Goal: Task Accomplishment & Management: Manage account settings

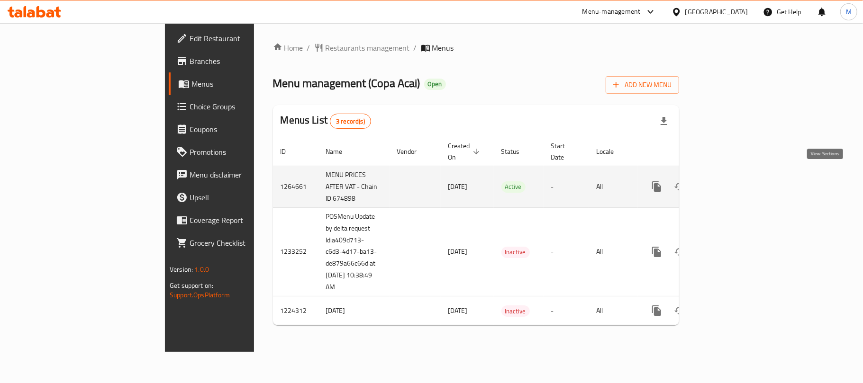
click at [736, 175] on link "enhanced table" at bounding box center [725, 186] width 23 height 23
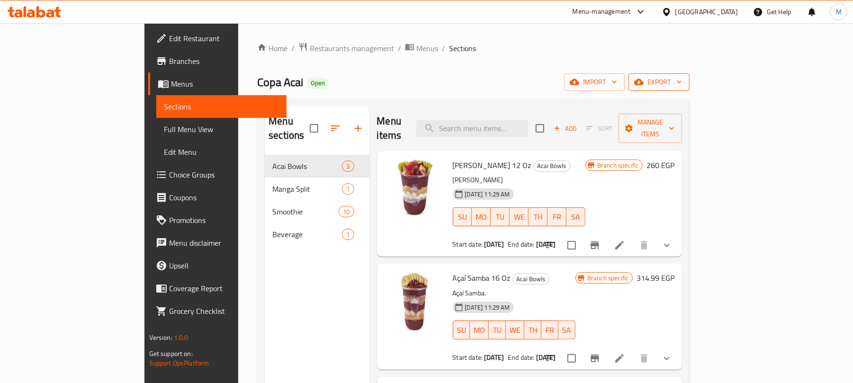
click at [682, 83] on span "export" at bounding box center [659, 82] width 46 height 12
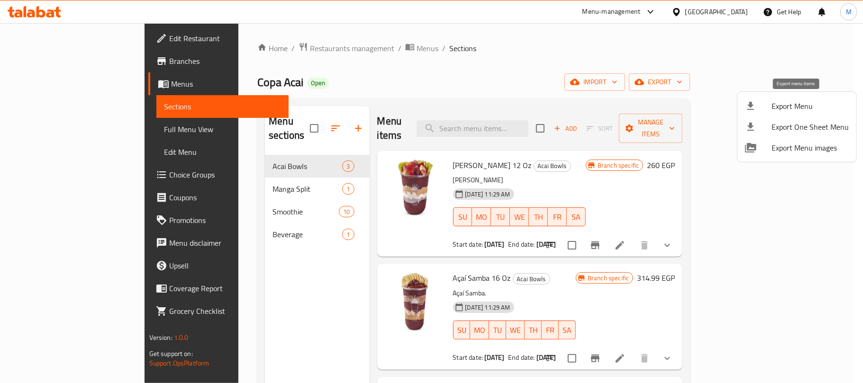
click at [783, 102] on span "Export Menu" at bounding box center [809, 105] width 77 height 11
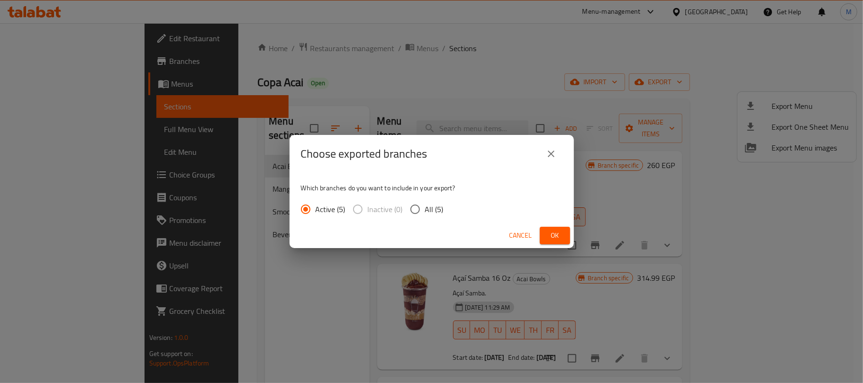
click at [425, 210] on span "All (5)" at bounding box center [434, 209] width 18 height 11
click at [425, 210] on input "All (5)" at bounding box center [415, 209] width 20 height 20
radio input "true"
click at [568, 239] on button "Ok" at bounding box center [555, 236] width 30 height 18
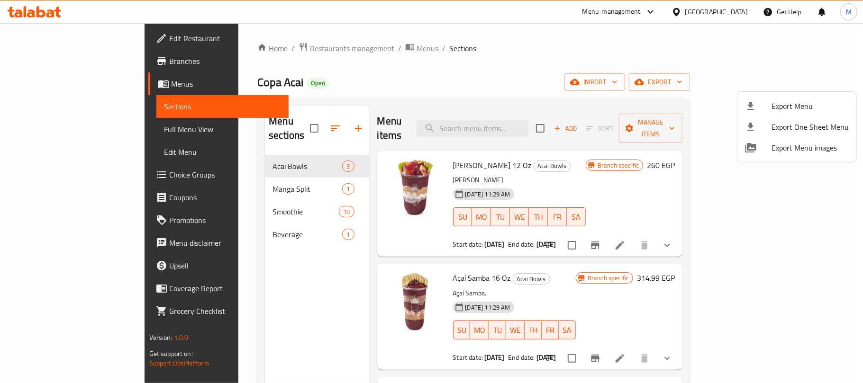
click at [516, 122] on div at bounding box center [431, 191] width 863 height 383
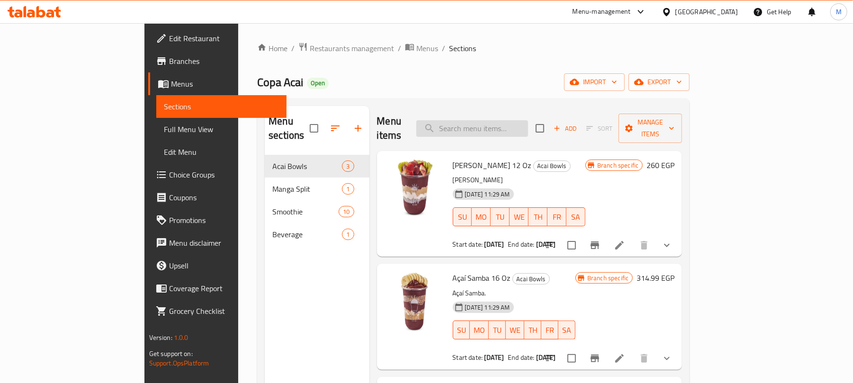
click at [528, 120] on input "search" at bounding box center [472, 128] width 112 height 17
paste input "Tutti Fruity"
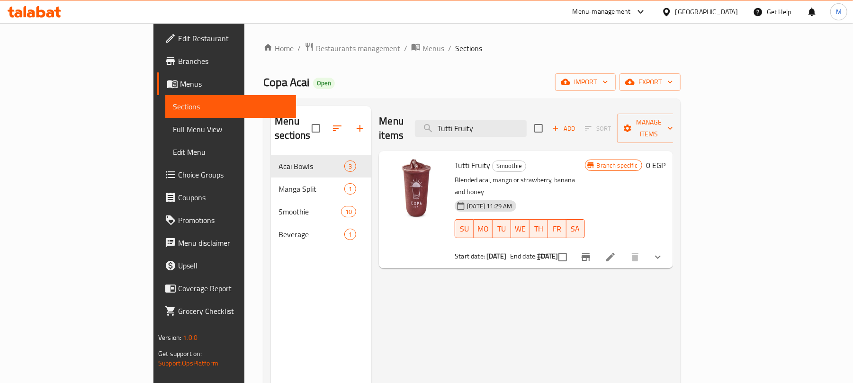
type input "Tutti Fruity"
click at [664, 252] on icon "show more" at bounding box center [657, 257] width 11 height 11
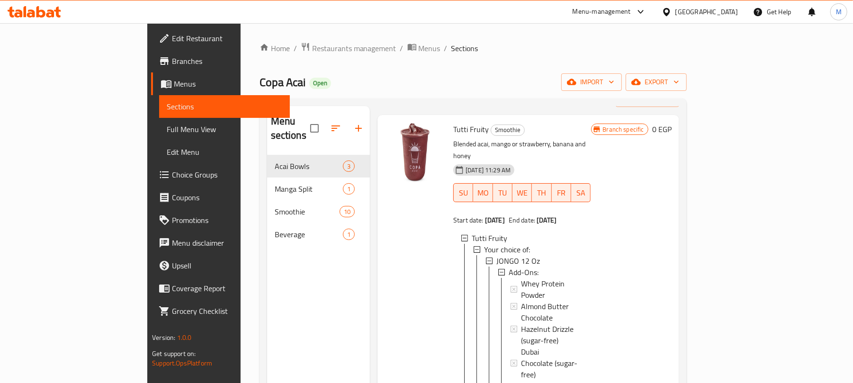
scroll to position [50, 0]
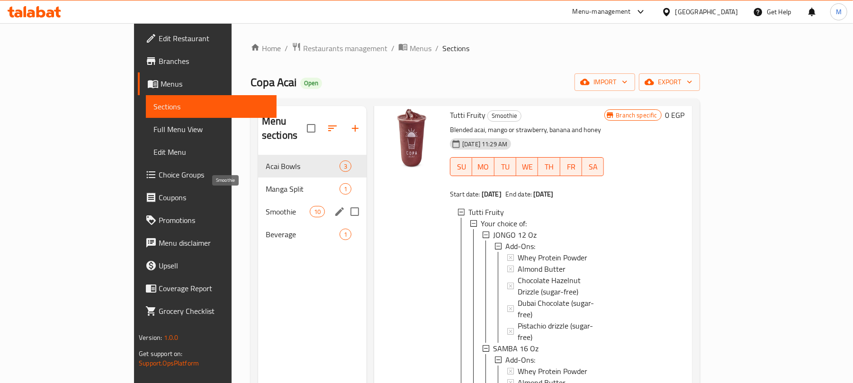
click at [266, 206] on span "Smoothie" at bounding box center [288, 211] width 44 height 11
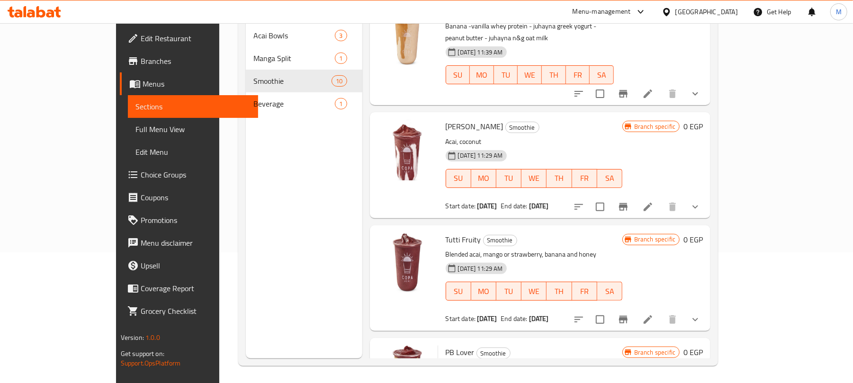
scroll to position [133, 0]
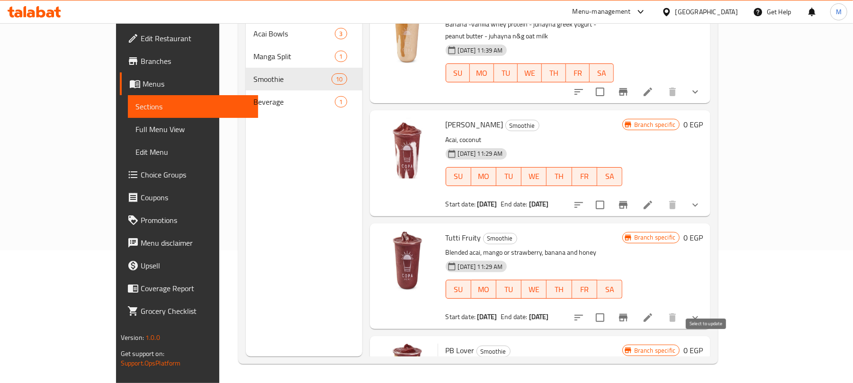
drag, startPoint x: 702, startPoint y: 347, endPoint x: 710, endPoint y: 299, distance: 49.4
checkbox input "true"
drag, startPoint x: 709, startPoint y: 235, endPoint x: 709, endPoint y: 145, distance: 91.0
click at [610, 308] on input "checkbox" at bounding box center [600, 318] width 20 height 20
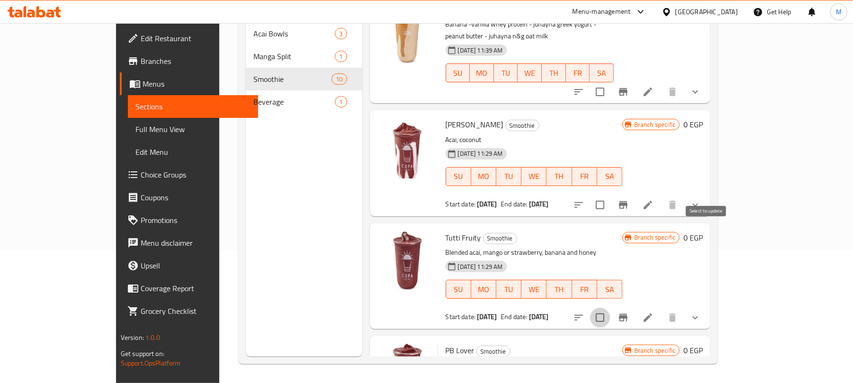
checkbox input "true"
click at [610, 195] on input "checkbox" at bounding box center [600, 205] width 20 height 20
checkbox input "true"
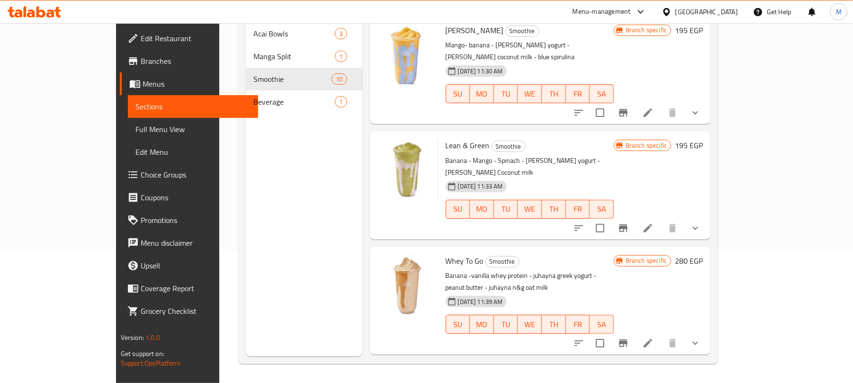
scroll to position [461, 0]
click at [701, 339] on icon "show more" at bounding box center [695, 344] width 11 height 11
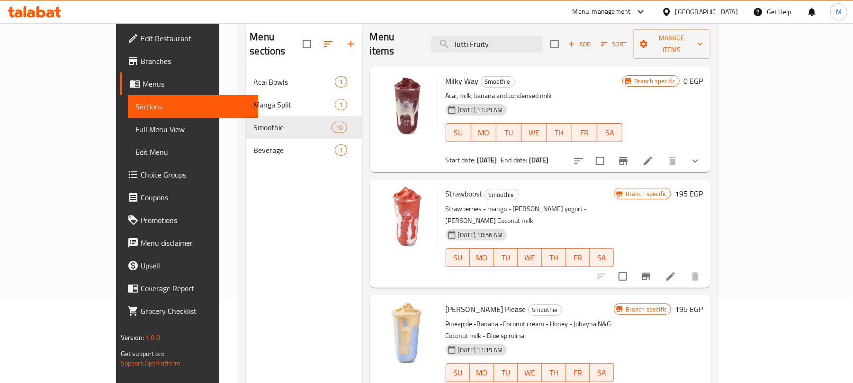
scroll to position [7, 0]
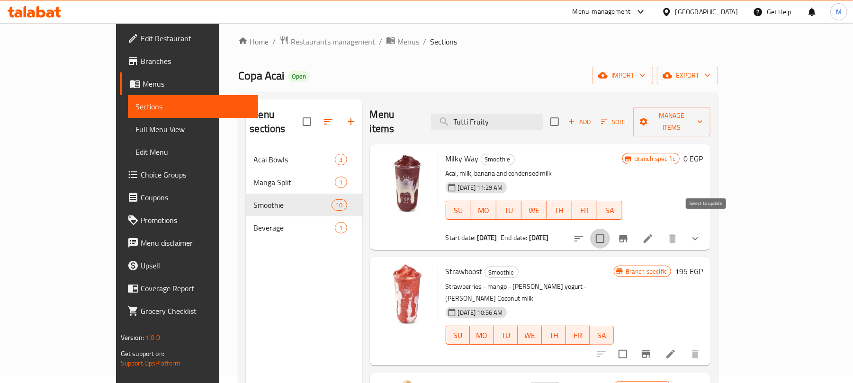
click at [610, 229] on input "checkbox" at bounding box center [600, 239] width 20 height 20
click at [704, 115] on span "Manage items" at bounding box center [672, 122] width 63 height 24
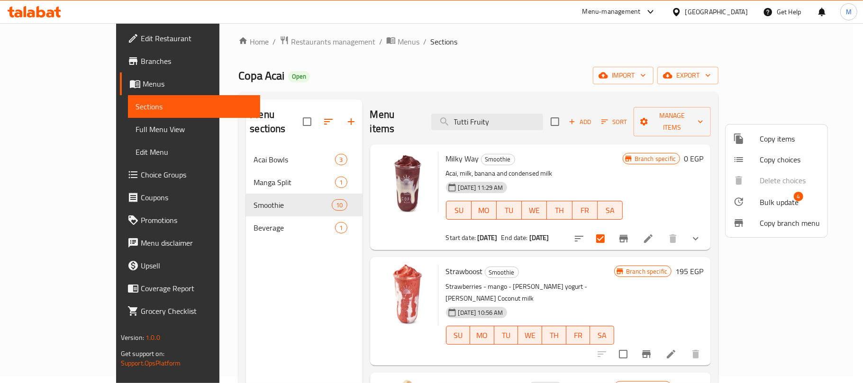
click at [766, 202] on span "Bulk update" at bounding box center [779, 202] width 39 height 11
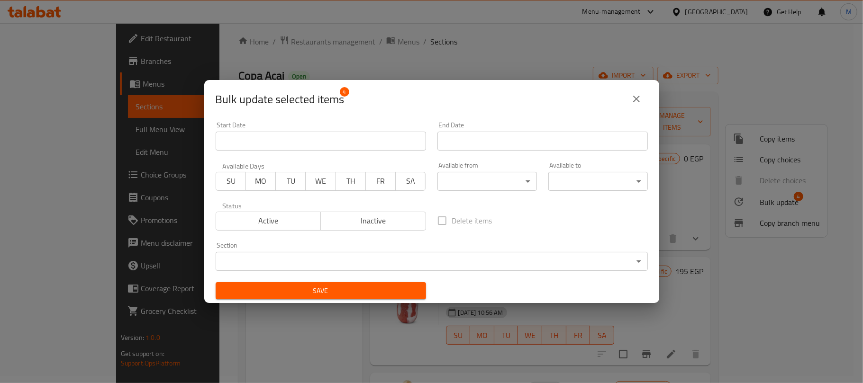
click at [379, 219] on span "Inactive" at bounding box center [374, 221] width 98 height 14
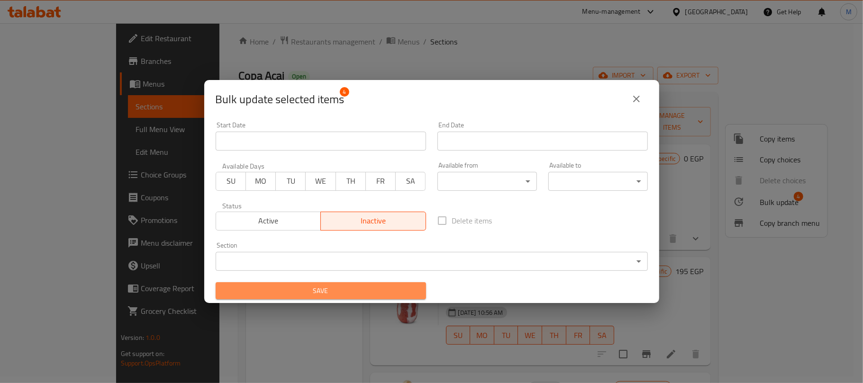
click at [379, 290] on span "Save" at bounding box center [320, 291] width 195 height 12
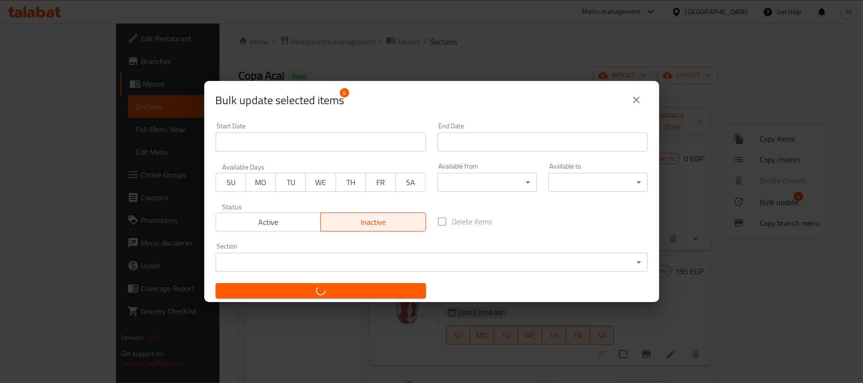
checkbox input "false"
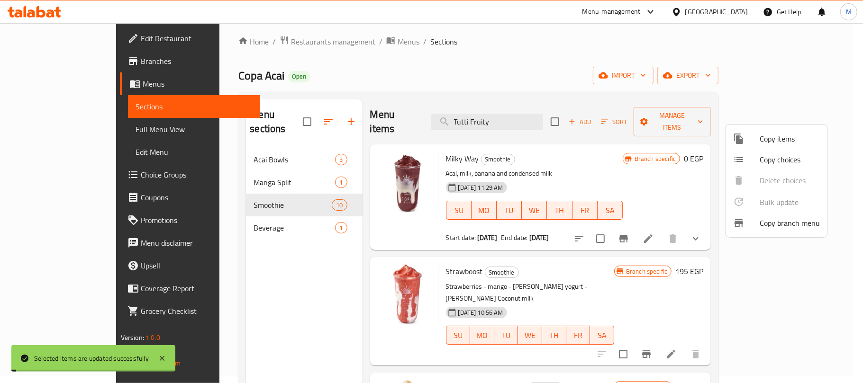
click at [517, 65] on div at bounding box center [431, 191] width 863 height 383
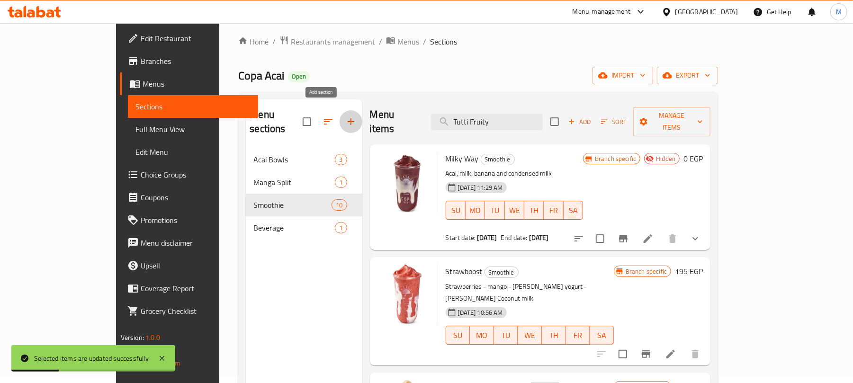
click at [340, 115] on button "button" at bounding box center [351, 121] width 23 height 23
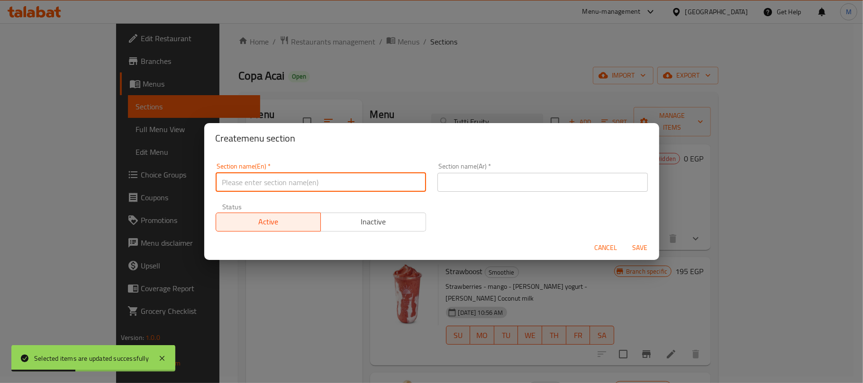
click at [355, 183] on input "text" at bounding box center [321, 182] width 210 height 19
type input "Delete"
click at [482, 177] on input "text" at bounding box center [542, 182] width 210 height 19
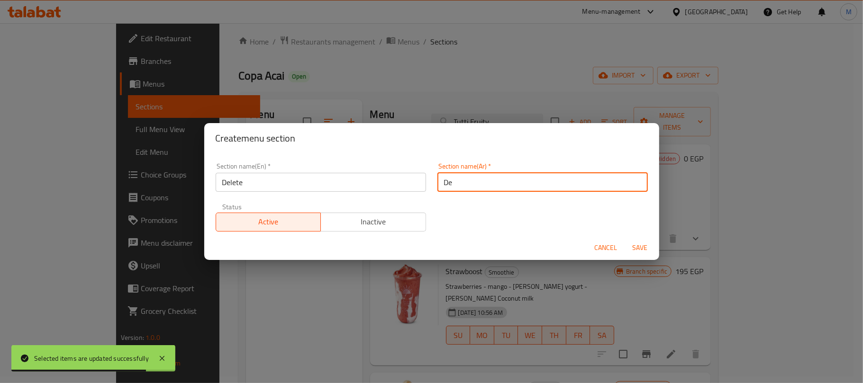
type input "Delete"
click at [641, 247] on span "Save" at bounding box center [640, 248] width 23 height 12
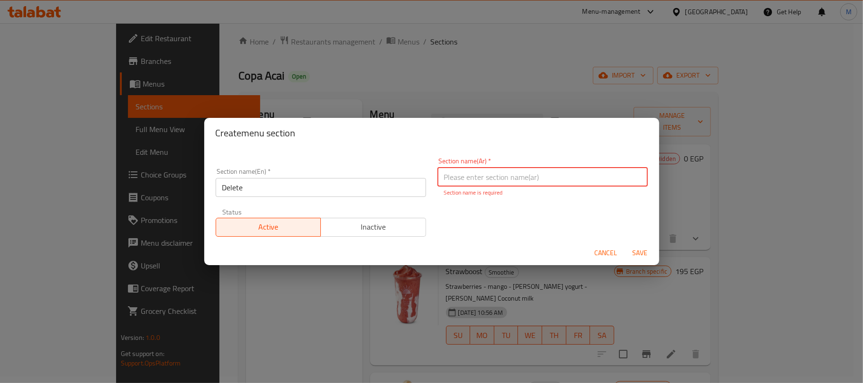
click at [480, 182] on input "text" at bounding box center [542, 177] width 210 height 19
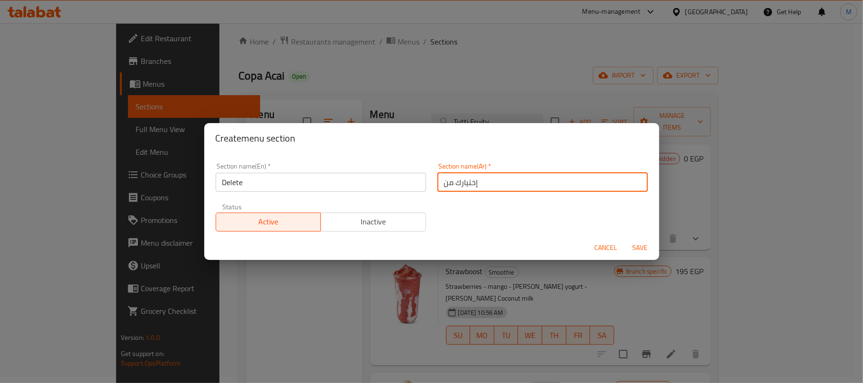
type input "إختيارك من"
click at [642, 251] on span "Save" at bounding box center [640, 248] width 23 height 12
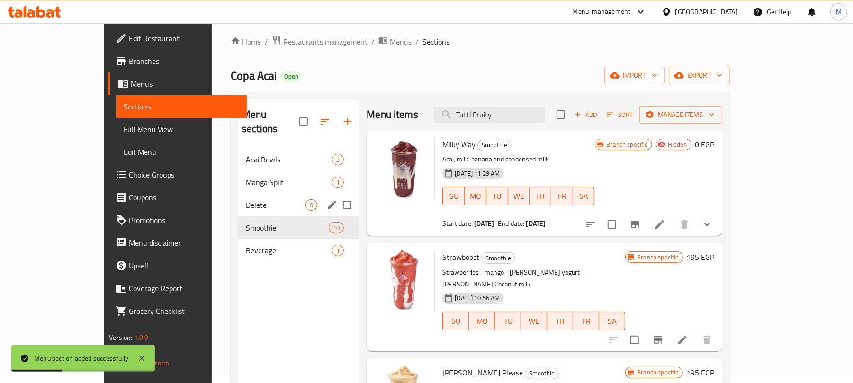
click at [251, 199] on span "Delete" at bounding box center [276, 204] width 60 height 11
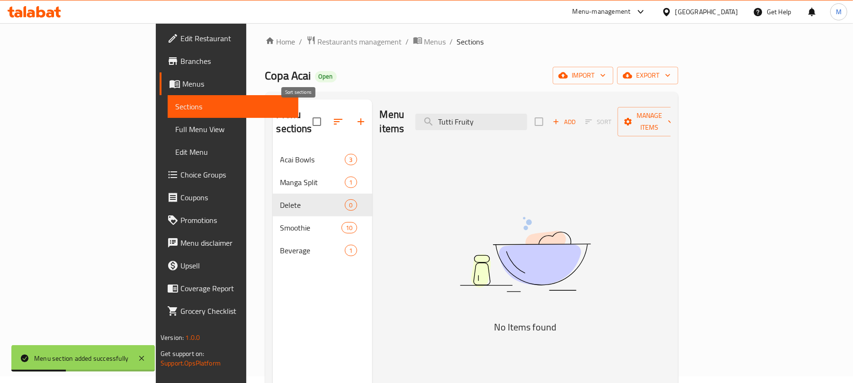
click at [333, 116] on icon "button" at bounding box center [338, 121] width 11 height 11
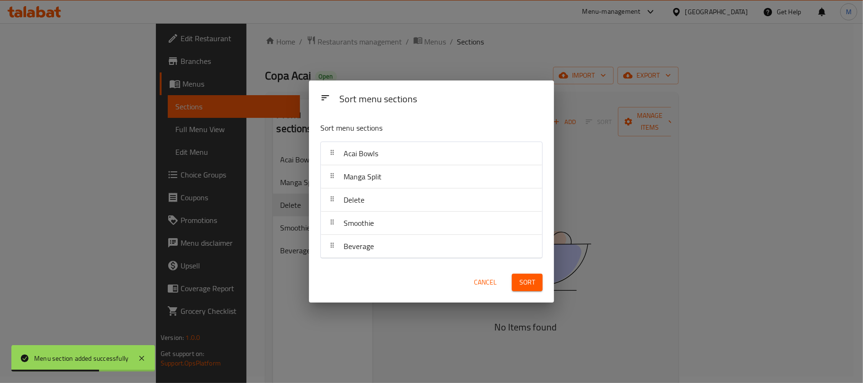
click at [480, 283] on span "Cancel" at bounding box center [485, 283] width 23 height 12
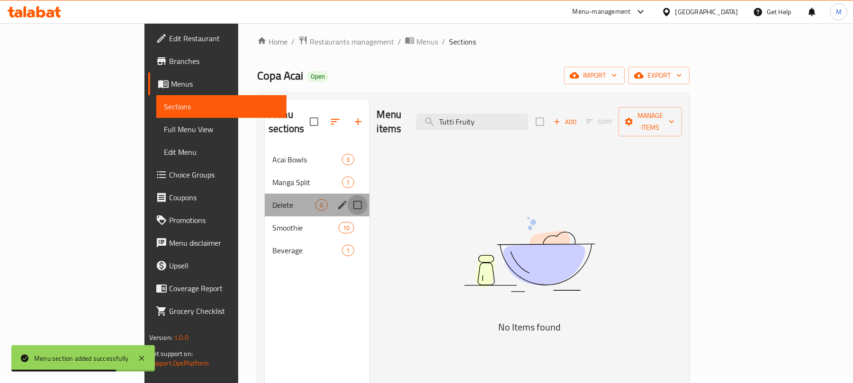
click at [348, 195] on input "Menu sections" at bounding box center [358, 205] width 20 height 20
checkbox input "true"
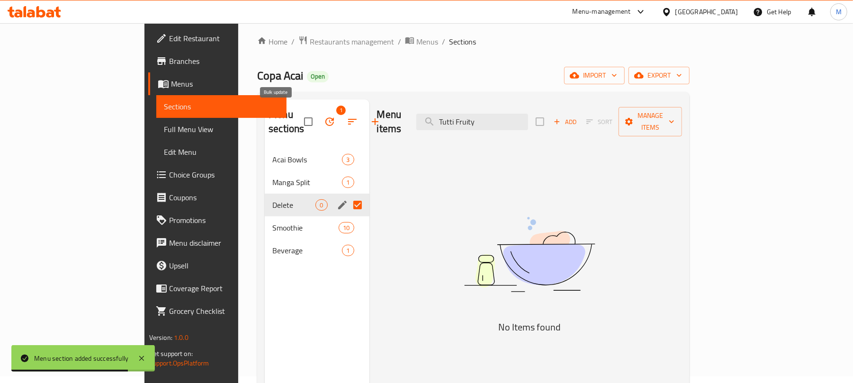
click at [318, 120] on button "button" at bounding box center [329, 121] width 23 height 23
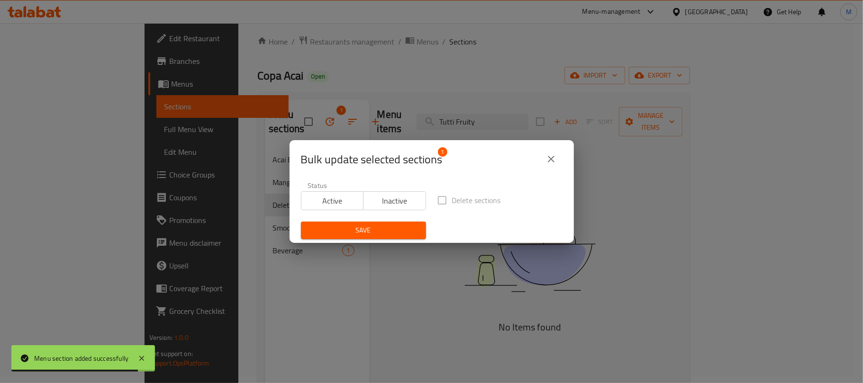
click at [385, 196] on span "Inactive" at bounding box center [394, 201] width 55 height 14
click at [374, 234] on span "Save" at bounding box center [363, 231] width 110 height 12
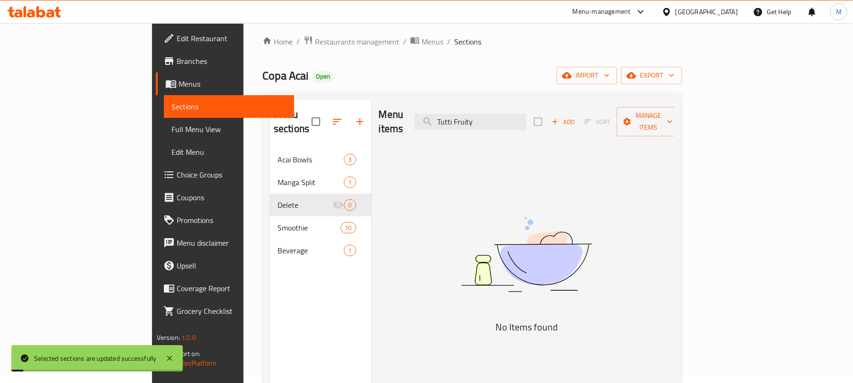
click at [462, 221] on div "Menu items Tutti Fruity Add Sort Manage items No Items found" at bounding box center [523, 291] width 304 height 383
click at [526, 117] on input "Tutti Fruity" at bounding box center [471, 122] width 112 height 17
click at [673, 114] on span "Manage items" at bounding box center [649, 122] width 48 height 24
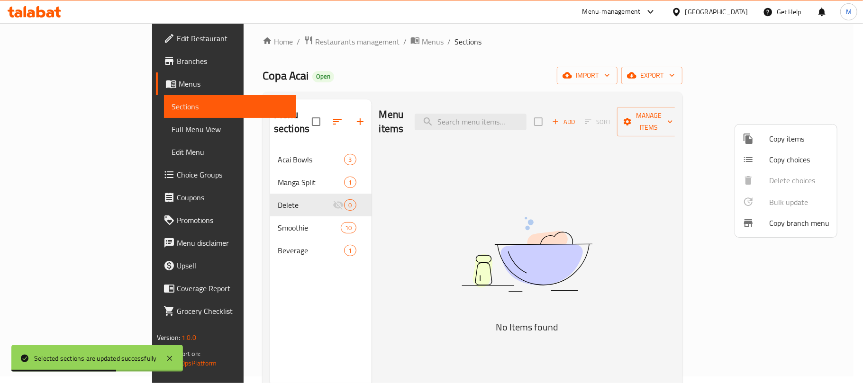
click at [263, 172] on div at bounding box center [431, 191] width 863 height 383
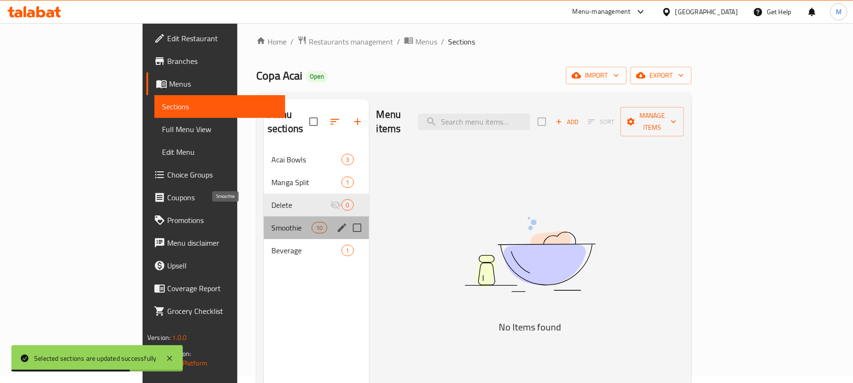
click at [272, 222] on span "Smoothie" at bounding box center [292, 227] width 40 height 11
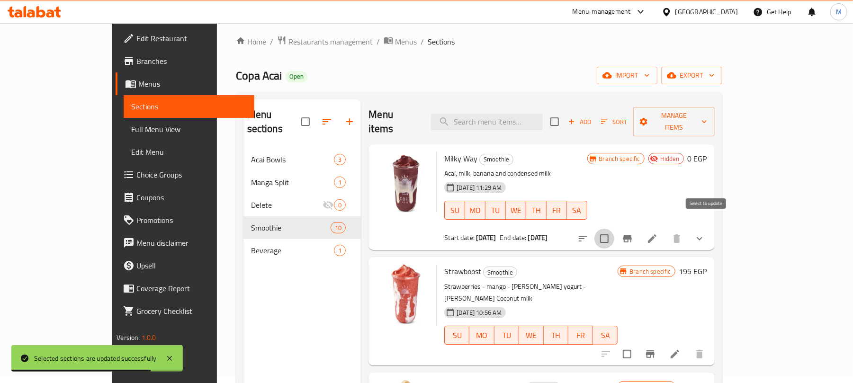
click at [615, 229] on input "checkbox" at bounding box center [605, 239] width 20 height 20
checkbox input "true"
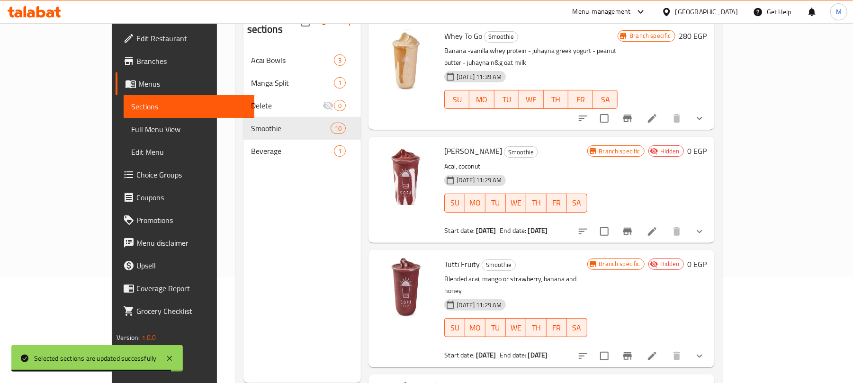
scroll to position [133, 0]
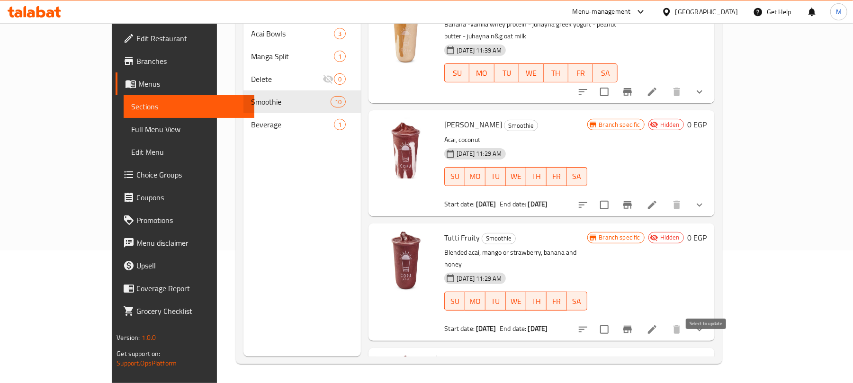
drag, startPoint x: 707, startPoint y: 339, endPoint x: 706, endPoint y: 296, distance: 43.6
checkbox input "true"
click at [615, 320] on input "checkbox" at bounding box center [605, 330] width 20 height 20
checkbox input "true"
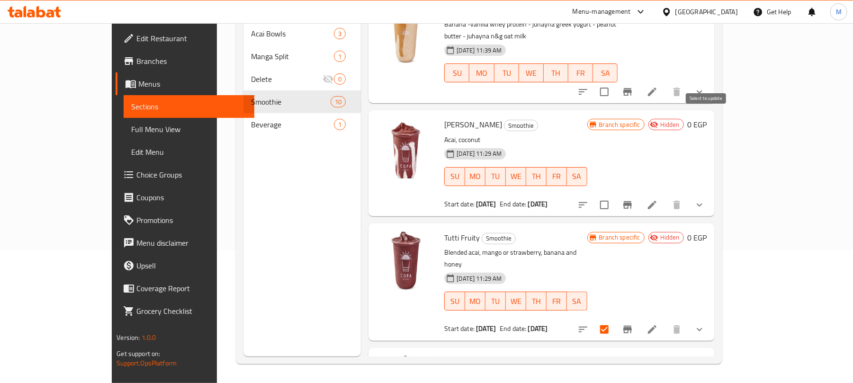
click at [615, 195] on input "checkbox" at bounding box center [605, 205] width 20 height 20
checkbox input "true"
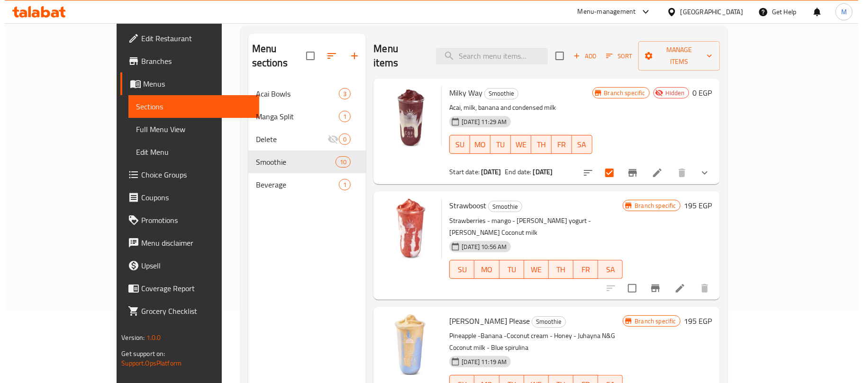
scroll to position [0, 0]
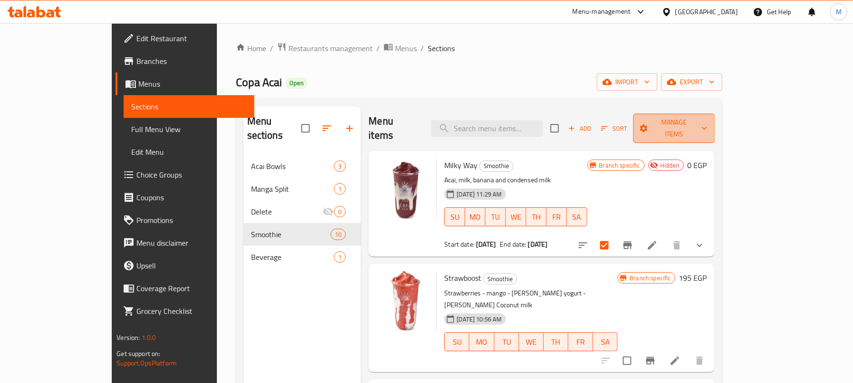
click at [707, 124] on span "Manage items" at bounding box center [674, 129] width 66 height 24
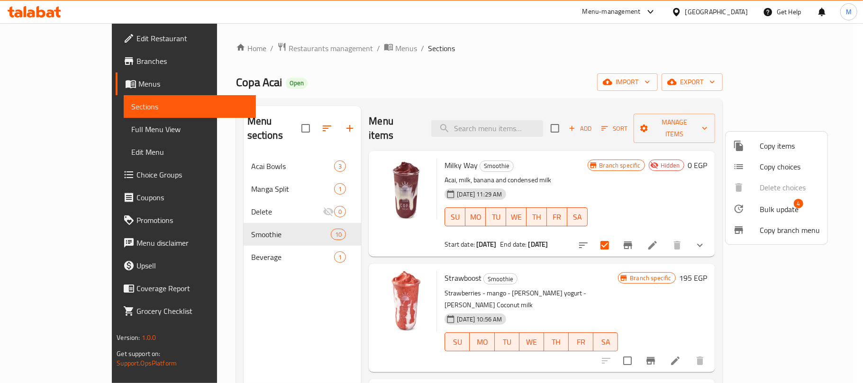
click at [780, 204] on span "Bulk update" at bounding box center [779, 209] width 39 height 11
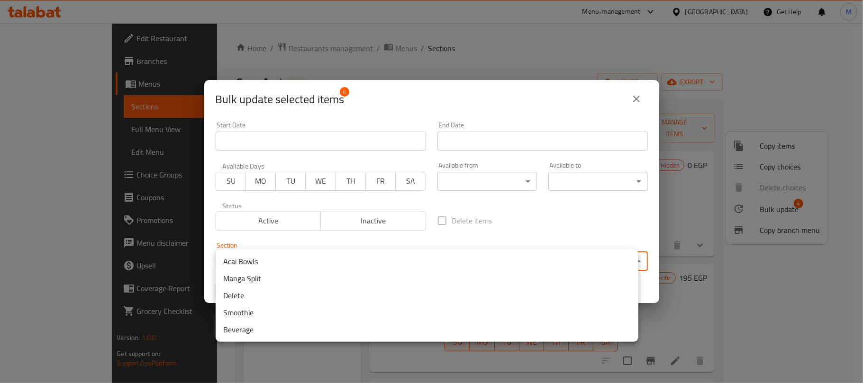
click at [435, 258] on body "​ Menu-management [GEOGRAPHIC_DATA] Get Help M Edit Restaurant Branches Menus S…" at bounding box center [431, 203] width 863 height 360
click at [277, 299] on li "Delete" at bounding box center [427, 295] width 423 height 17
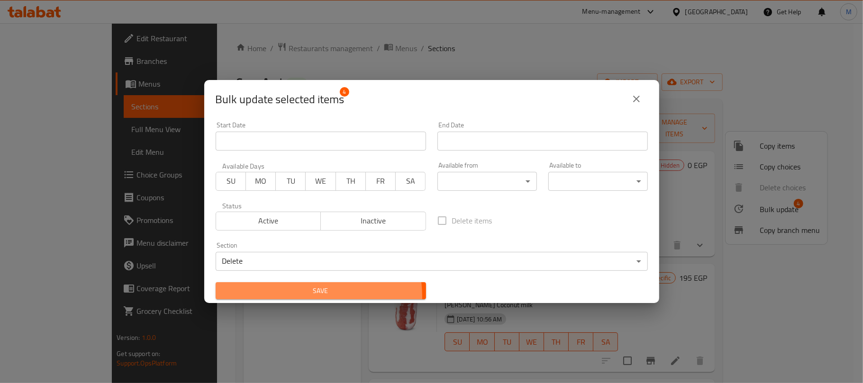
click at [289, 298] on button "Save" at bounding box center [321, 291] width 210 height 18
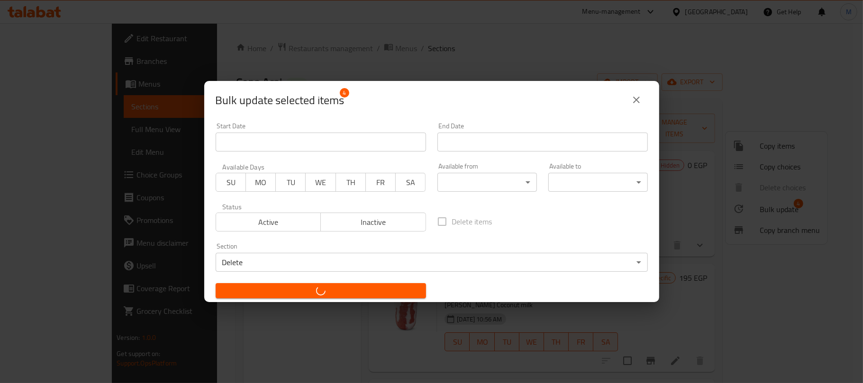
checkbox input "false"
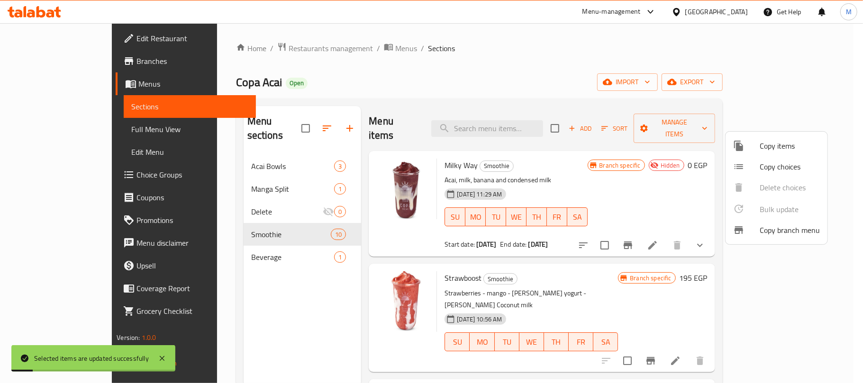
click at [388, 96] on div at bounding box center [431, 191] width 863 height 383
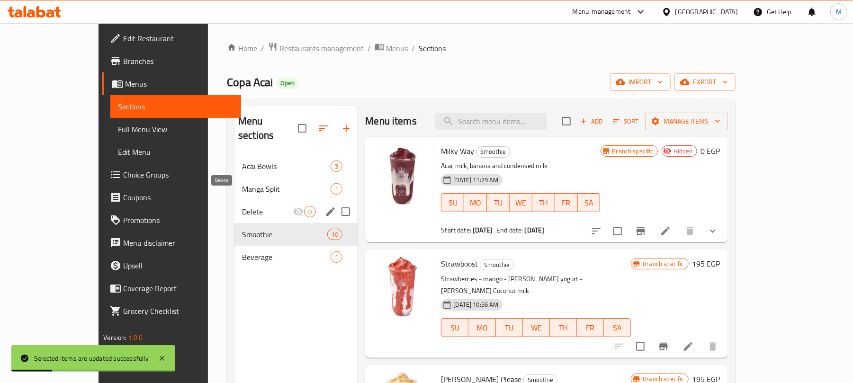
click at [262, 206] on span "Delete" at bounding box center [267, 211] width 51 height 11
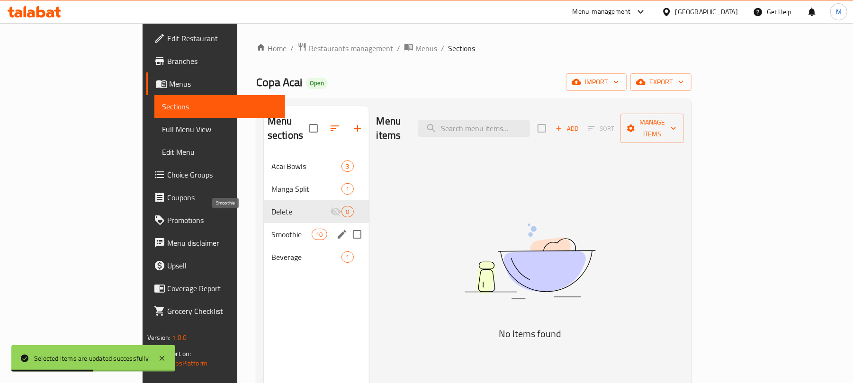
click at [272, 229] on span "Smoothie" at bounding box center [292, 234] width 40 height 11
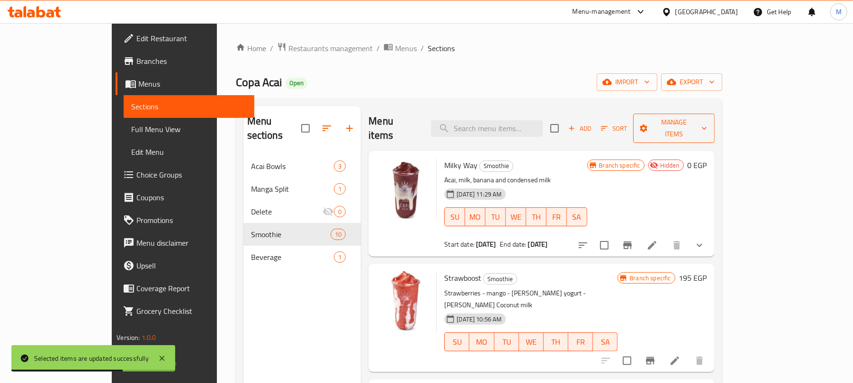
click at [707, 127] on span "Manage items" at bounding box center [674, 129] width 66 height 24
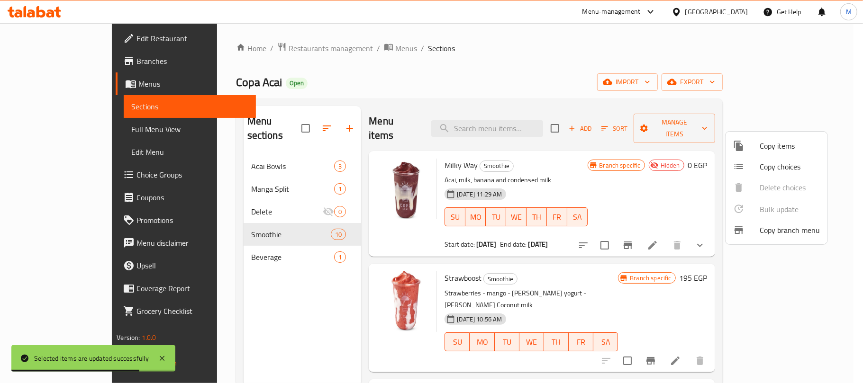
click at [762, 146] on span "Copy items" at bounding box center [790, 145] width 60 height 11
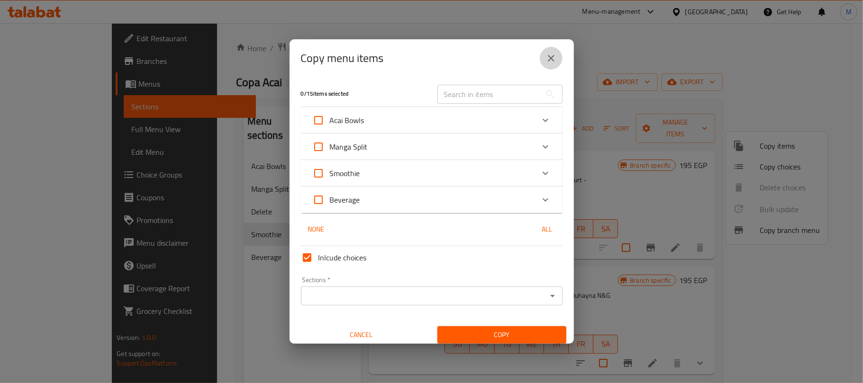
click at [552, 58] on icon "close" at bounding box center [551, 58] width 7 height 7
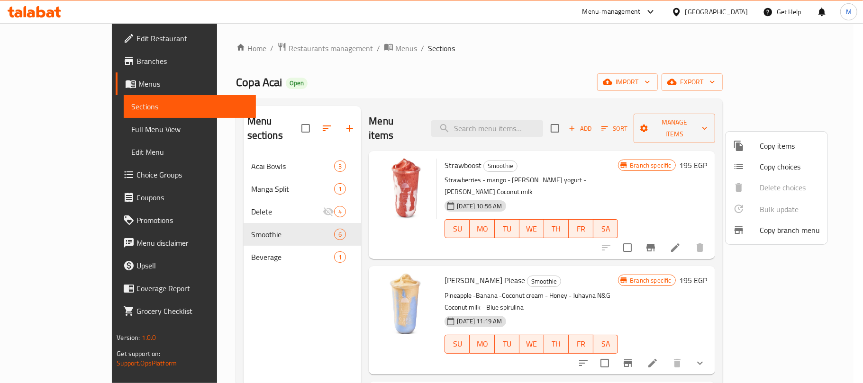
click at [775, 148] on span "Copy items" at bounding box center [790, 145] width 60 height 11
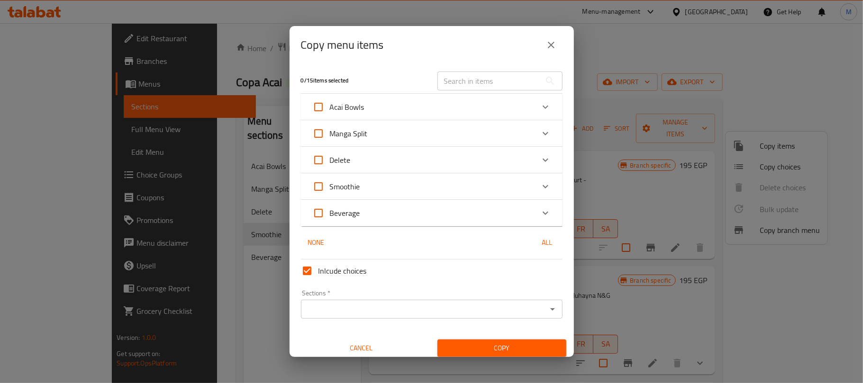
click at [428, 154] on div "Delete" at bounding box center [423, 160] width 222 height 23
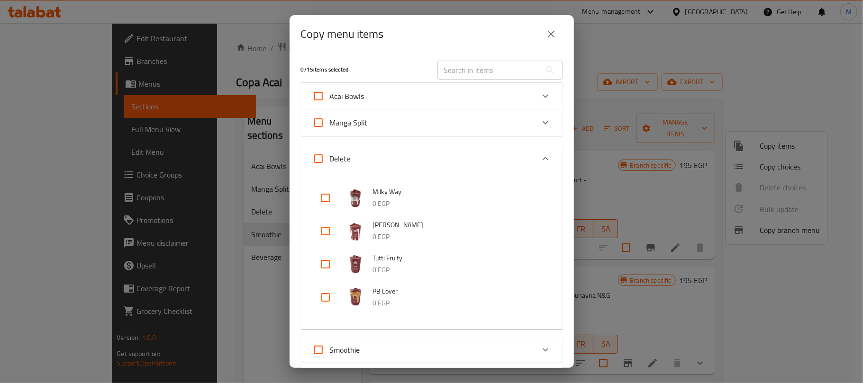
click at [315, 163] on input "Delete" at bounding box center [318, 158] width 23 height 23
checkbox input "true"
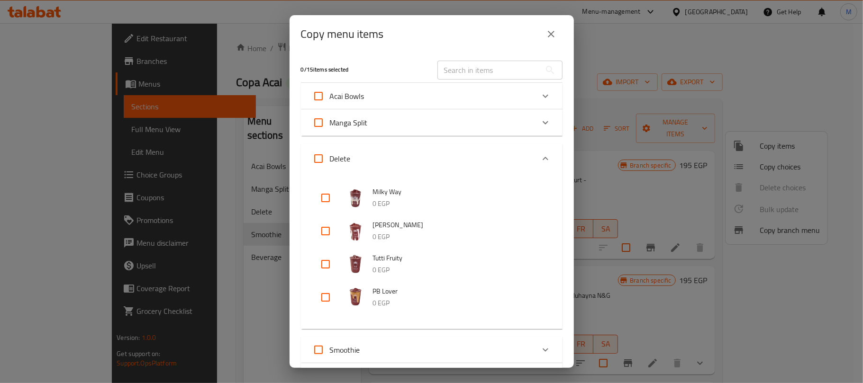
checkbox input "true"
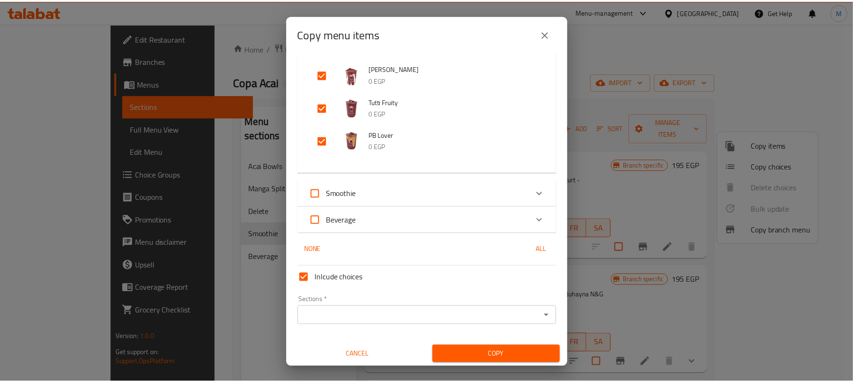
scroll to position [158, 0]
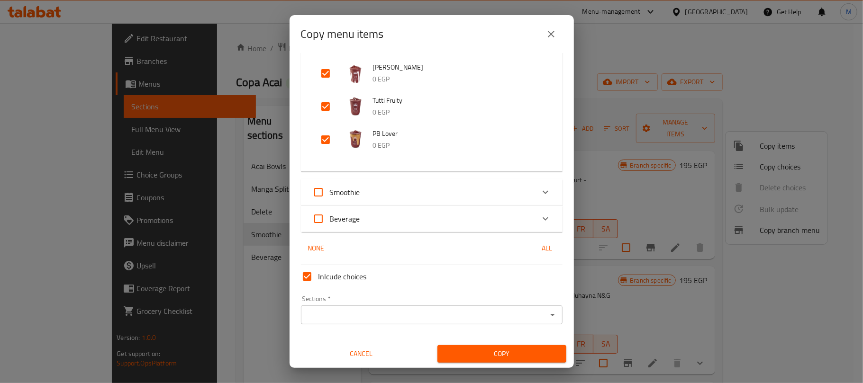
click at [364, 316] on input "Sections   *" at bounding box center [424, 314] width 240 height 13
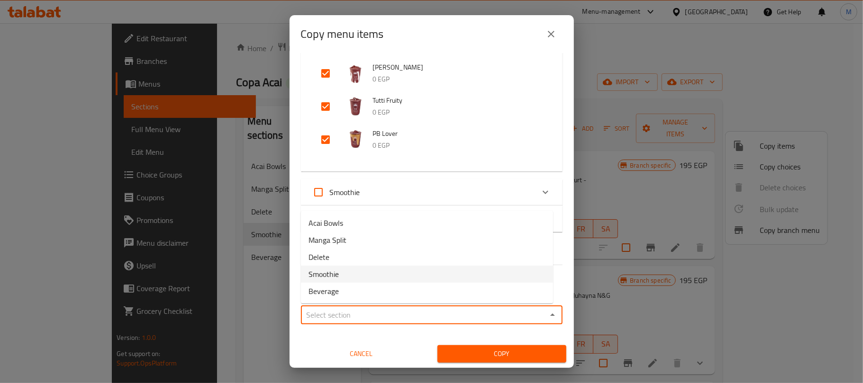
click at [353, 275] on li "Smoothie" at bounding box center [427, 274] width 252 height 17
type input "Smoothie"
click at [304, 270] on input "Inlcude choices" at bounding box center [307, 276] width 23 height 23
checkbox input "false"
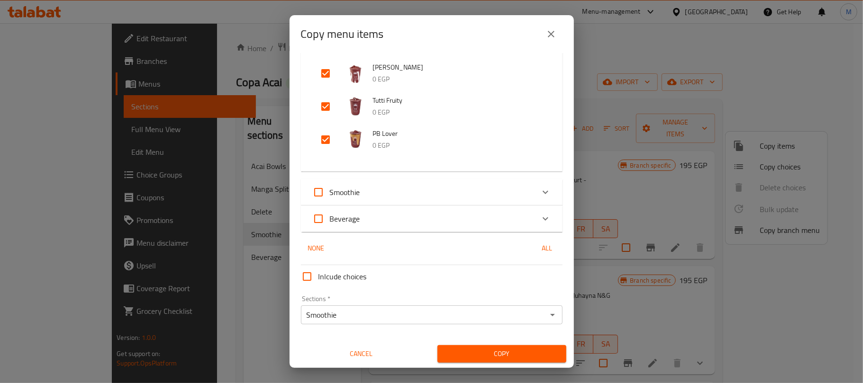
click at [474, 351] on span "Copy" at bounding box center [502, 354] width 114 height 12
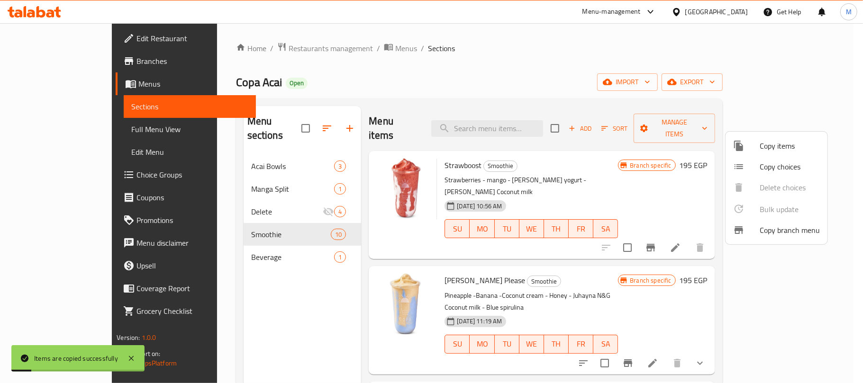
drag, startPoint x: 461, startPoint y: 85, endPoint x: 440, endPoint y: 99, distance: 25.0
click at [462, 84] on div at bounding box center [431, 191] width 863 height 383
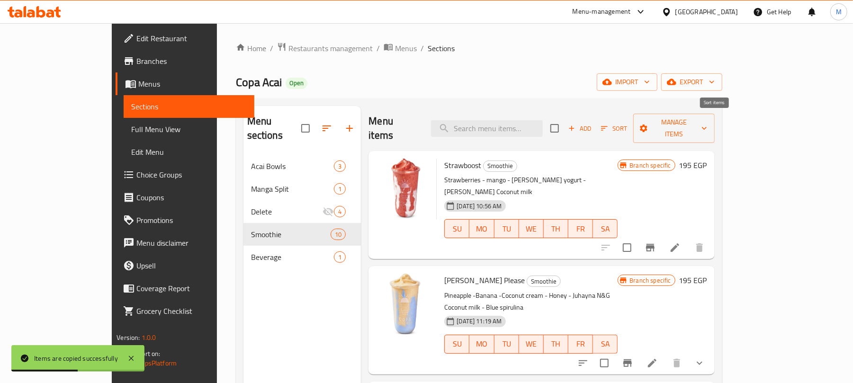
click at [627, 123] on span "Sort" at bounding box center [614, 128] width 26 height 11
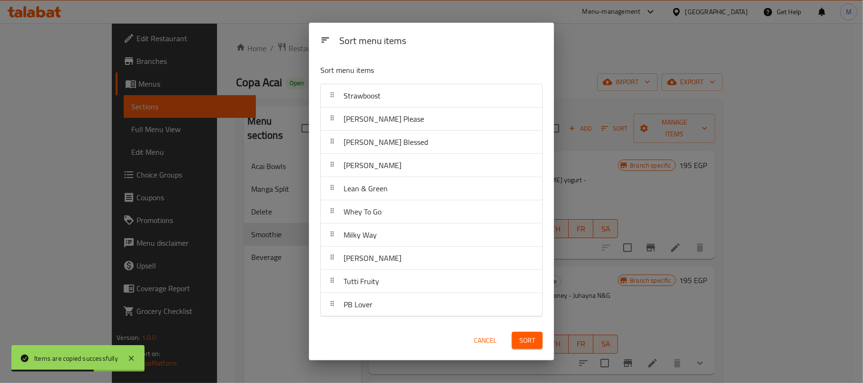
click at [477, 342] on span "Cancel" at bounding box center [485, 341] width 23 height 12
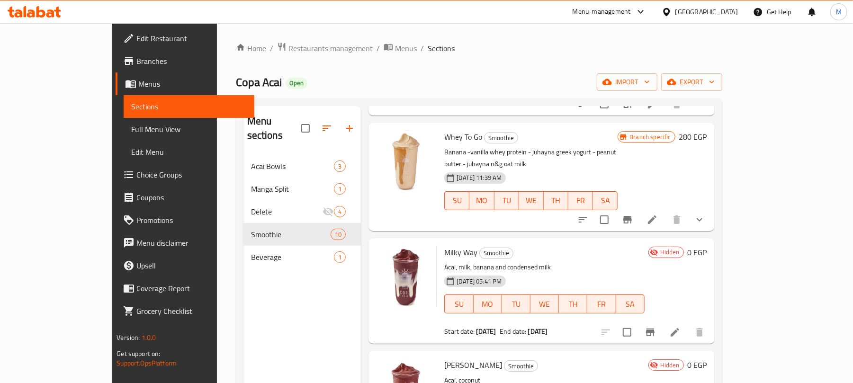
scroll to position [569, 0]
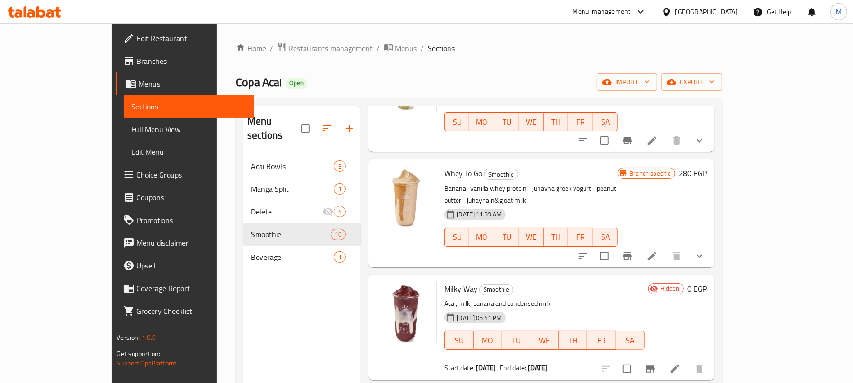
click at [707, 282] on h6 "0 EGP" at bounding box center [697, 288] width 19 height 13
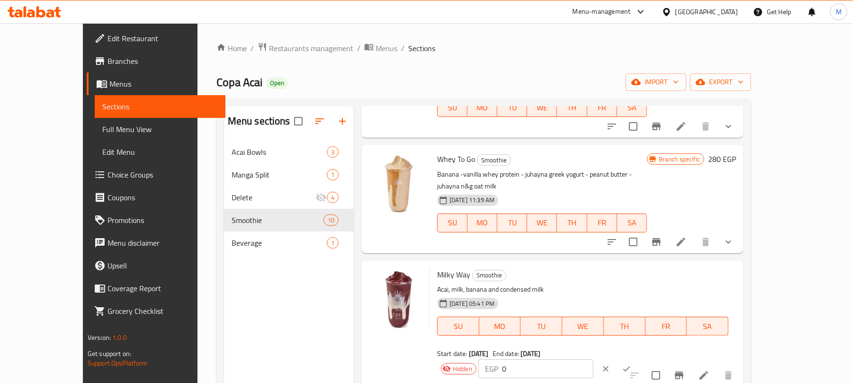
click at [594, 360] on input "0" at bounding box center [547, 369] width 91 height 19
paste input "347.7"
type input "347.70"
click at [637, 359] on button "ok" at bounding box center [626, 369] width 21 height 21
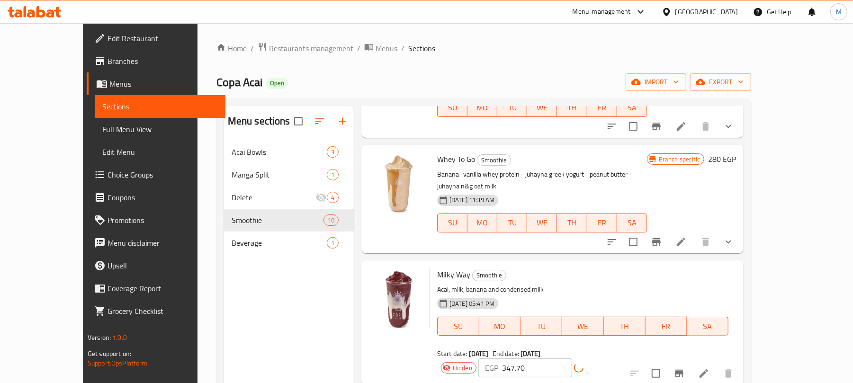
drag, startPoint x: 728, startPoint y: 325, endPoint x: 780, endPoint y: 326, distance: 51.7
paste input "347.7"
type input "347.70"
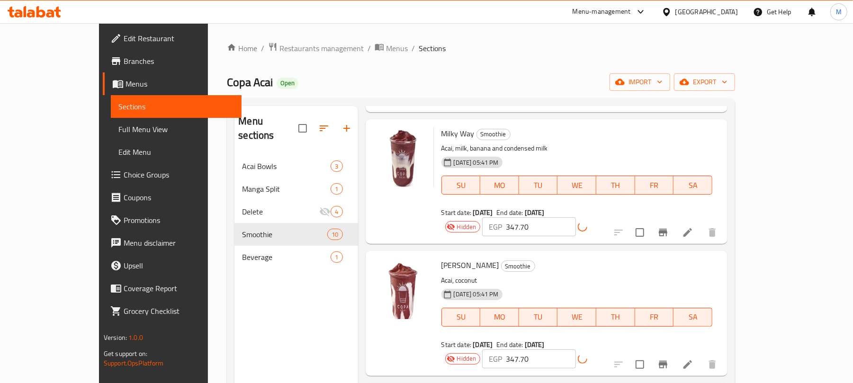
scroll to position [713, 0]
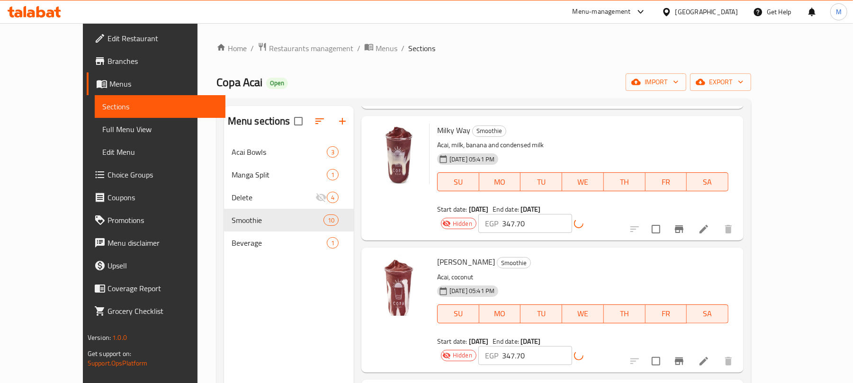
drag, startPoint x: 724, startPoint y: 299, endPoint x: 740, endPoint y: 293, distance: 16.2
paste input "347.7"
type input "347.70"
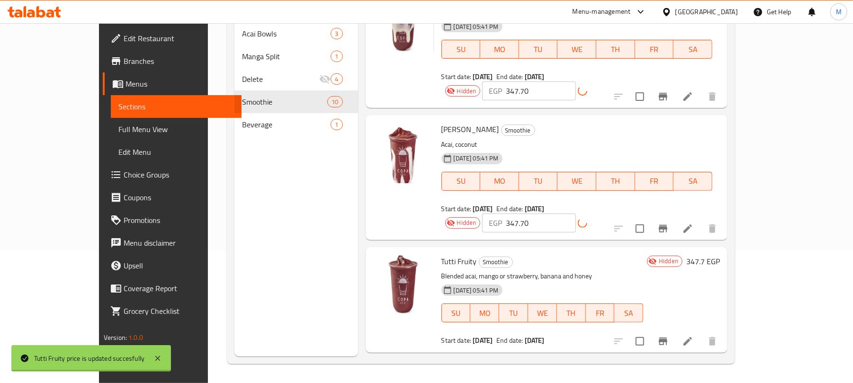
scroll to position [133, 0]
click at [720, 368] on h6 "0 EGP" at bounding box center [710, 374] width 19 height 13
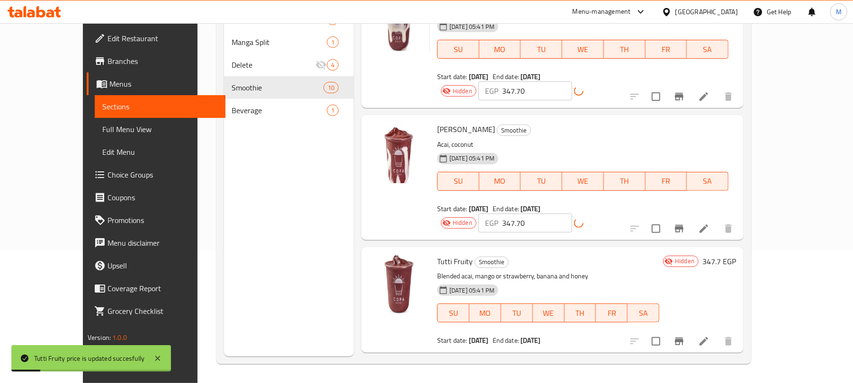
drag, startPoint x: 733, startPoint y: 273, endPoint x: 739, endPoint y: 272, distance: 5.8
paste input "347.7"
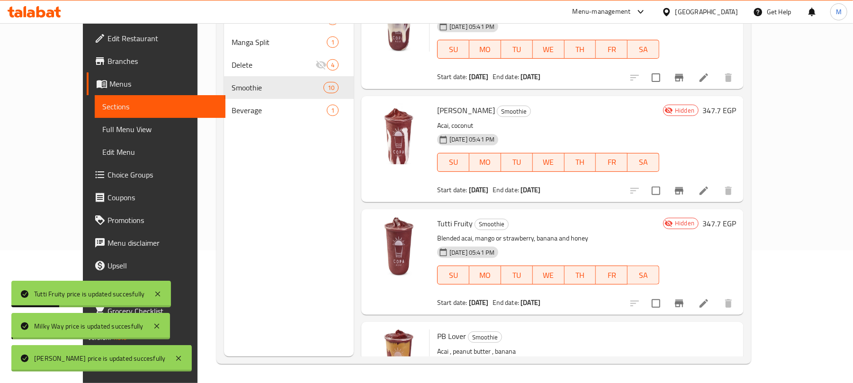
type input "347.70"
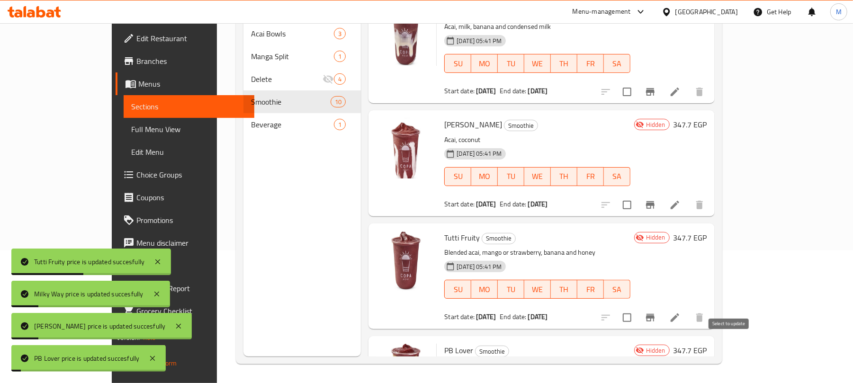
drag, startPoint x: 725, startPoint y: 336, endPoint x: 737, endPoint y: 291, distance: 47.1
checkbox input "true"
drag, startPoint x: 731, startPoint y: 241, endPoint x: 732, endPoint y: 204, distance: 37.0
click at [637, 308] on input "checkbox" at bounding box center [627, 318] width 20 height 20
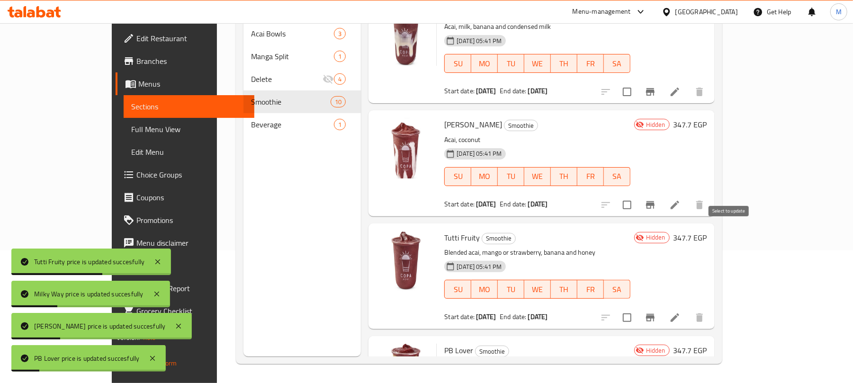
checkbox input "true"
click at [637, 195] on input "checkbox" at bounding box center [627, 205] width 20 height 20
checkbox input "true"
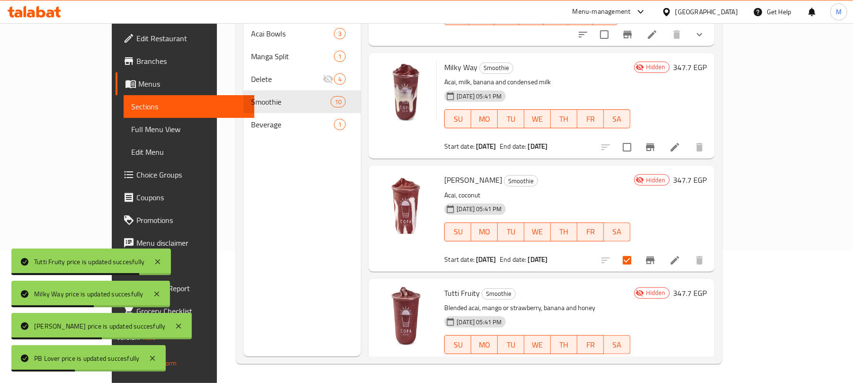
scroll to position [587, 0]
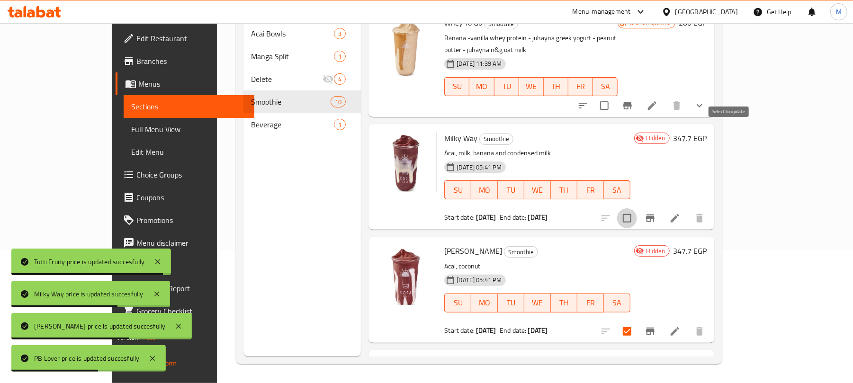
click at [637, 208] on input "checkbox" at bounding box center [627, 218] width 20 height 20
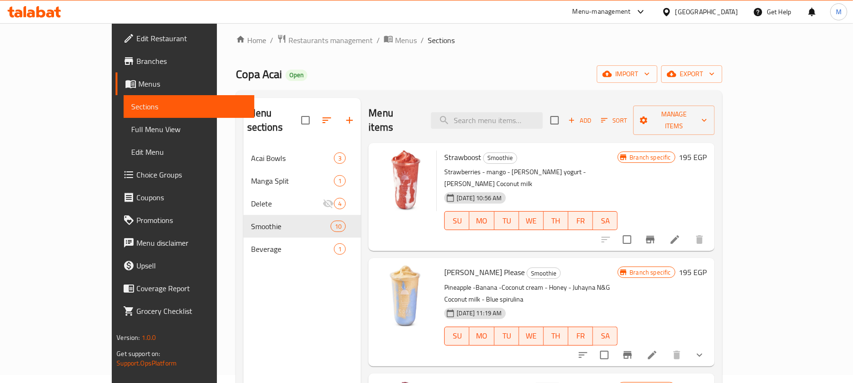
scroll to position [0, 0]
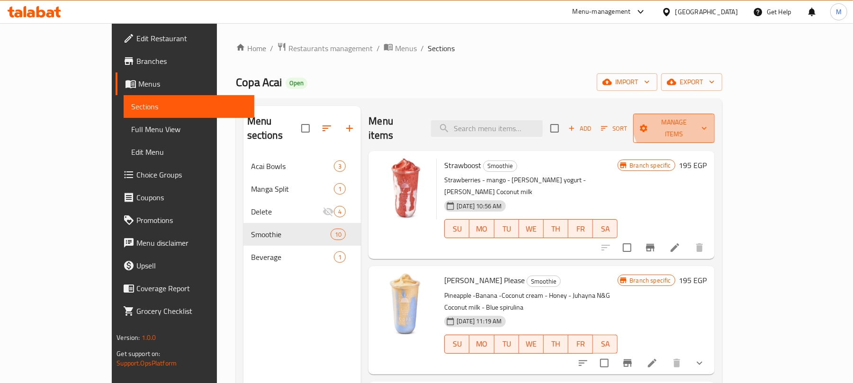
click at [707, 122] on span "Manage items" at bounding box center [674, 129] width 66 height 24
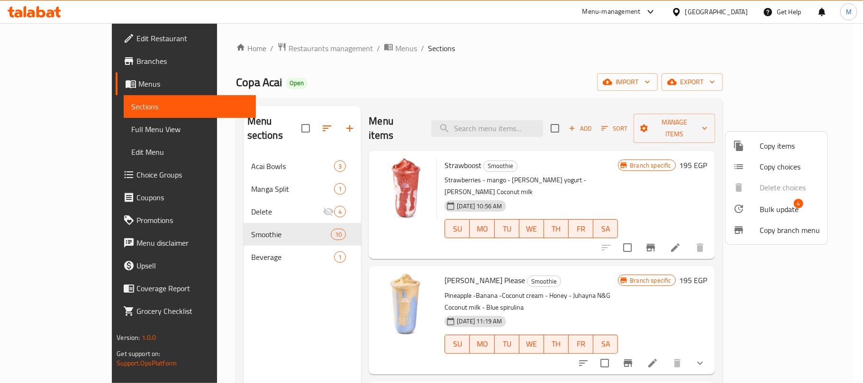
click at [764, 209] on span "Bulk update" at bounding box center [779, 209] width 39 height 11
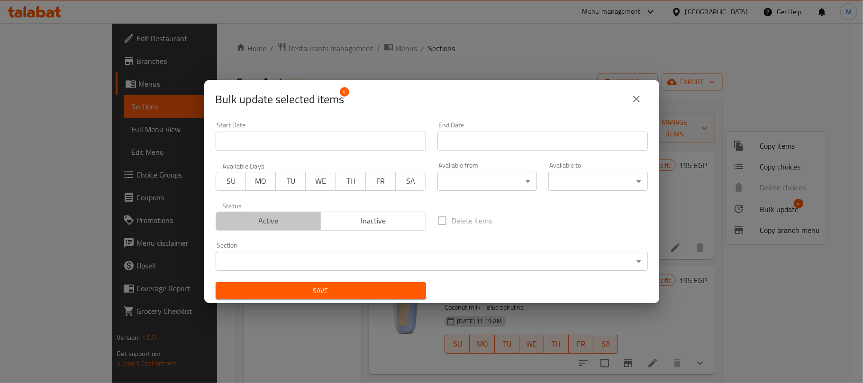
click at [285, 215] on span "Active" at bounding box center [269, 221] width 98 height 14
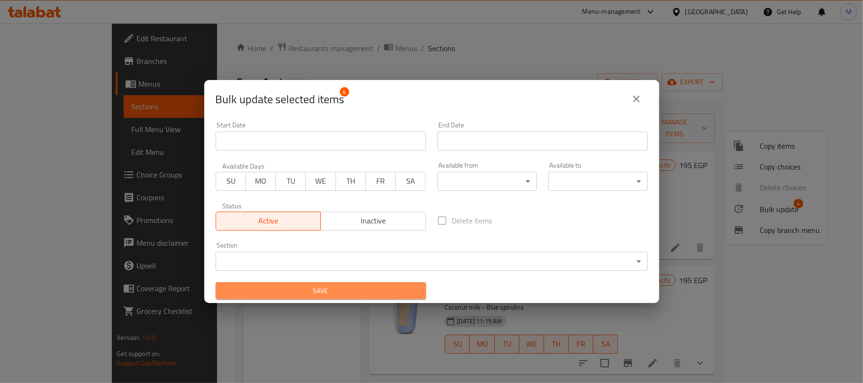
click at [351, 296] on span "Save" at bounding box center [320, 291] width 195 height 12
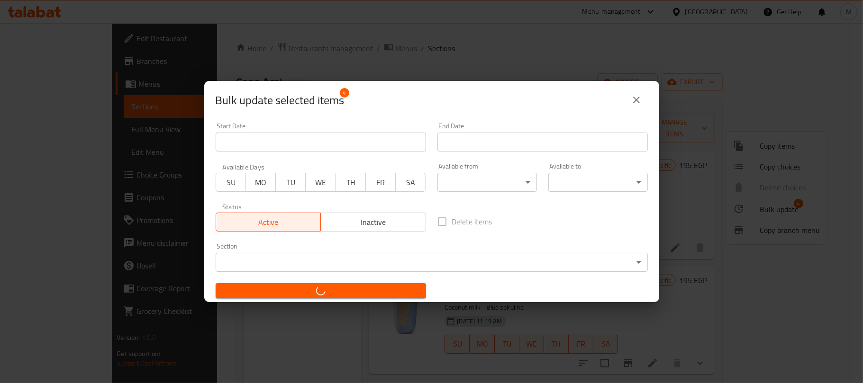
checkbox input "false"
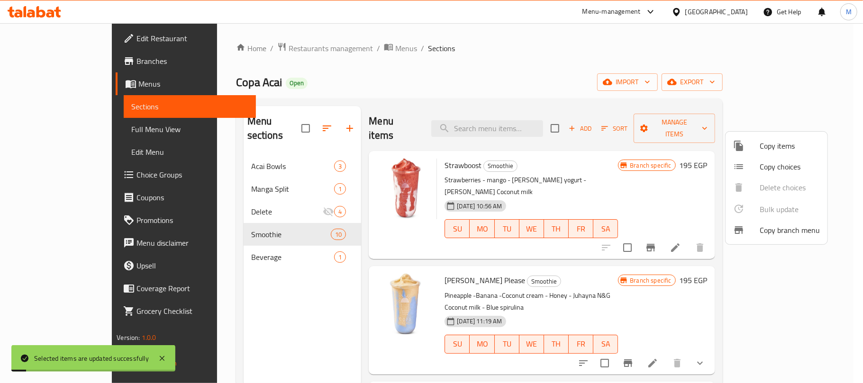
click at [460, 75] on div at bounding box center [431, 191] width 863 height 383
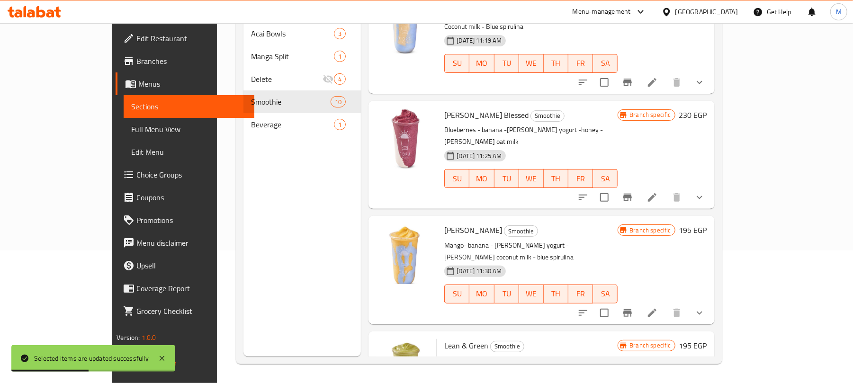
scroll to position [145, 0]
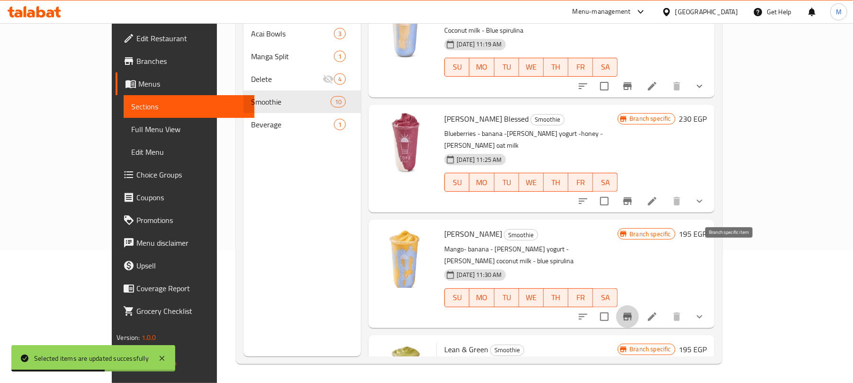
click at [639, 306] on button "Branch-specific-item" at bounding box center [627, 317] width 23 height 23
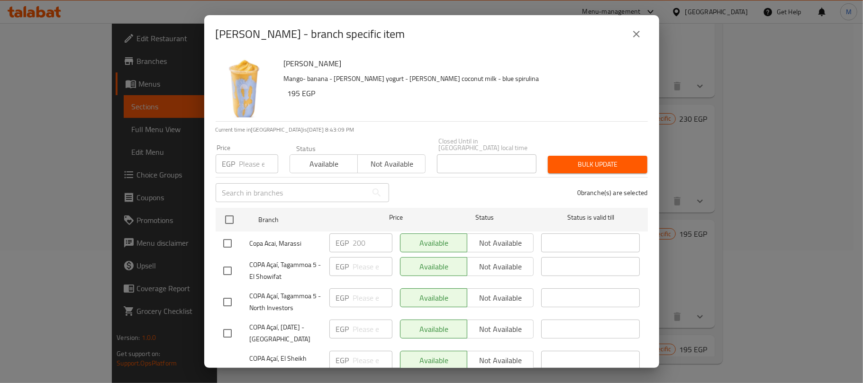
click at [637, 31] on icon "close" at bounding box center [636, 33] width 11 height 11
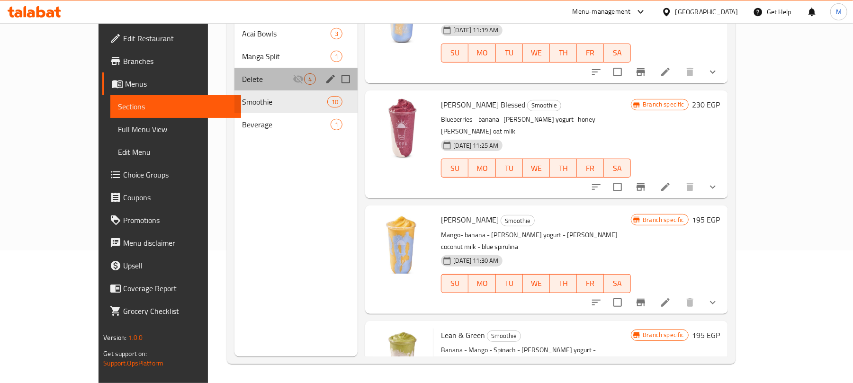
click at [242, 73] on span "Delete" at bounding box center [267, 78] width 51 height 11
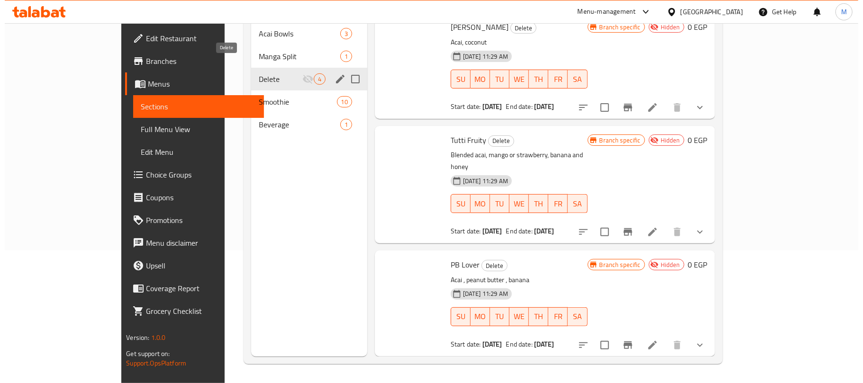
scroll to position [92, 0]
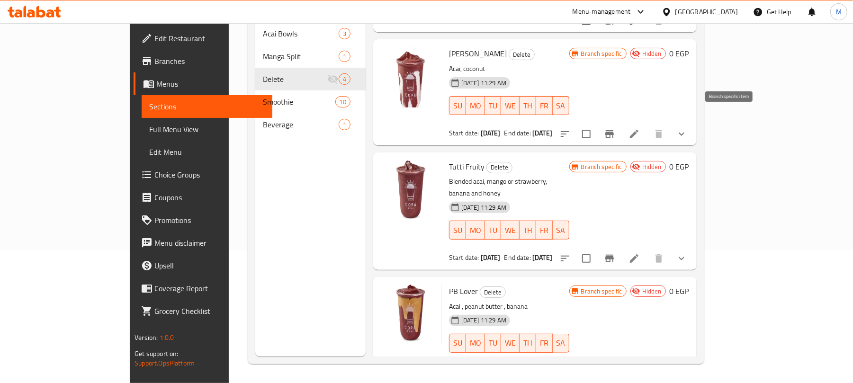
click at [616, 128] on icon "Branch-specific-item" at bounding box center [609, 133] width 11 height 11
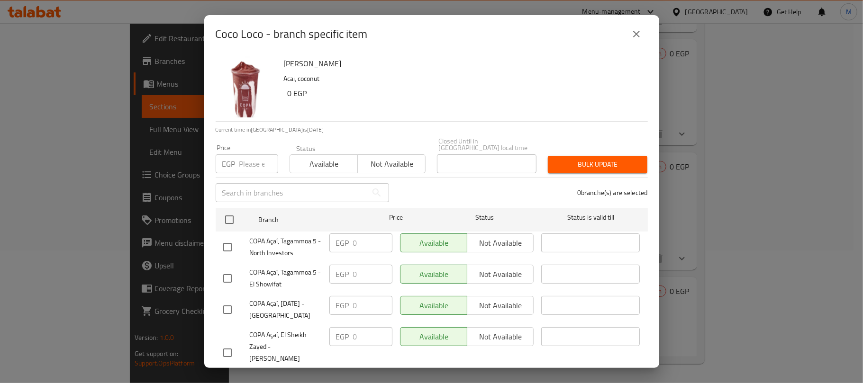
scroll to position [30, 0]
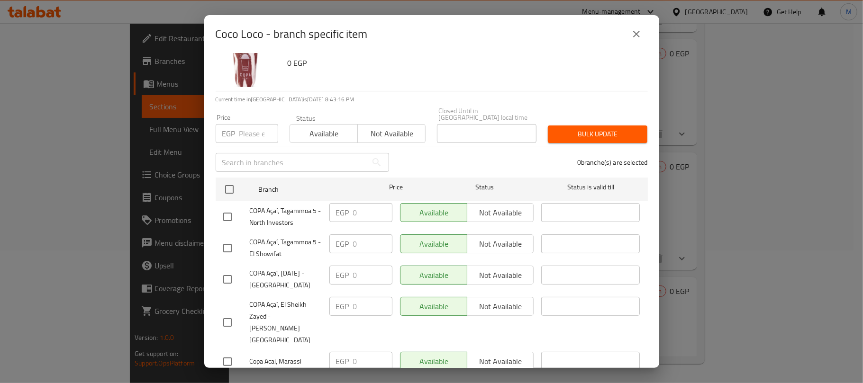
click at [638, 32] on icon "close" at bounding box center [636, 34] width 7 height 7
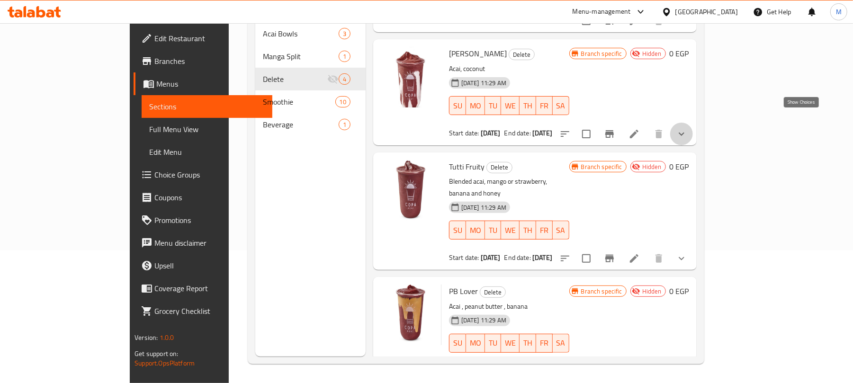
click at [688, 128] on icon "show more" at bounding box center [681, 133] width 11 height 11
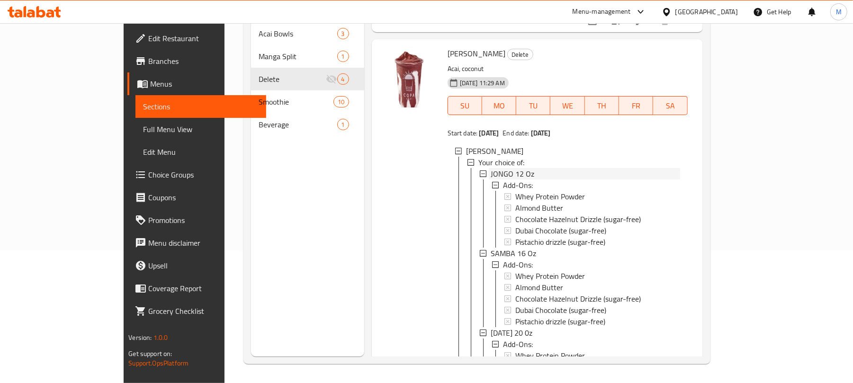
click at [511, 168] on div "JONGO 12 Oz" at bounding box center [586, 173] width 190 height 11
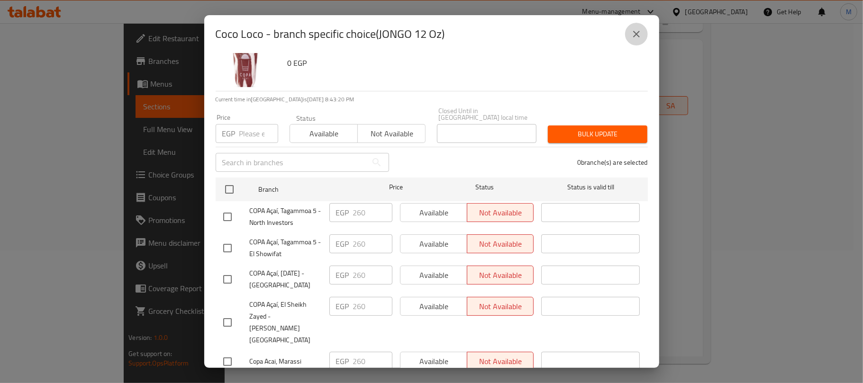
click at [634, 29] on icon "close" at bounding box center [636, 33] width 11 height 11
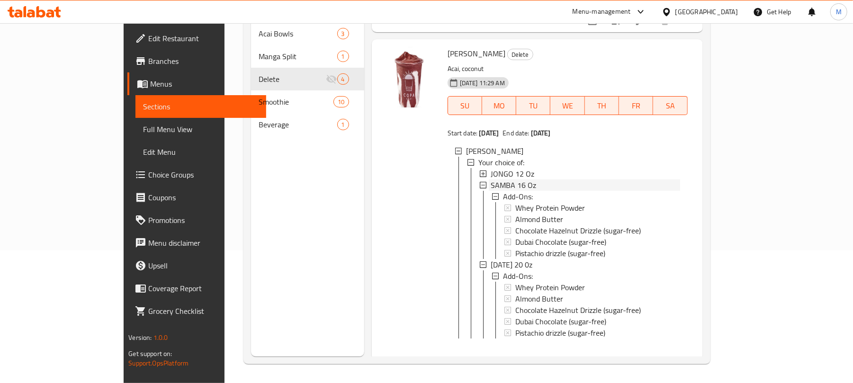
click at [499, 180] on span "SAMBA 16 Oz" at bounding box center [513, 185] width 45 height 11
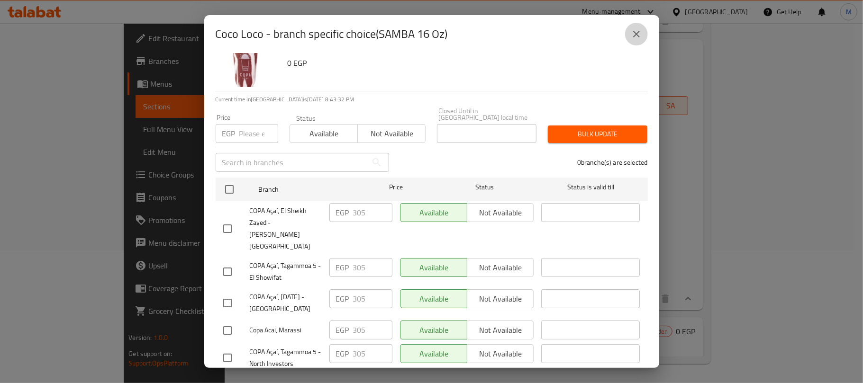
click at [638, 34] on icon "close" at bounding box center [636, 33] width 11 height 11
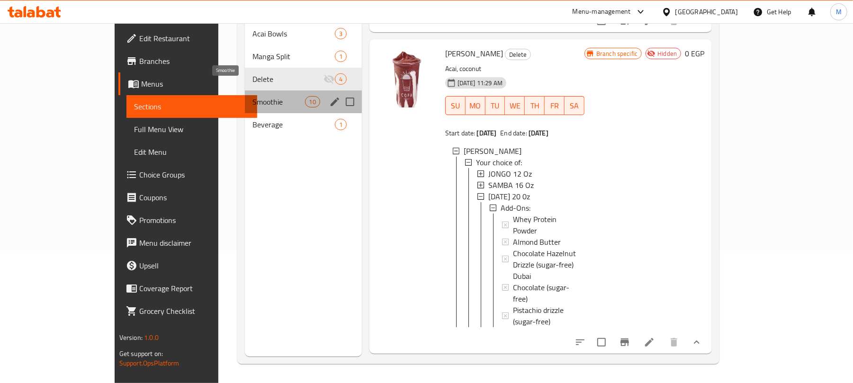
click at [259, 96] on span "Smoothie" at bounding box center [279, 101] width 52 height 11
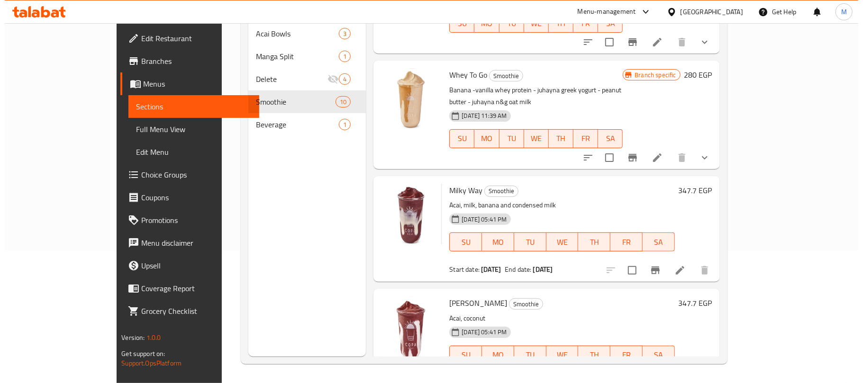
scroll to position [713, 0]
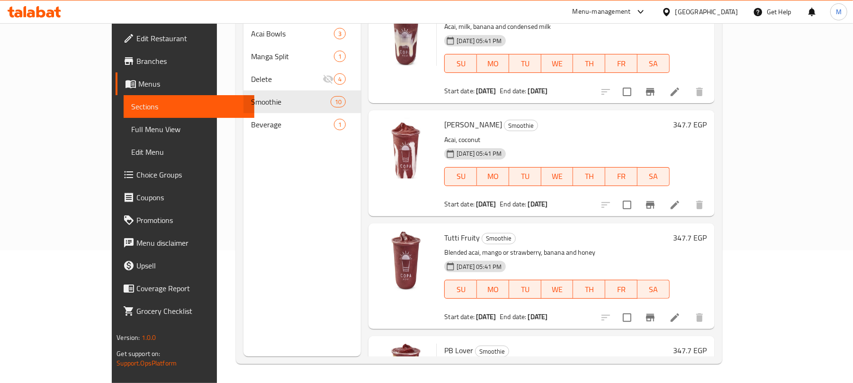
click at [656, 199] on icon "Branch-specific-item" at bounding box center [650, 204] width 11 height 11
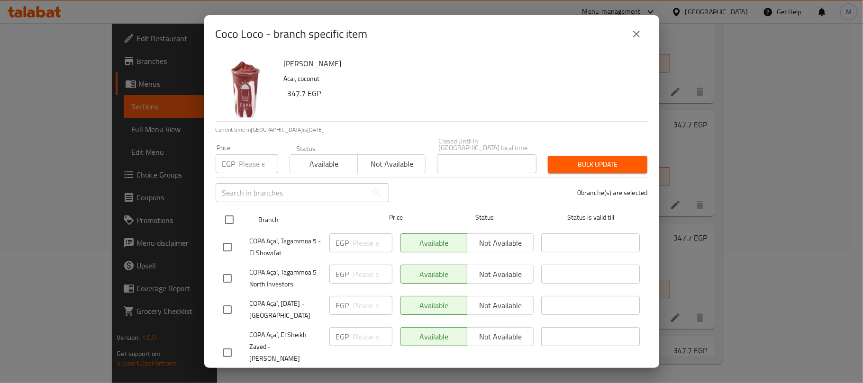
click at [224, 215] on input "checkbox" at bounding box center [229, 220] width 20 height 20
checkbox input "true"
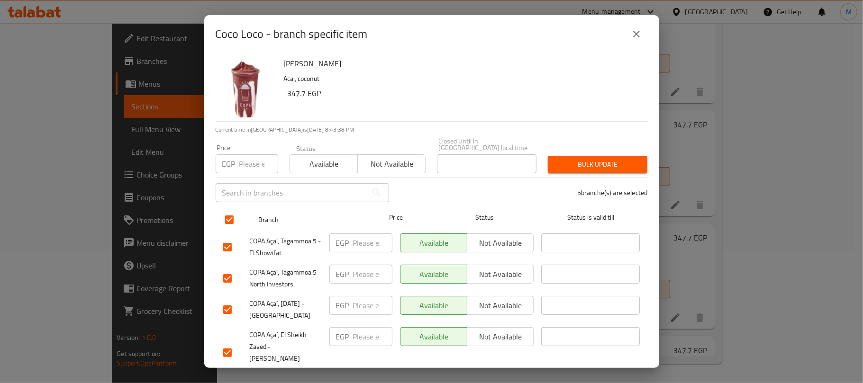
checkbox input "true"
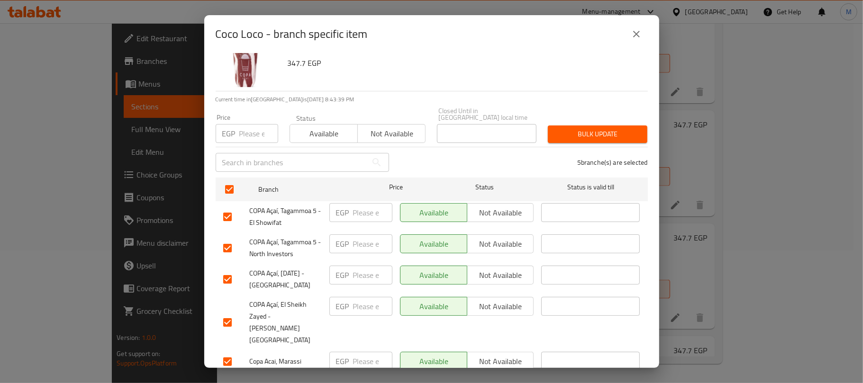
drag, startPoint x: 229, startPoint y: 328, endPoint x: 268, endPoint y: 194, distance: 140.1
click at [229, 352] on input "checkbox" at bounding box center [227, 362] width 20 height 20
checkbox input "false"
drag, startPoint x: 242, startPoint y: 129, endPoint x: 249, endPoint y: 128, distance: 7.2
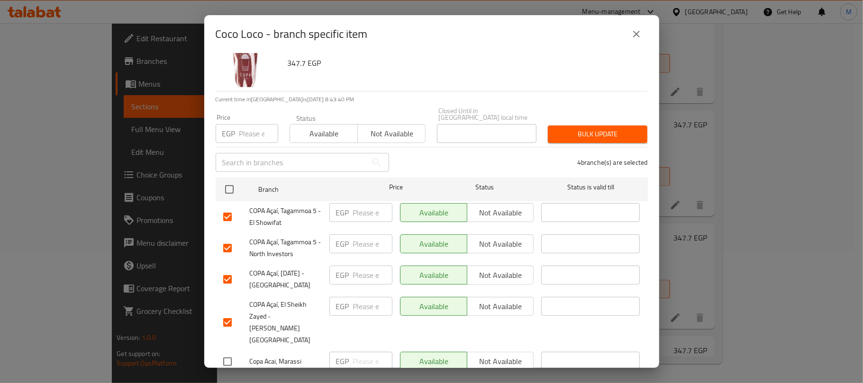
click at [242, 128] on input "number" at bounding box center [258, 133] width 39 height 19
paste input "305"
type input "305"
click at [603, 136] on div "Bulk update" at bounding box center [597, 134] width 111 height 29
click at [603, 128] on span "Bulk update" at bounding box center [597, 134] width 84 height 12
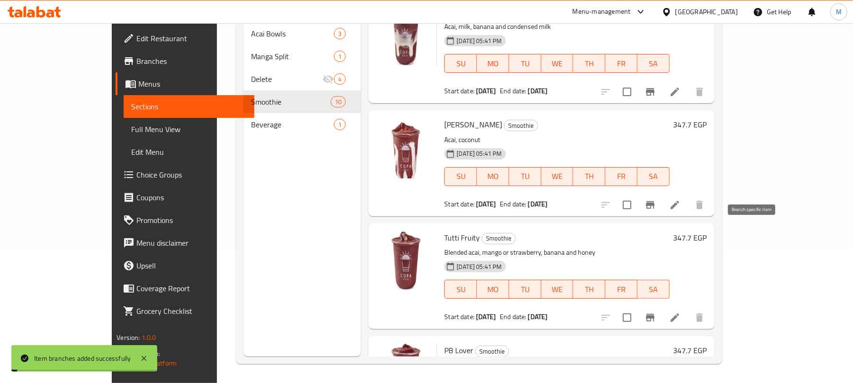
click at [656, 312] on icon "Branch-specific-item" at bounding box center [650, 317] width 11 height 11
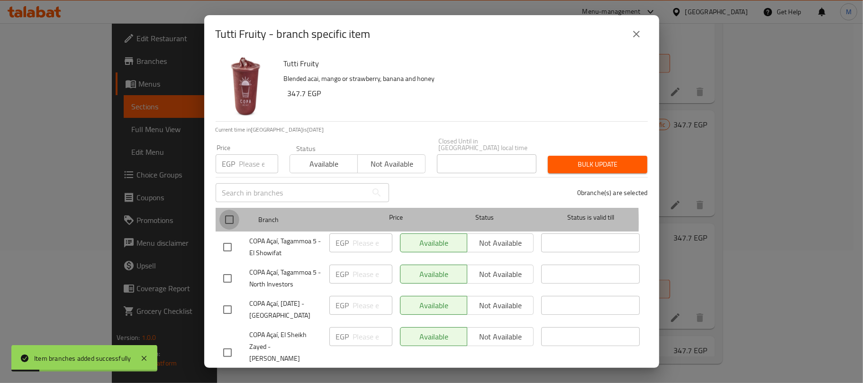
click at [230, 216] on input "checkbox" at bounding box center [229, 220] width 20 height 20
checkbox input "true"
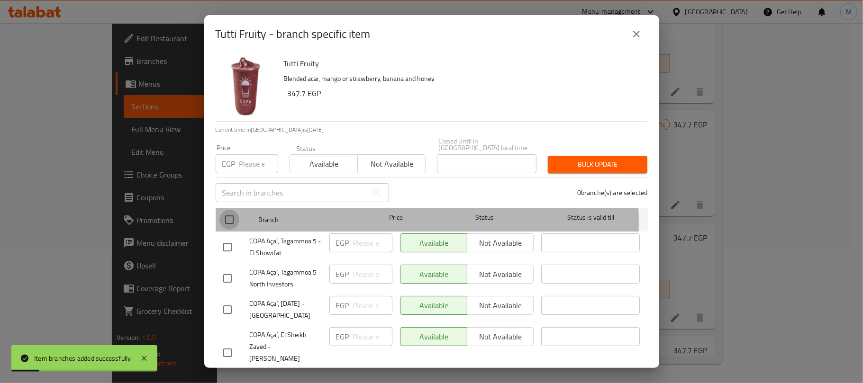
checkbox input "true"
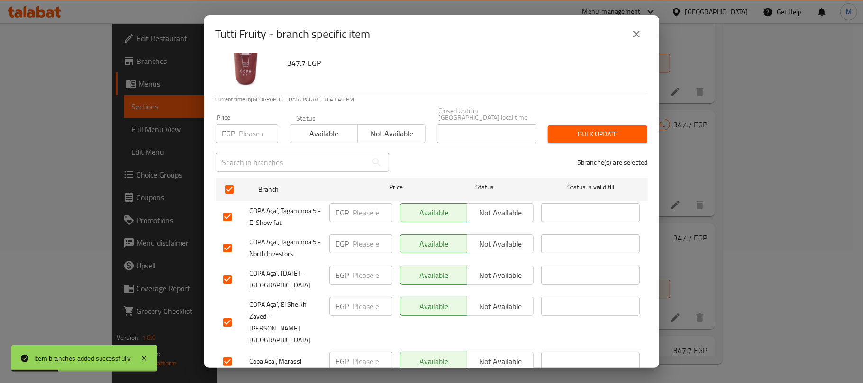
drag, startPoint x: 222, startPoint y: 335, endPoint x: 238, endPoint y: 290, distance: 46.8
click at [223, 352] on input "checkbox" at bounding box center [227, 362] width 20 height 20
checkbox input "false"
click at [253, 129] on input "number" at bounding box center [258, 133] width 39 height 19
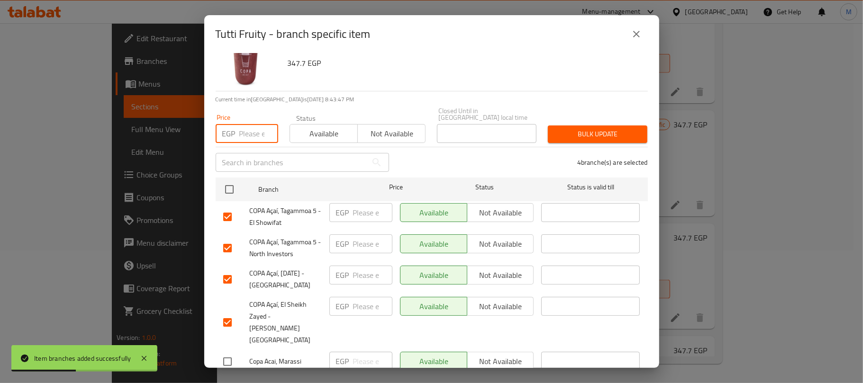
paste input "305"
type input "305"
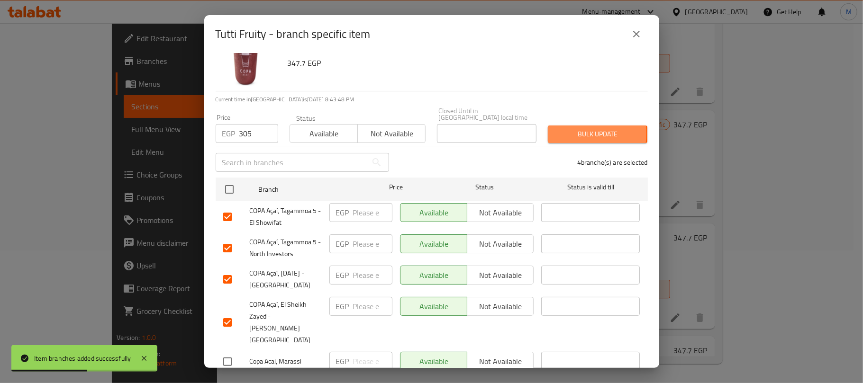
click at [555, 128] on span "Bulk update" at bounding box center [597, 134] width 84 height 12
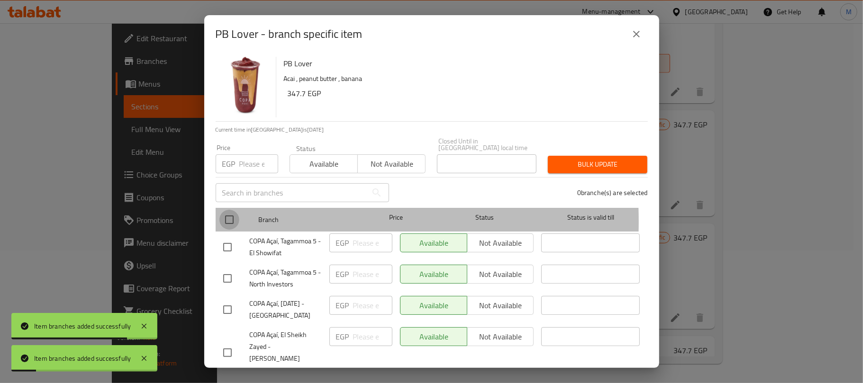
click at [228, 215] on input "checkbox" at bounding box center [229, 220] width 20 height 20
checkbox input "true"
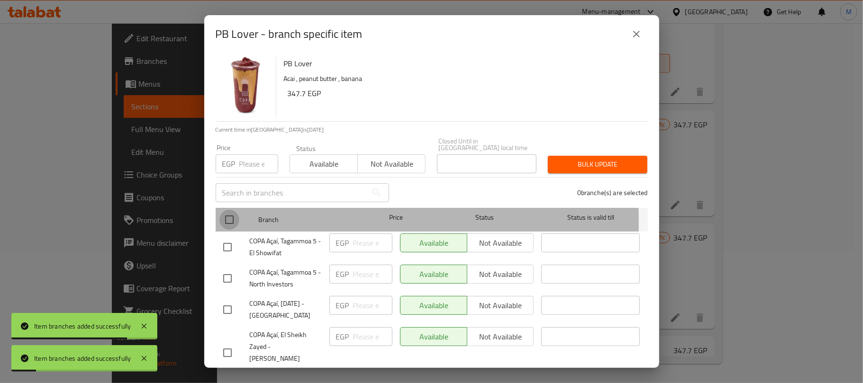
checkbox input "true"
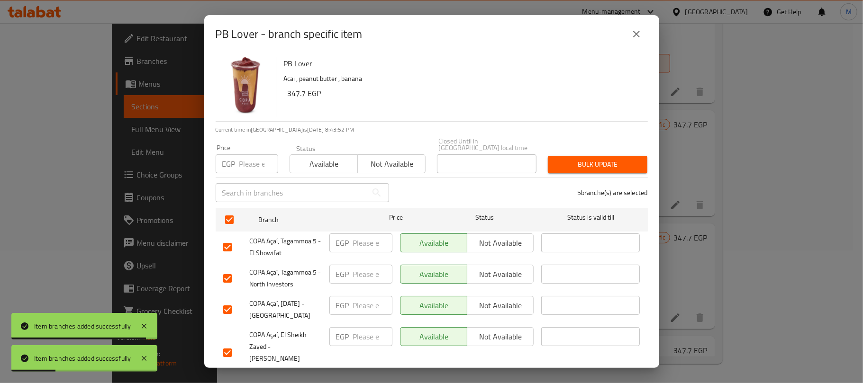
drag, startPoint x: 229, startPoint y: 359, endPoint x: 256, endPoint y: 244, distance: 117.2
checkbox input "false"
drag, startPoint x: 252, startPoint y: 158, endPoint x: 384, endPoint y: 158, distance: 131.7
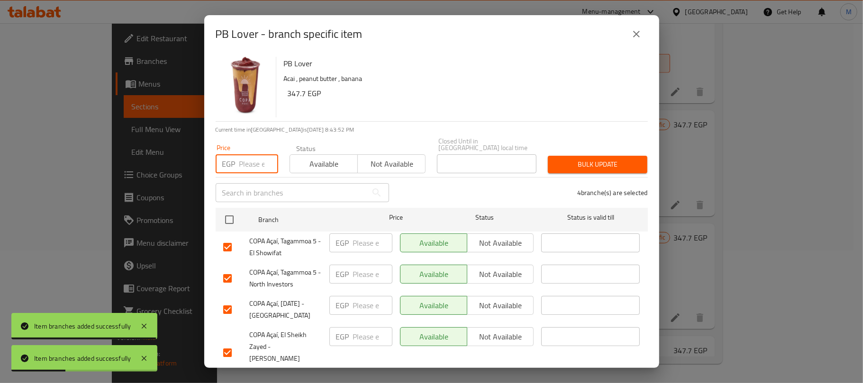
click at [253, 158] on input "number" at bounding box center [258, 163] width 39 height 19
paste input "305"
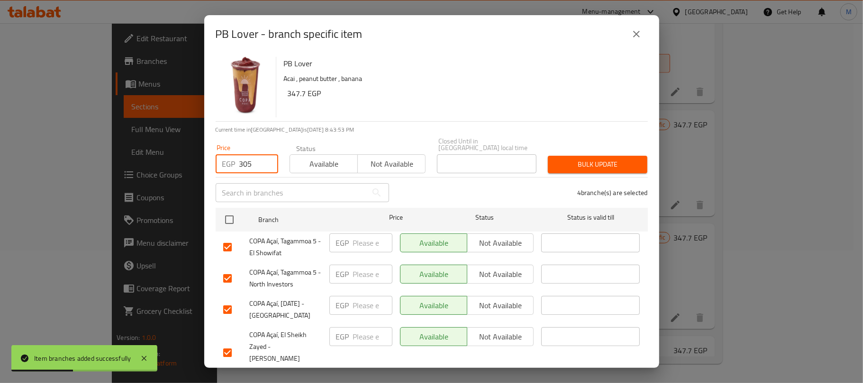
type input "305"
click at [555, 159] on span "Bulk update" at bounding box center [597, 165] width 84 height 12
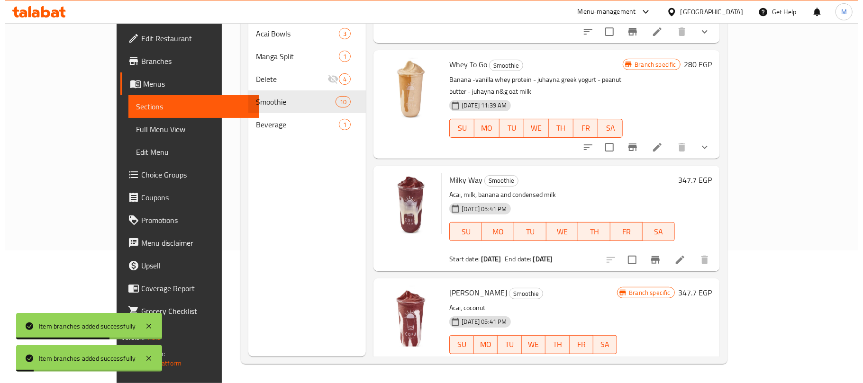
scroll to position [524, 0]
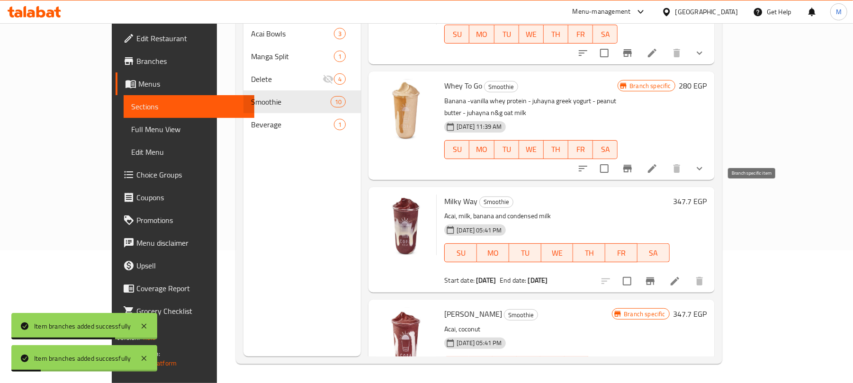
click at [656, 276] on icon "Branch-specific-item" at bounding box center [650, 281] width 11 height 11
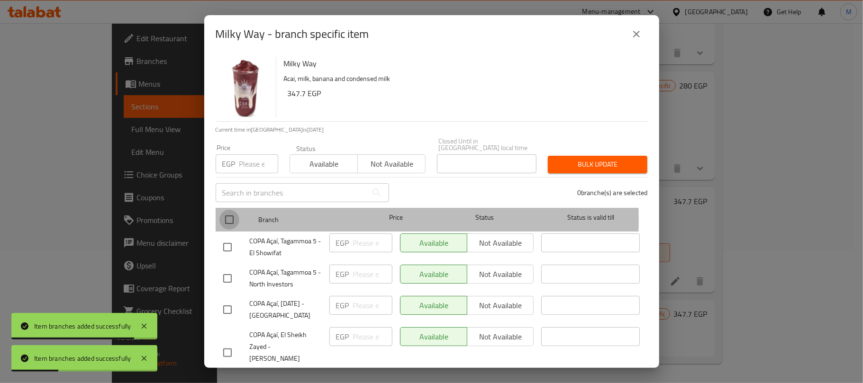
click at [226, 213] on input "checkbox" at bounding box center [229, 220] width 20 height 20
checkbox input "true"
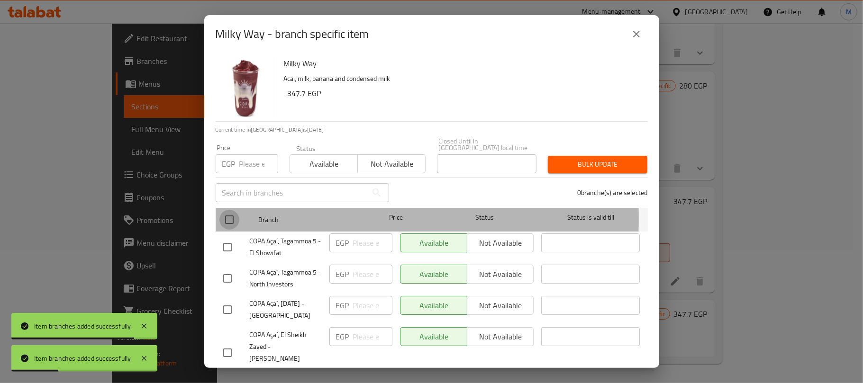
checkbox input "true"
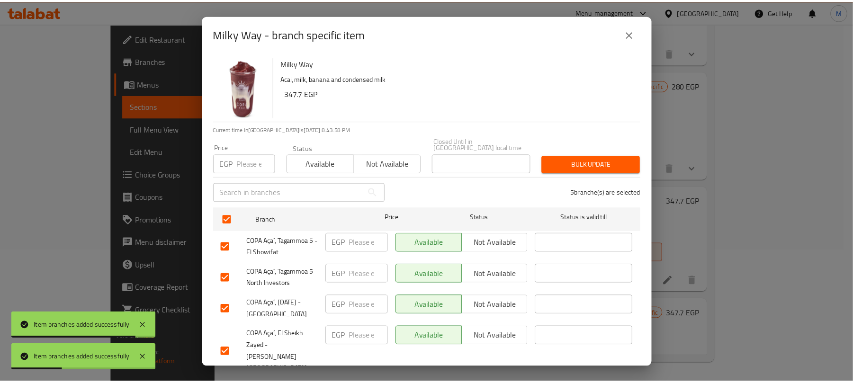
scroll to position [30, 0]
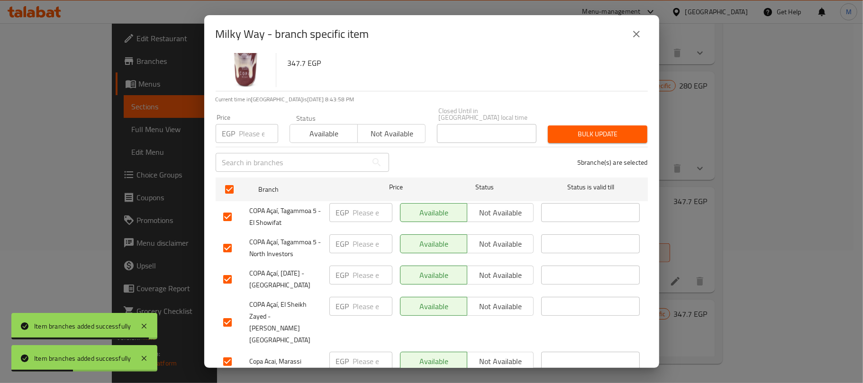
click at [228, 352] on input "checkbox" at bounding box center [227, 362] width 20 height 20
checkbox input "false"
click at [254, 129] on input "number" at bounding box center [258, 133] width 39 height 19
paste input "305"
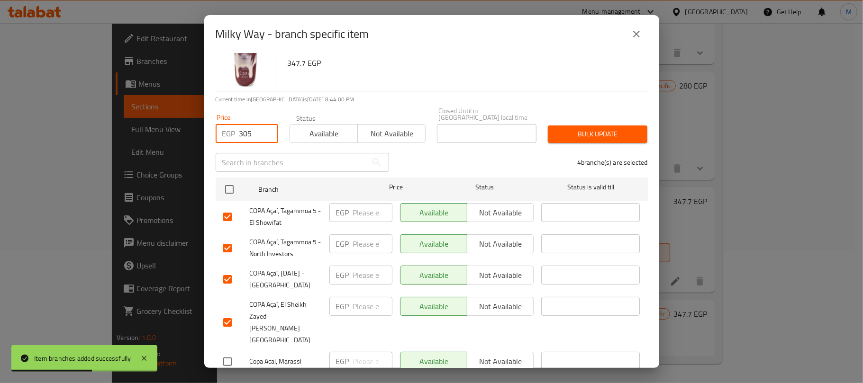
type input "305"
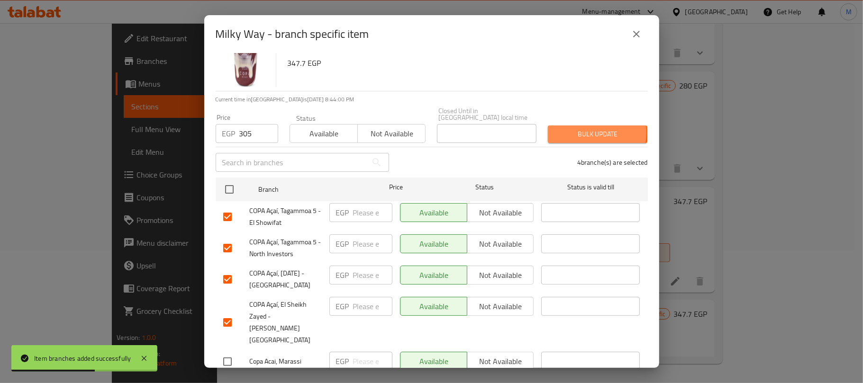
click at [548, 126] on button "Bulk update" at bounding box center [598, 135] width 100 height 18
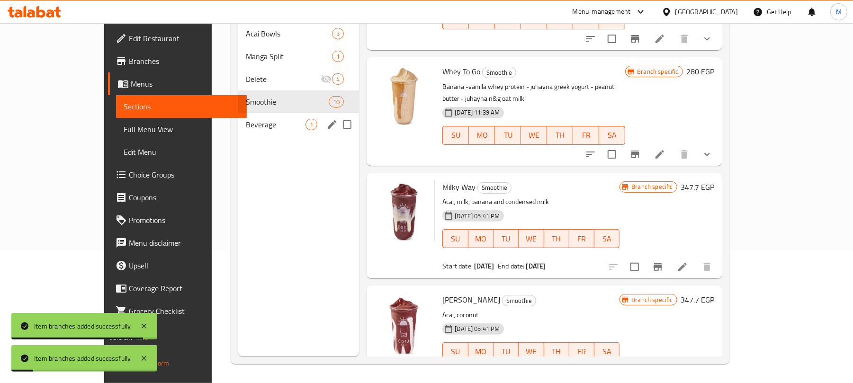
scroll to position [70, 0]
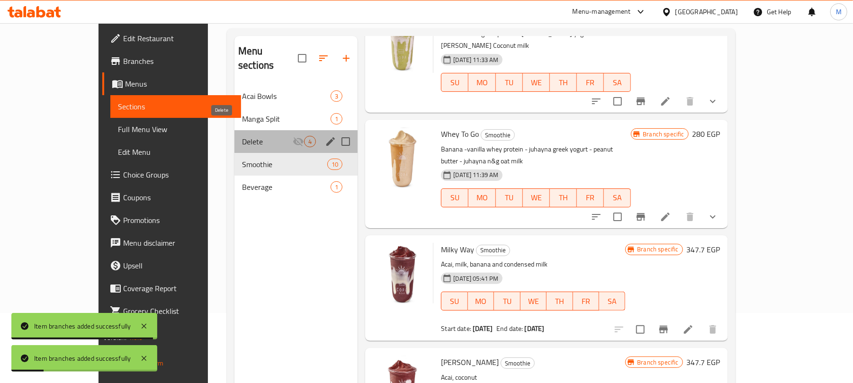
click at [252, 136] on span "Delete" at bounding box center [267, 141] width 51 height 11
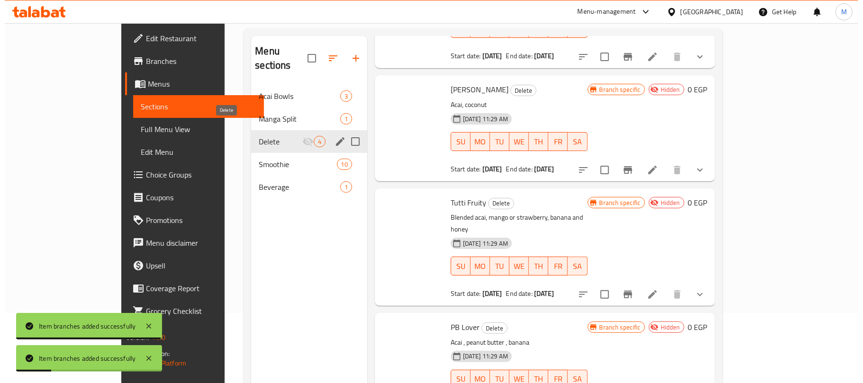
scroll to position [92, 0]
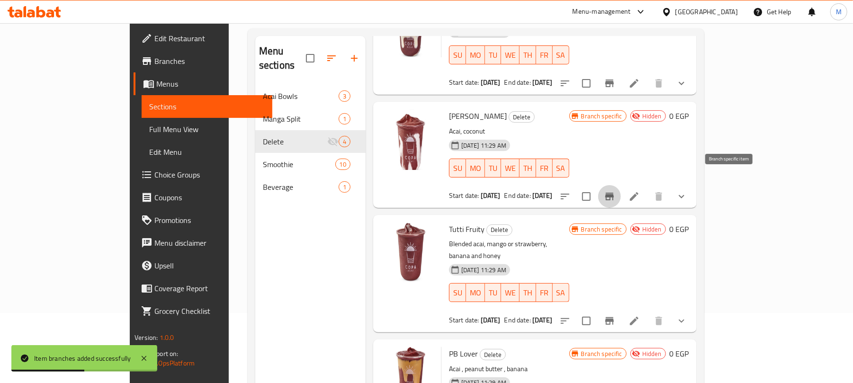
click at [616, 191] on icon "Branch-specific-item" at bounding box center [609, 196] width 11 height 11
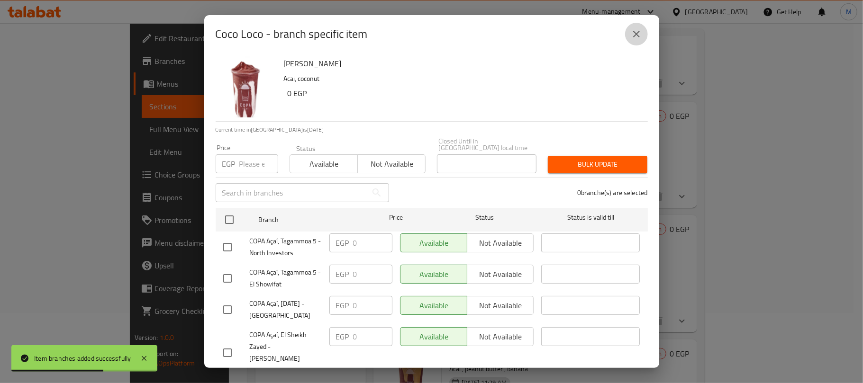
click at [640, 38] on icon "close" at bounding box center [636, 33] width 11 height 11
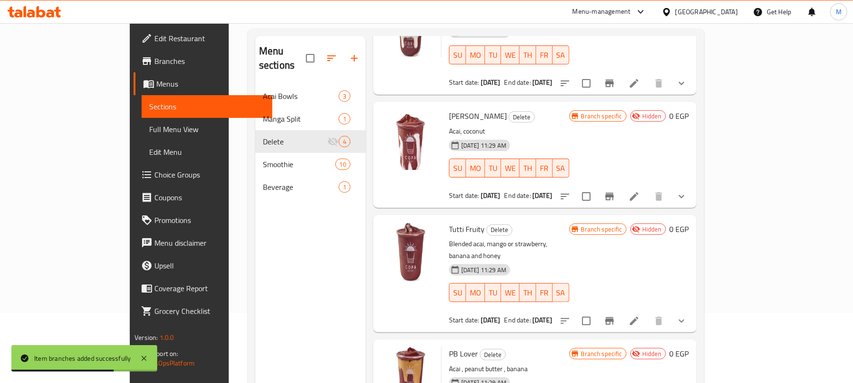
click at [688, 191] on icon "show more" at bounding box center [681, 196] width 11 height 11
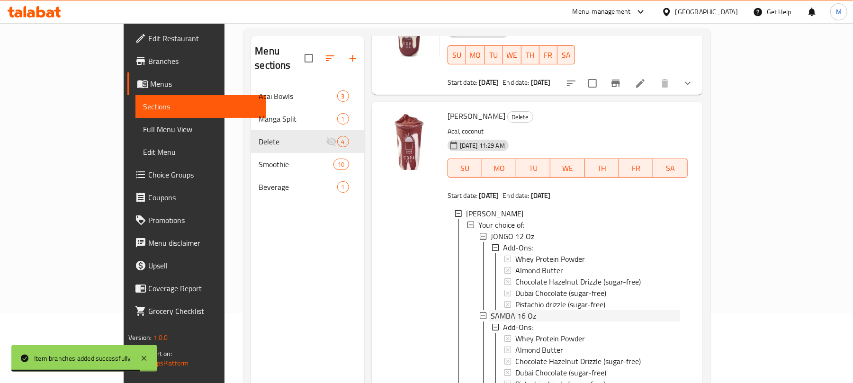
click at [496, 310] on span "SAMBA 16 Oz" at bounding box center [513, 315] width 45 height 11
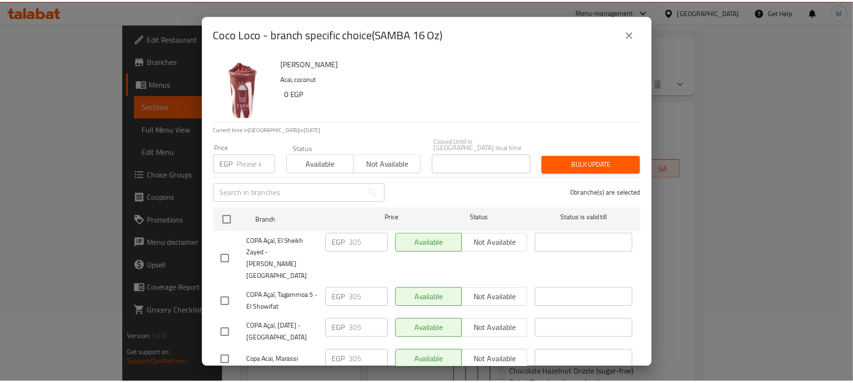
scroll to position [30, 0]
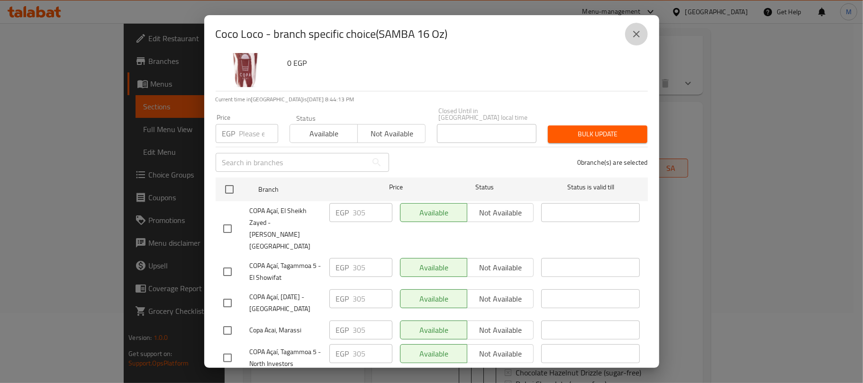
click at [637, 37] on icon "close" at bounding box center [636, 33] width 11 height 11
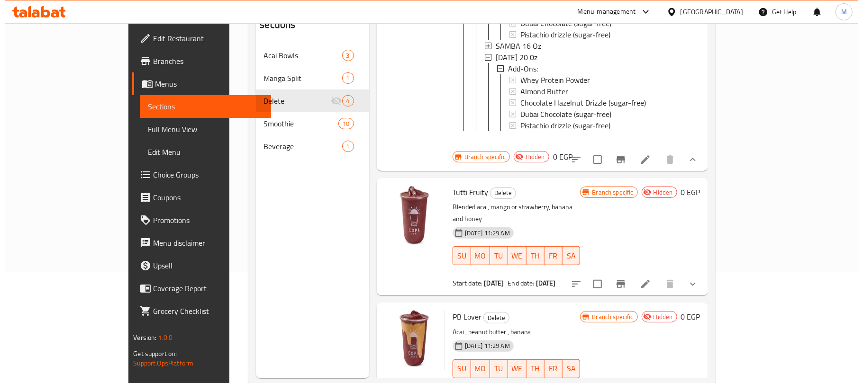
scroll to position [133, 0]
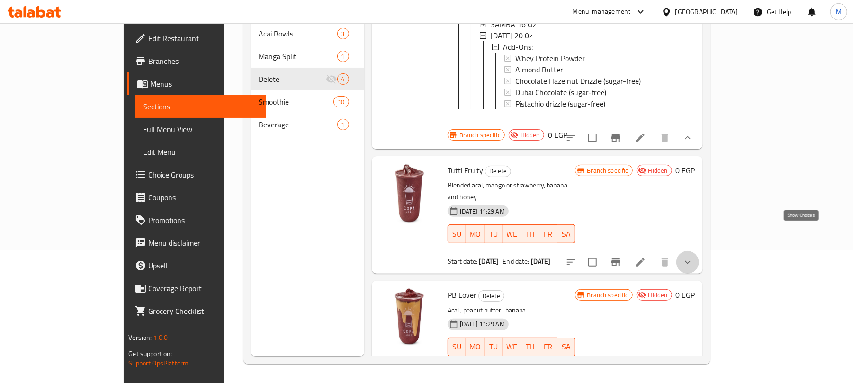
click at [694, 257] on icon "show more" at bounding box center [687, 262] width 11 height 11
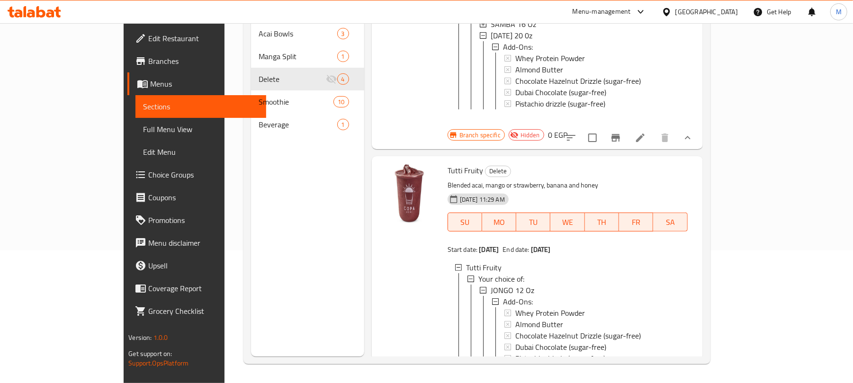
click at [499, 364] on span "SAMBA 16 Oz" at bounding box center [513, 369] width 45 height 11
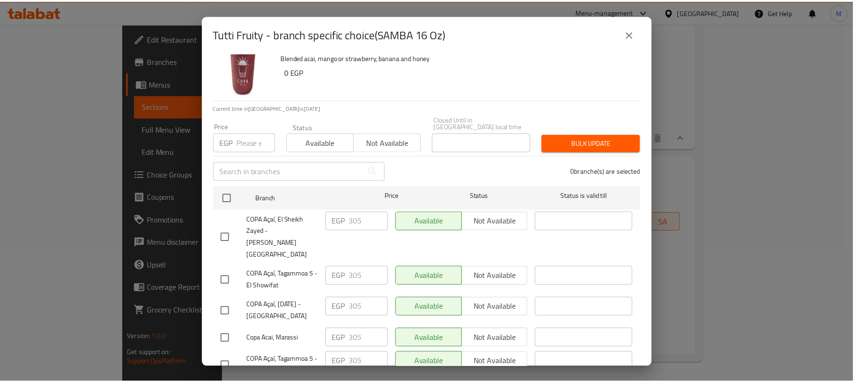
scroll to position [30, 0]
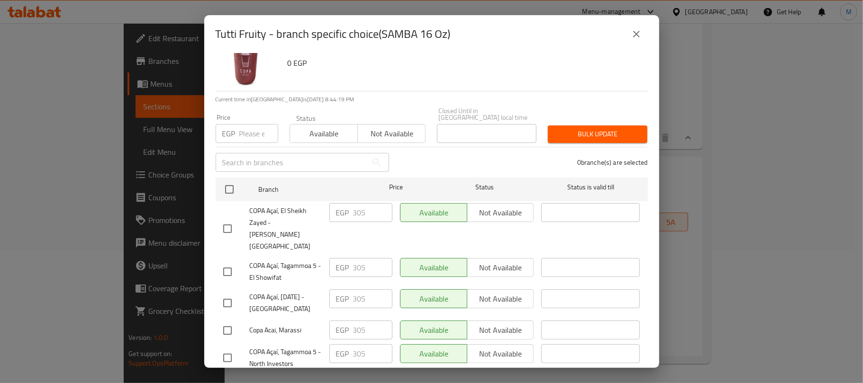
click at [639, 32] on icon "close" at bounding box center [636, 34] width 7 height 7
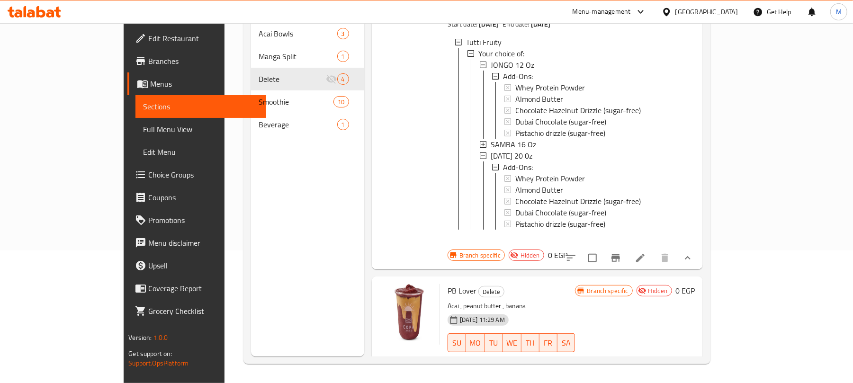
scroll to position [551, 0]
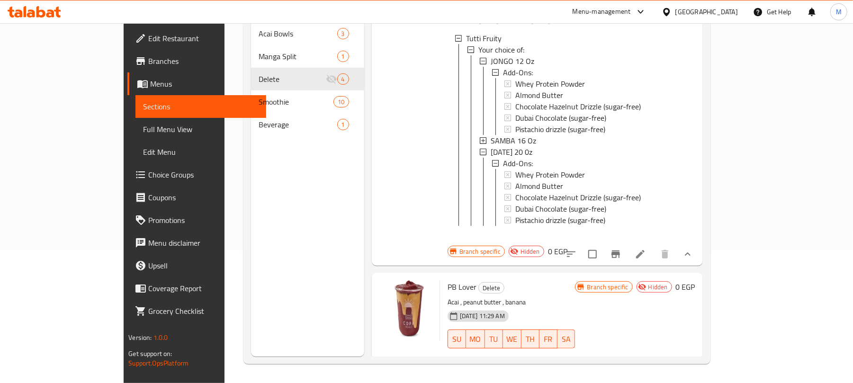
click at [694, 362] on icon "show more" at bounding box center [687, 367] width 11 height 11
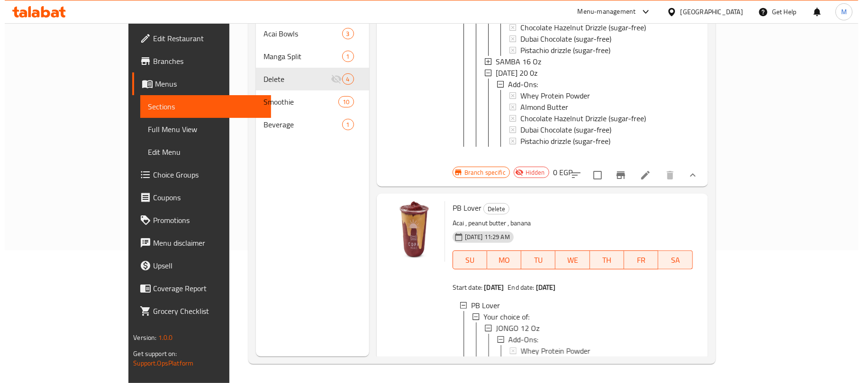
scroll to position [843, 0]
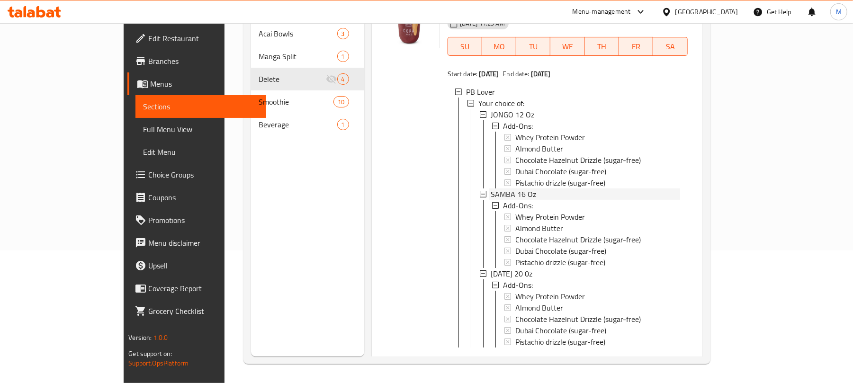
click at [514, 189] on div "SAMBA 16 Oz" at bounding box center [586, 194] width 190 height 11
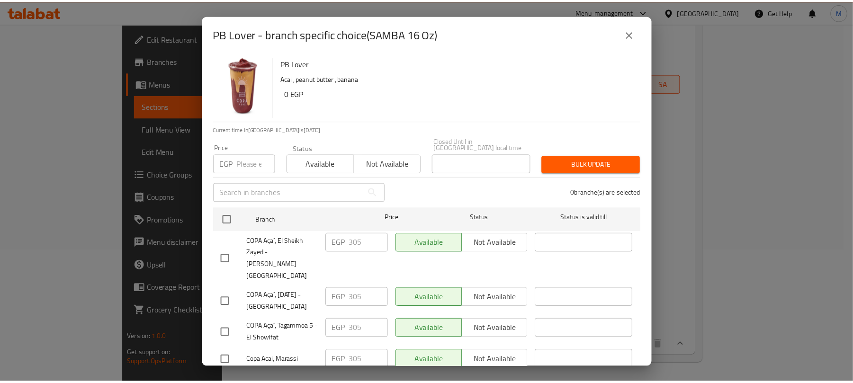
scroll to position [780, 0]
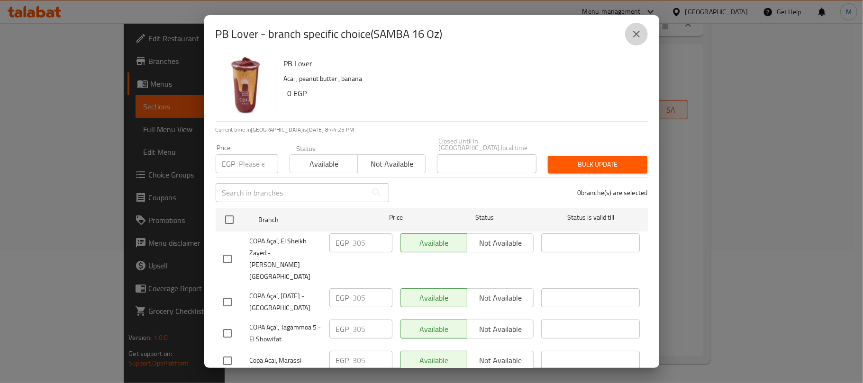
click at [636, 36] on icon "close" at bounding box center [636, 33] width 11 height 11
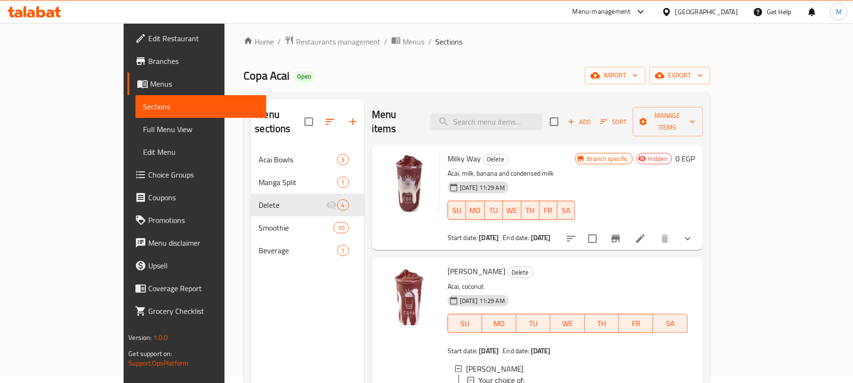
scroll to position [0, 0]
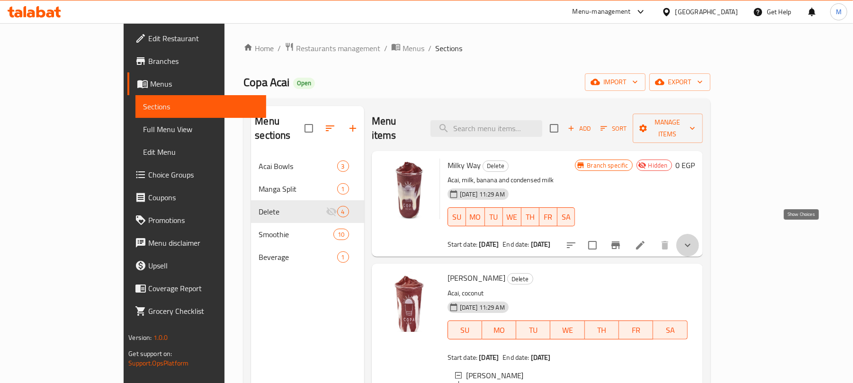
click at [694, 240] on icon "show more" at bounding box center [687, 245] width 11 height 11
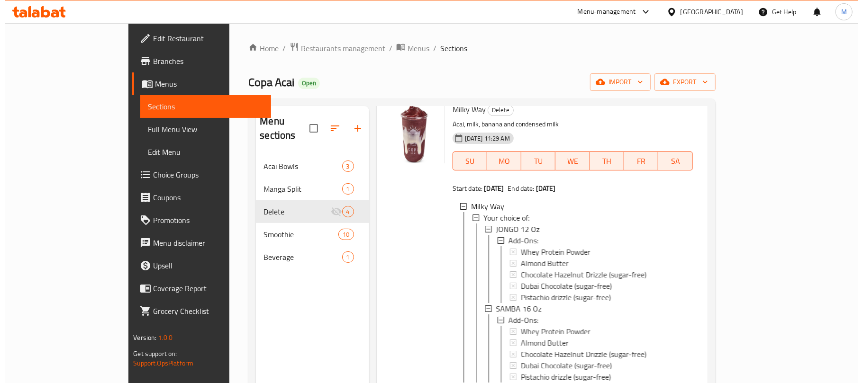
scroll to position [126, 0]
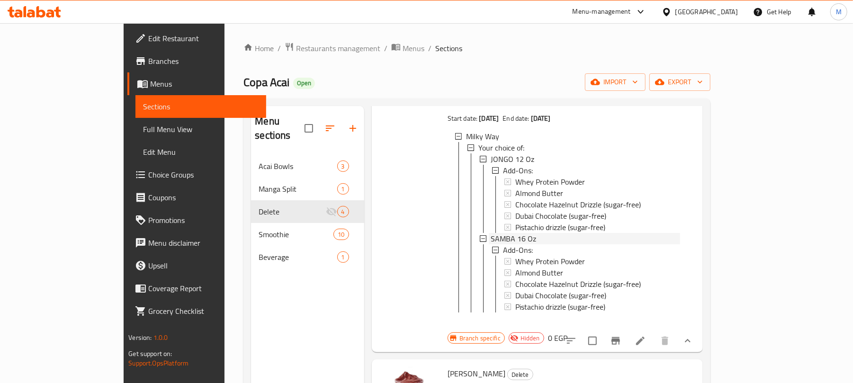
click at [491, 233] on span "SAMBA 16 Oz" at bounding box center [513, 238] width 45 height 11
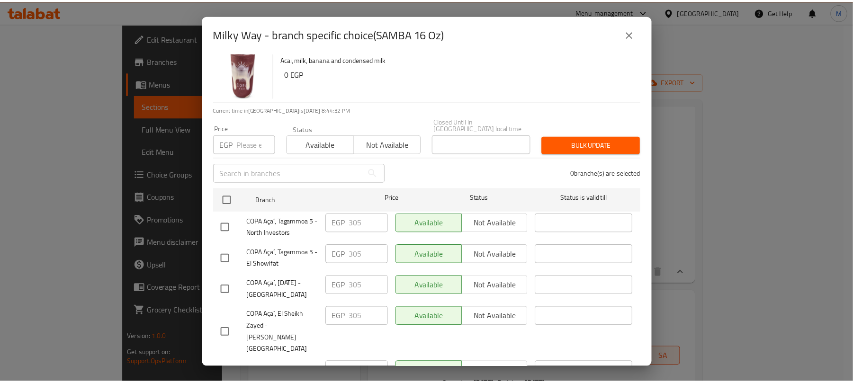
scroll to position [30, 0]
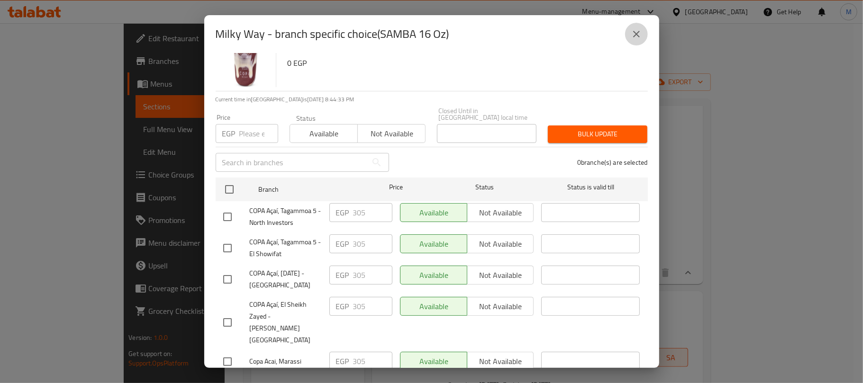
click at [640, 34] on icon "close" at bounding box center [636, 33] width 11 height 11
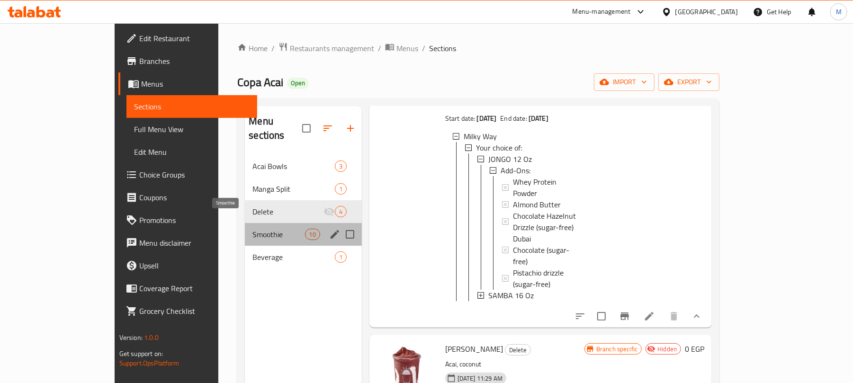
click at [253, 229] on span "Smoothie" at bounding box center [279, 234] width 52 height 11
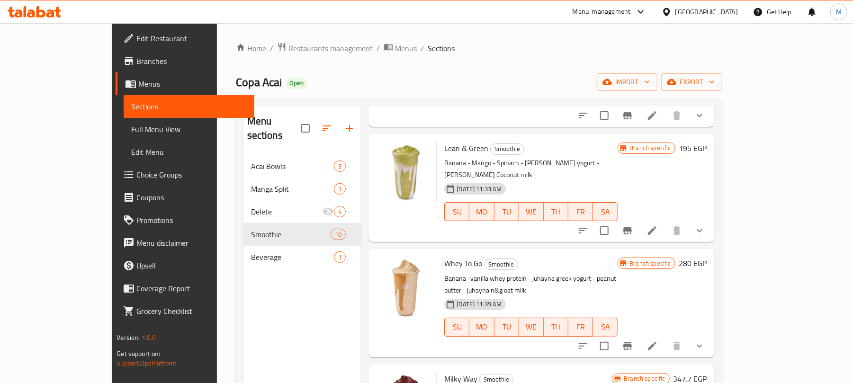
scroll to position [461, 0]
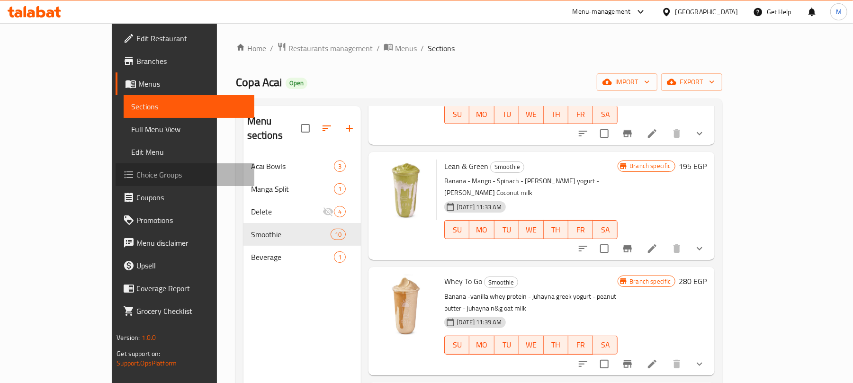
click at [136, 175] on span "Choice Groups" at bounding box center [191, 174] width 110 height 11
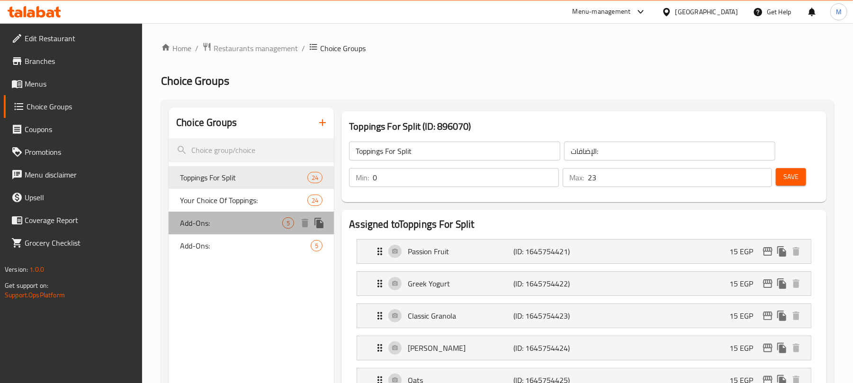
click at [232, 218] on span "Add-Ons:" at bounding box center [231, 222] width 102 height 11
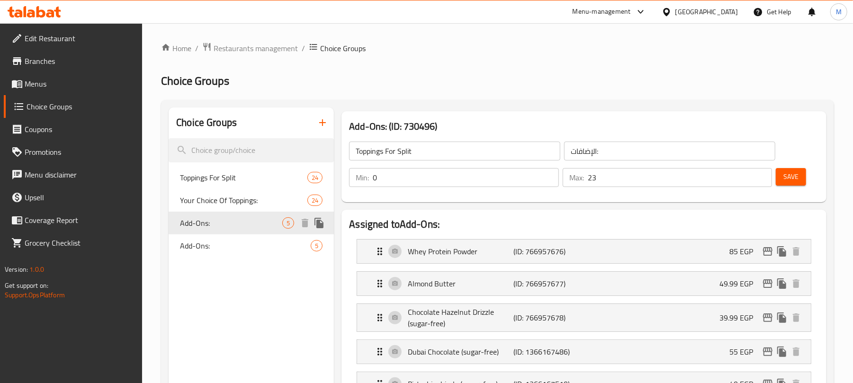
type input "Add-Ons:"
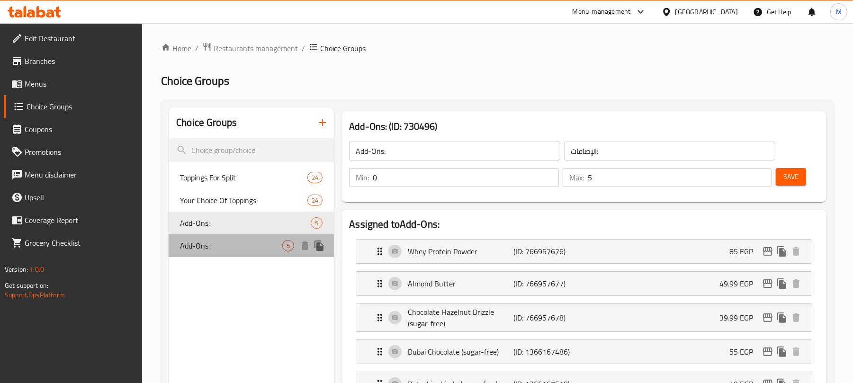
click at [226, 239] on div "Add-Ons: 5" at bounding box center [251, 246] width 165 height 23
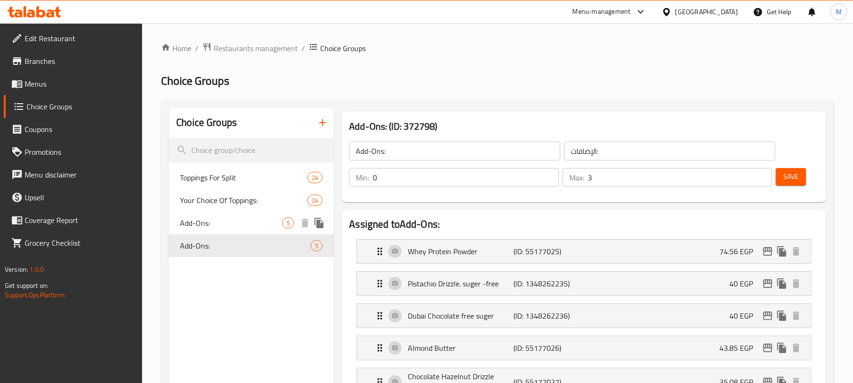
click at [232, 223] on span "Add-Ons:" at bounding box center [231, 222] width 102 height 11
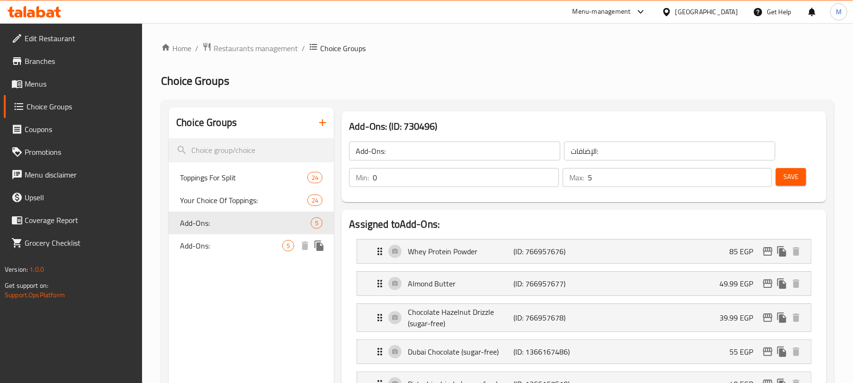
click at [224, 245] on span "Add-Ons:" at bounding box center [231, 245] width 102 height 11
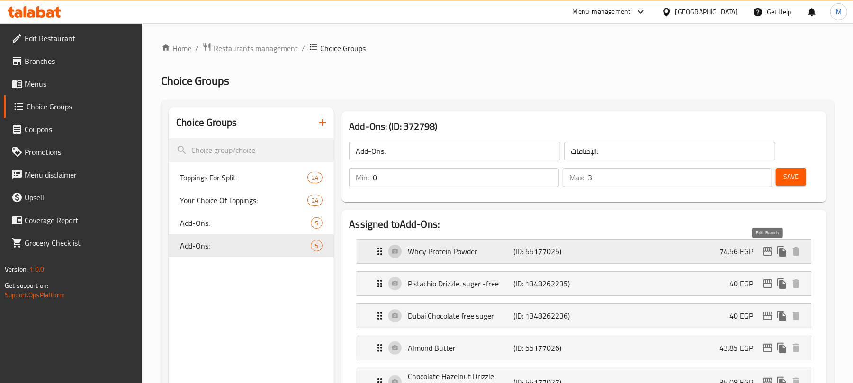
click at [770, 251] on icon "edit" at bounding box center [767, 251] width 11 height 11
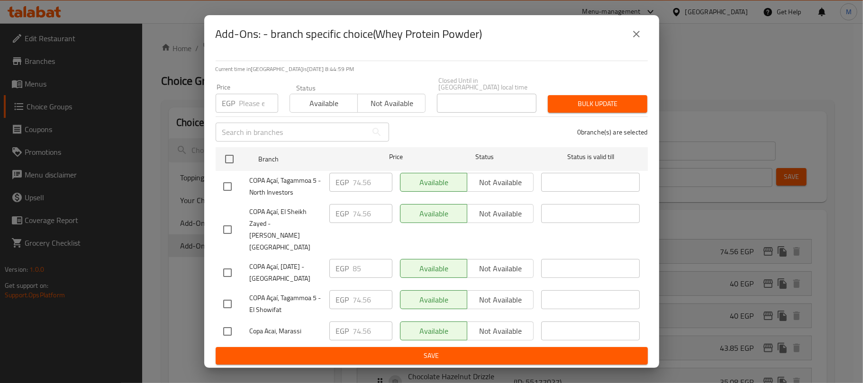
drag, startPoint x: 641, startPoint y: 44, endPoint x: 220, endPoint y: 263, distance: 474.1
click at [642, 44] on button "close" at bounding box center [636, 34] width 23 height 23
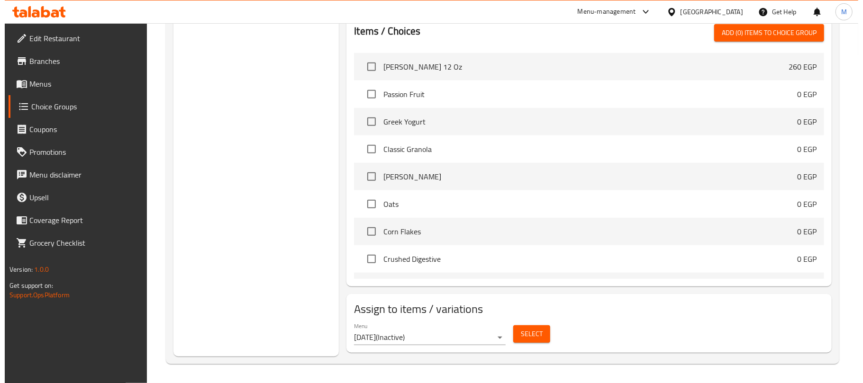
scroll to position [429, 0]
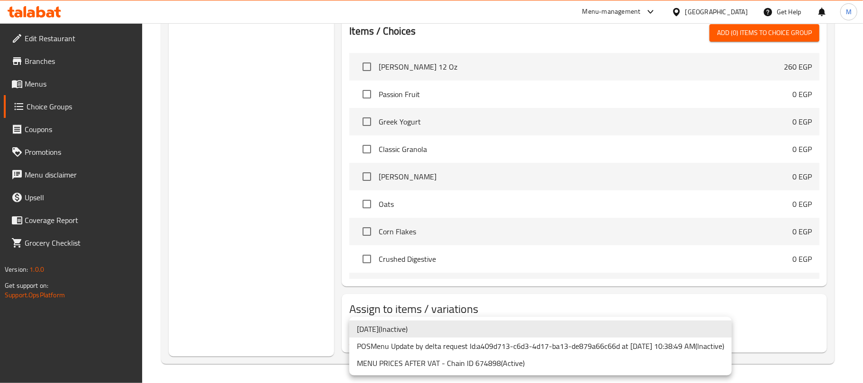
click at [435, 363] on li "MENU PRICES AFTER VAT - Chain ID 674898 ( Active )" at bounding box center [540, 363] width 382 height 17
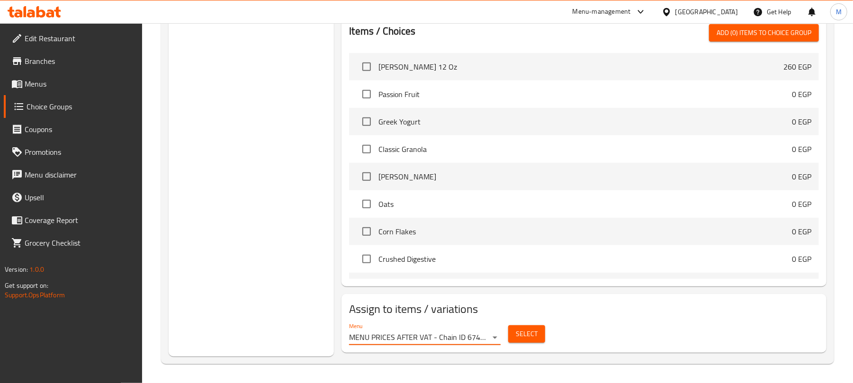
click at [520, 336] on span "Select" at bounding box center [527, 334] width 22 height 12
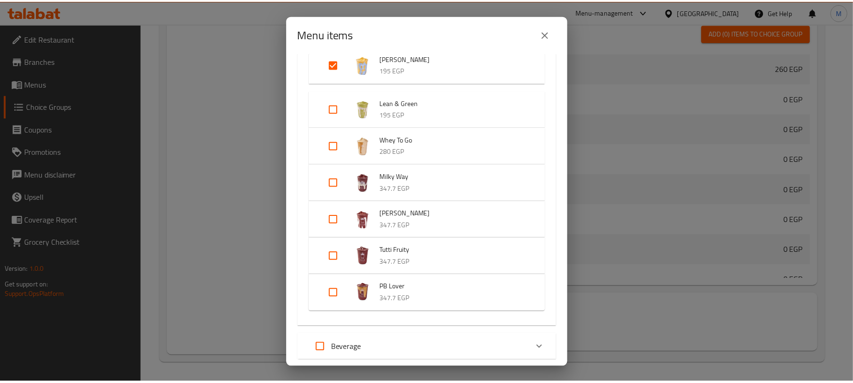
scroll to position [292, 0]
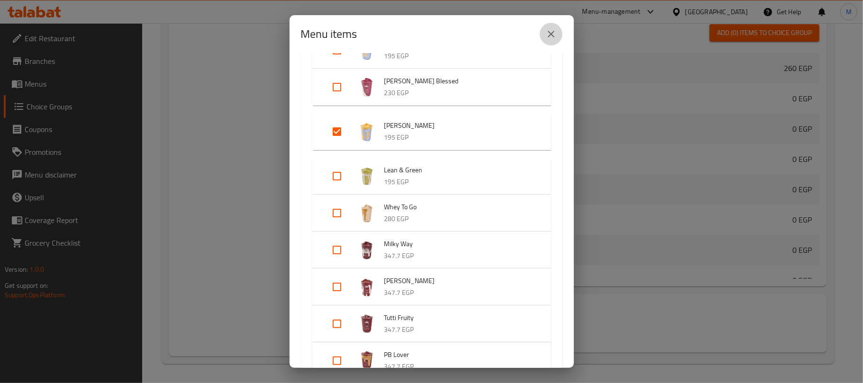
click at [546, 34] on icon "close" at bounding box center [550, 33] width 11 height 11
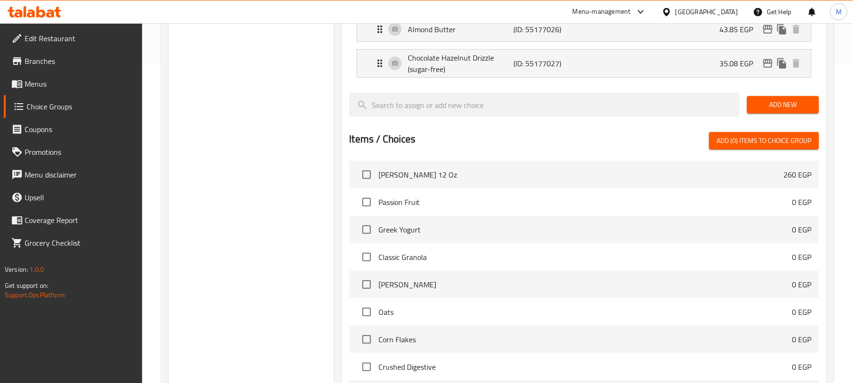
scroll to position [113, 0]
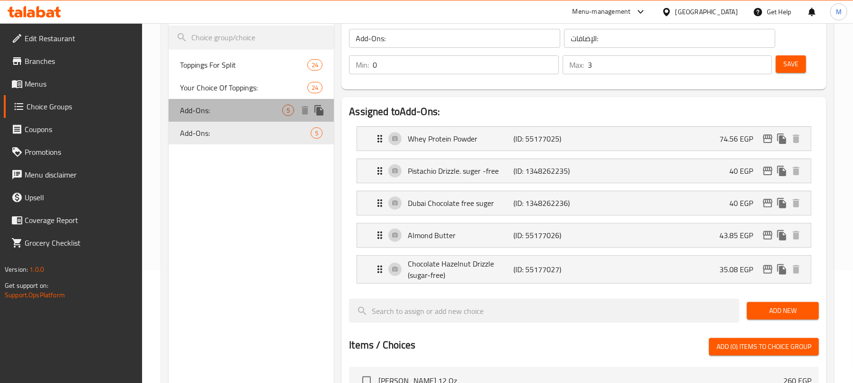
click at [213, 107] on span "Add-Ons:" at bounding box center [231, 110] width 102 height 11
type input "5"
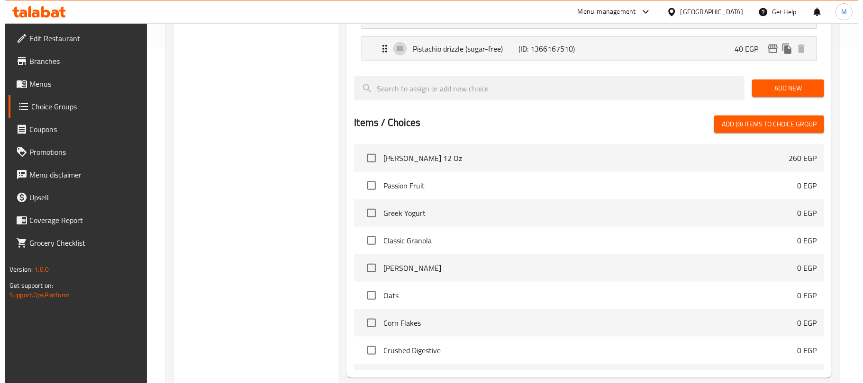
scroll to position [429, 0]
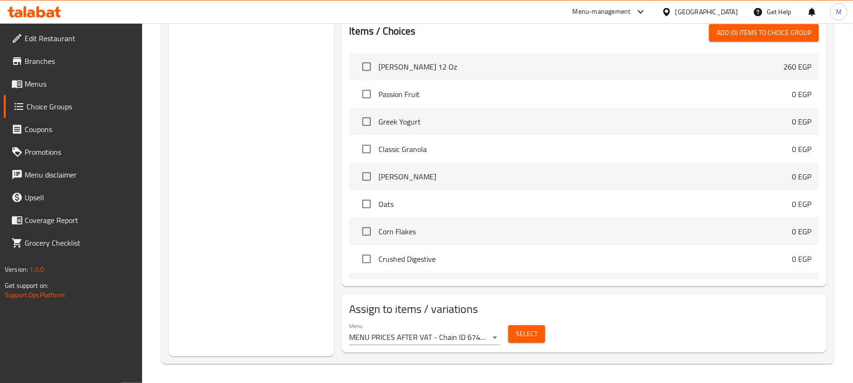
click at [527, 332] on span "Select" at bounding box center [527, 334] width 22 height 12
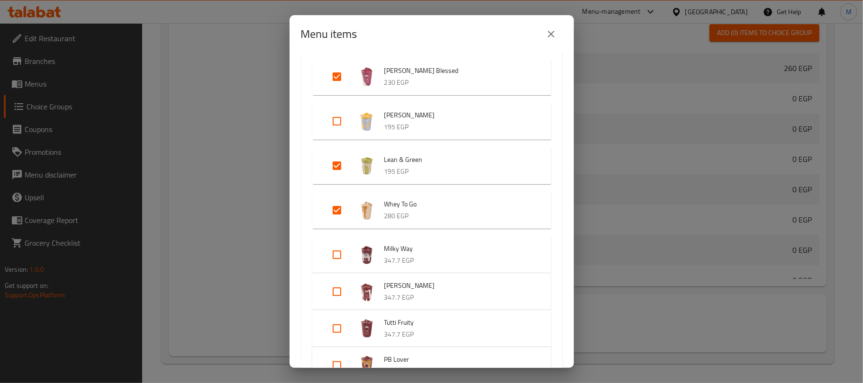
scroll to position [1410, 0]
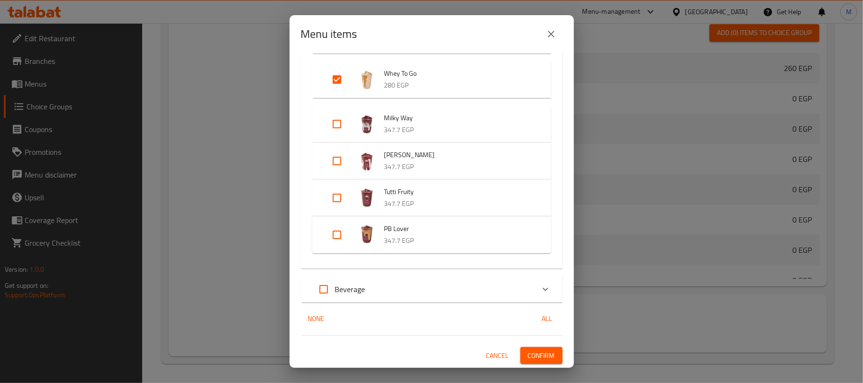
click at [332, 120] on input "Expand" at bounding box center [337, 124] width 23 height 23
checkbox input "true"
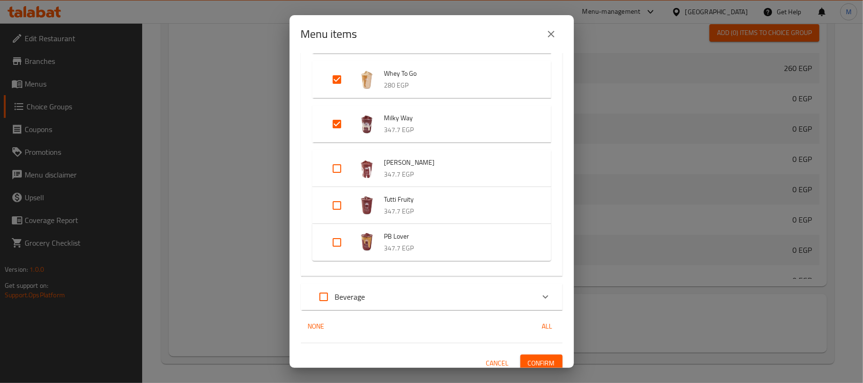
click at [340, 162] on input "Expand" at bounding box center [337, 168] width 23 height 23
checkbox input "true"
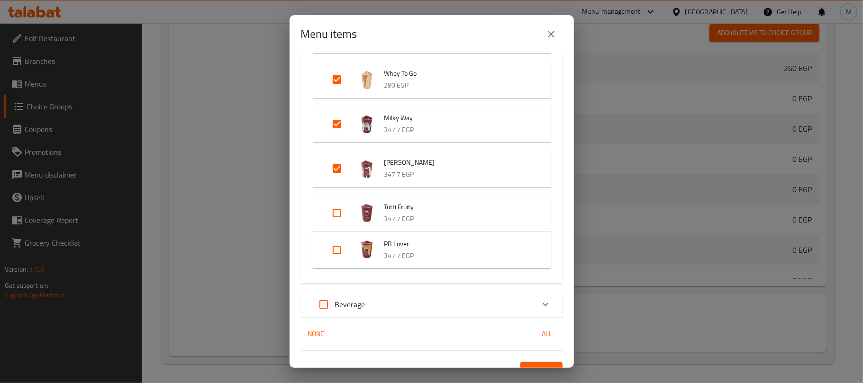
click at [335, 214] on input "Expand" at bounding box center [337, 213] width 23 height 23
checkbox input "true"
drag, startPoint x: 336, startPoint y: 255, endPoint x: 354, endPoint y: 253, distance: 18.1
click at [336, 256] on input "Expand" at bounding box center [337, 257] width 23 height 23
checkbox input "true"
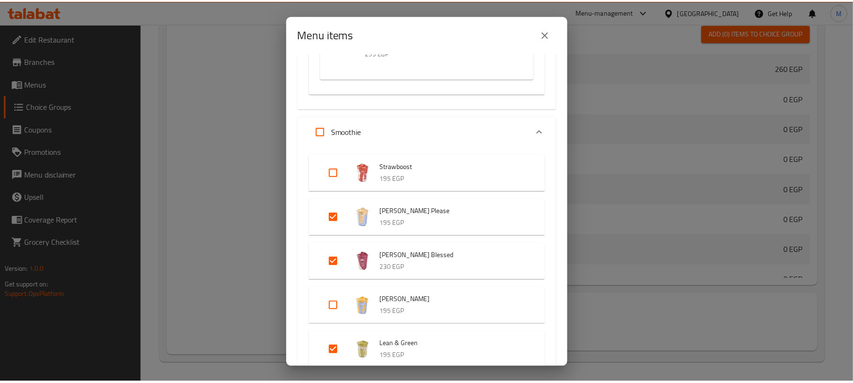
scroll to position [1433, 0]
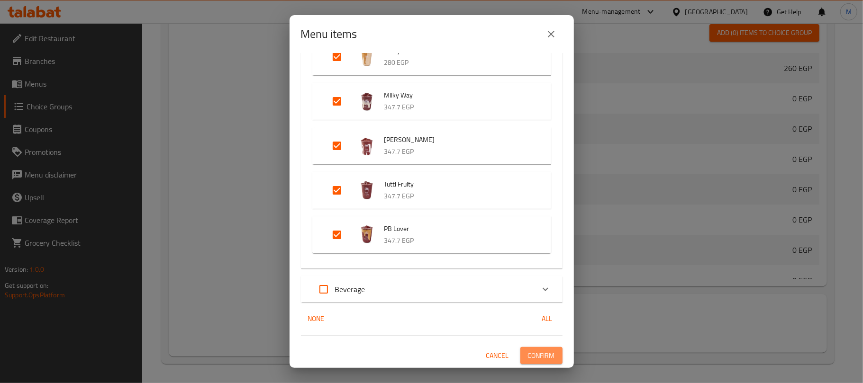
click at [536, 355] on span "Confirm" at bounding box center [541, 356] width 27 height 12
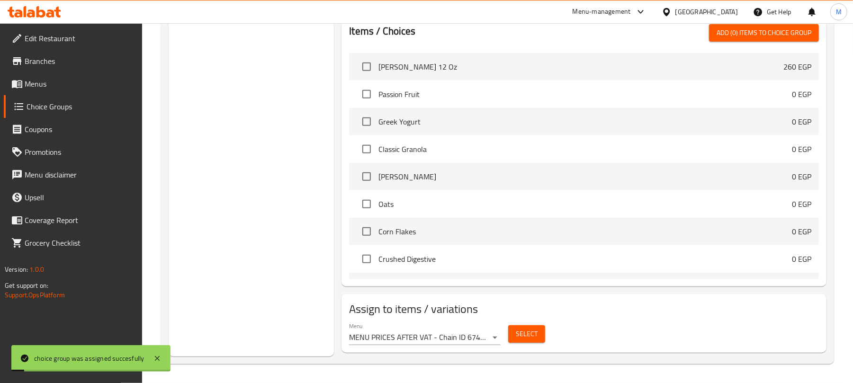
click at [256, 187] on div "Choice Groups Toppings For Split 24 Your Choice Of Toppings: 24 Add-Ons: 5 Add-…" at bounding box center [251, 19] width 165 height 676
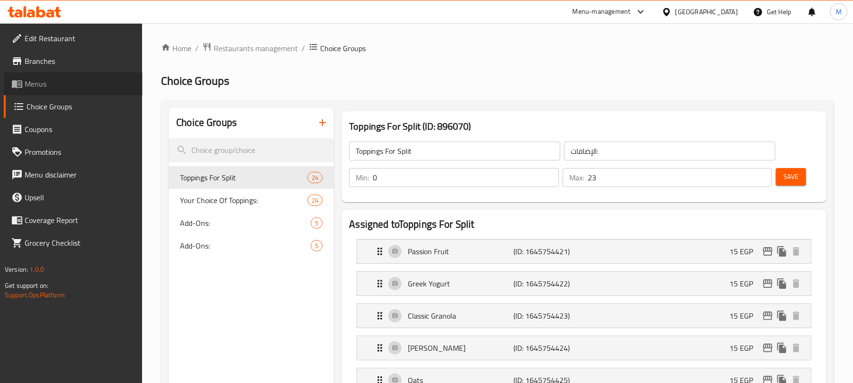
click at [34, 75] on link "Menus" at bounding box center [73, 83] width 139 height 23
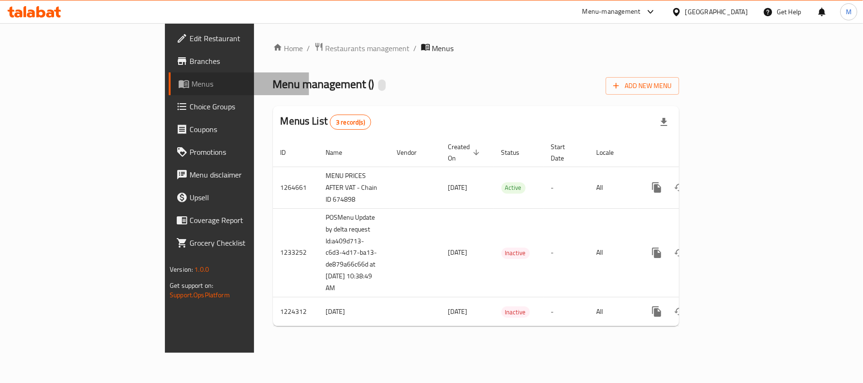
click at [191, 81] on span "Menus" at bounding box center [246, 83] width 110 height 11
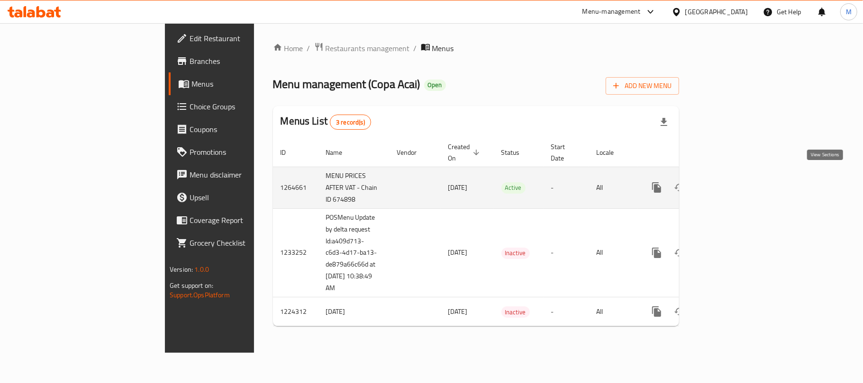
click at [736, 176] on link "enhanced table" at bounding box center [725, 187] width 23 height 23
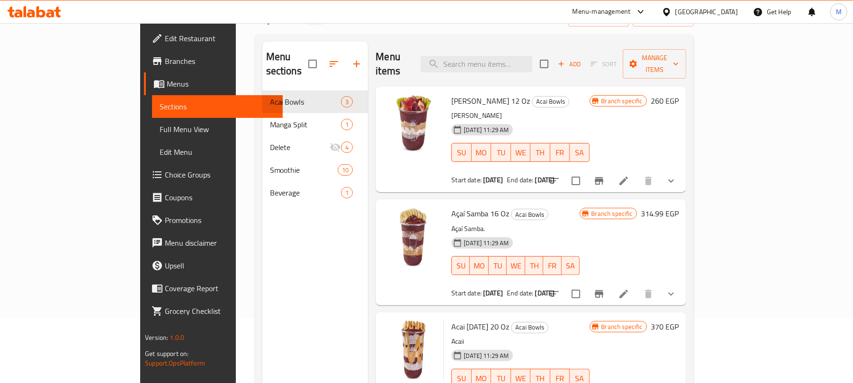
scroll to position [133, 0]
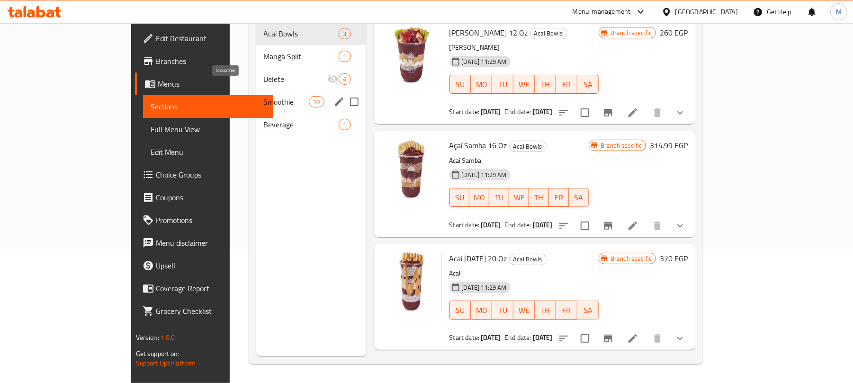
click at [264, 96] on span "Smoothie" at bounding box center [286, 101] width 45 height 11
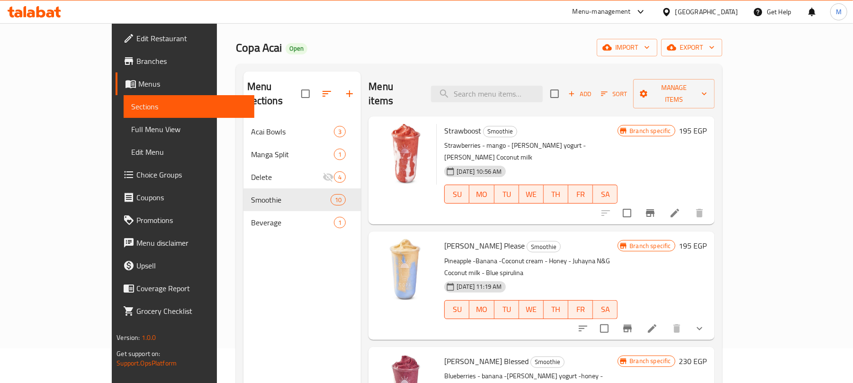
scroll to position [7, 0]
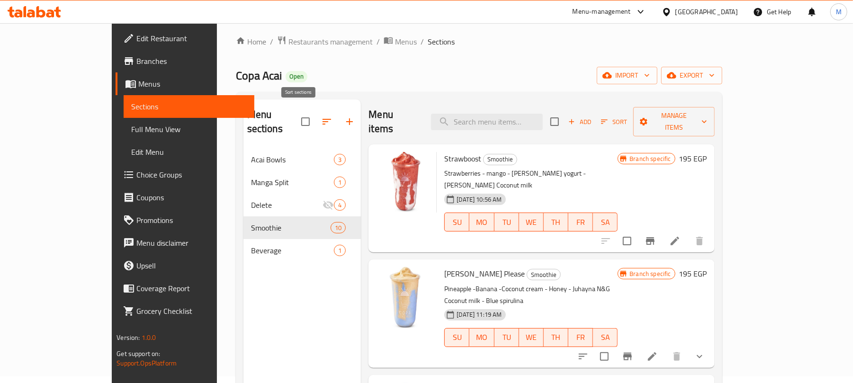
click at [321, 116] on icon "button" at bounding box center [326, 121] width 11 height 11
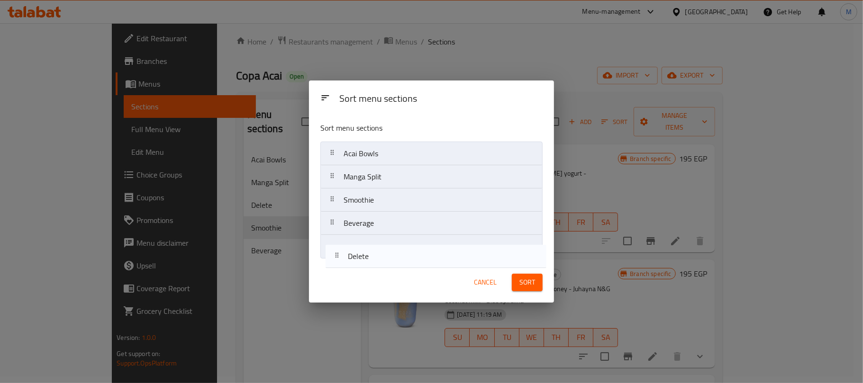
drag, startPoint x: 371, startPoint y: 200, endPoint x: 380, endPoint y: 257, distance: 57.4
click at [376, 260] on div "Sort menu sections Acai Bowls Manga Split Delete Smoothie Beverage" at bounding box center [431, 189] width 245 height 148
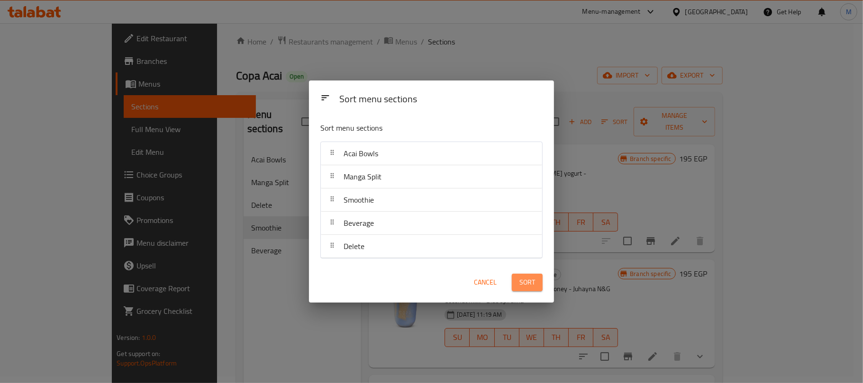
click at [529, 283] on span "Sort" at bounding box center [527, 283] width 16 height 12
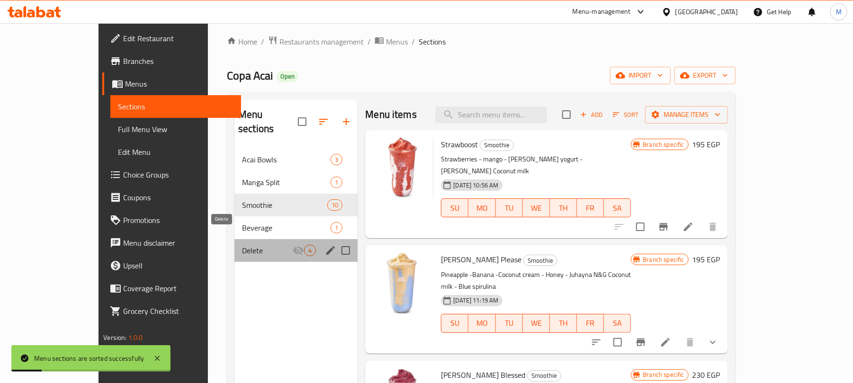
click at [242, 245] on span "Delete" at bounding box center [267, 250] width 51 height 11
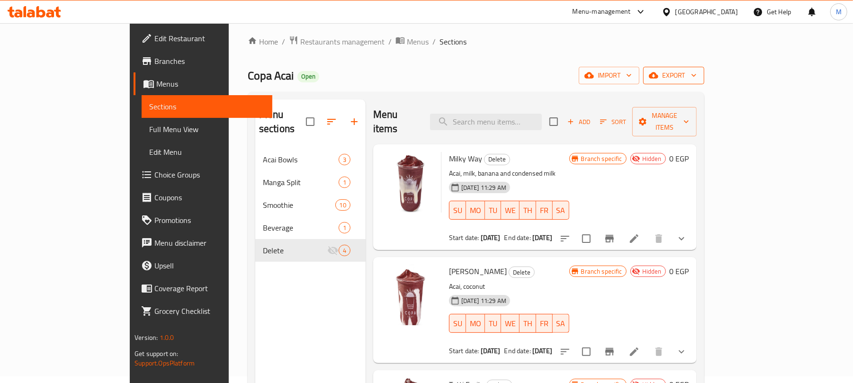
click at [697, 71] on span "export" at bounding box center [674, 76] width 46 height 12
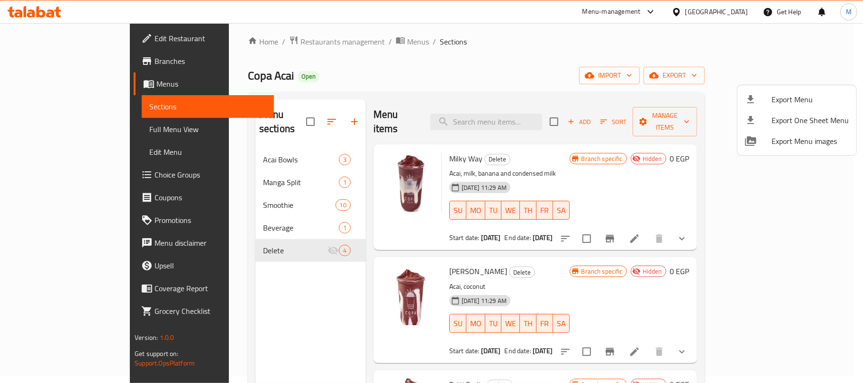
click at [802, 99] on span "Export Menu" at bounding box center [809, 99] width 77 height 11
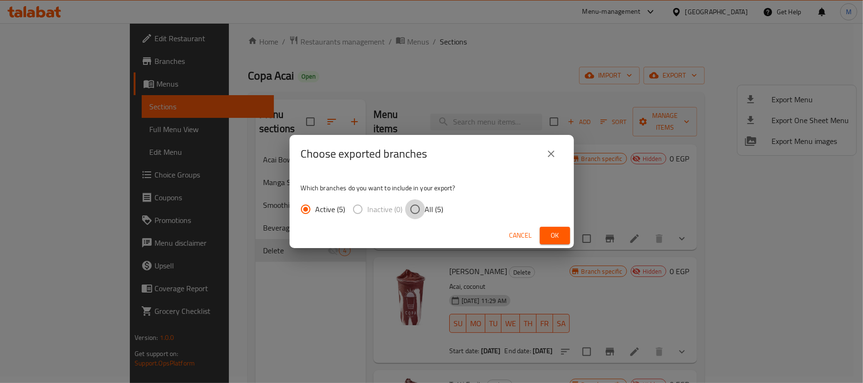
click at [418, 217] on input "All (5)" at bounding box center [415, 209] width 20 height 20
radio input "true"
click at [567, 237] on button "Ok" at bounding box center [555, 236] width 30 height 18
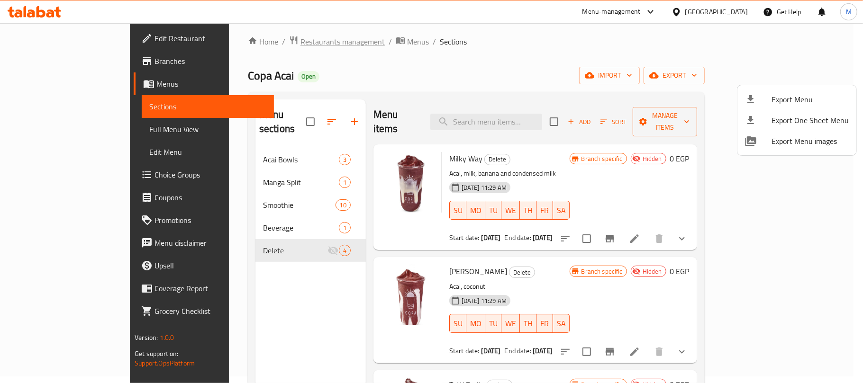
click at [279, 42] on div at bounding box center [431, 191] width 863 height 383
click at [300, 44] on span "Restaurants management" at bounding box center [342, 41] width 84 height 11
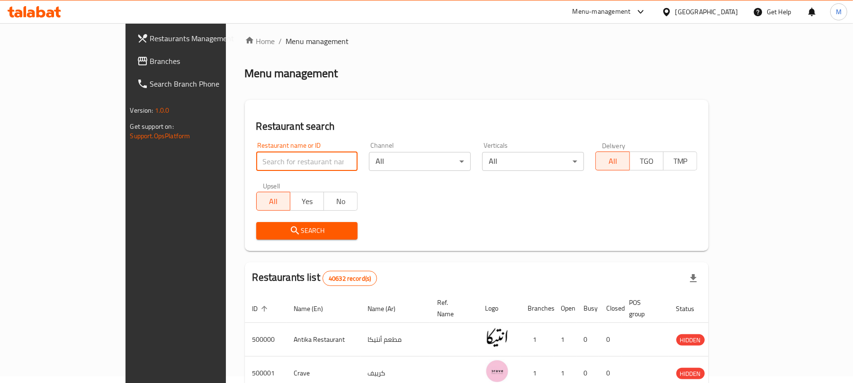
click at [291, 159] on input "search" at bounding box center [307, 161] width 102 height 19
paste input "709176"
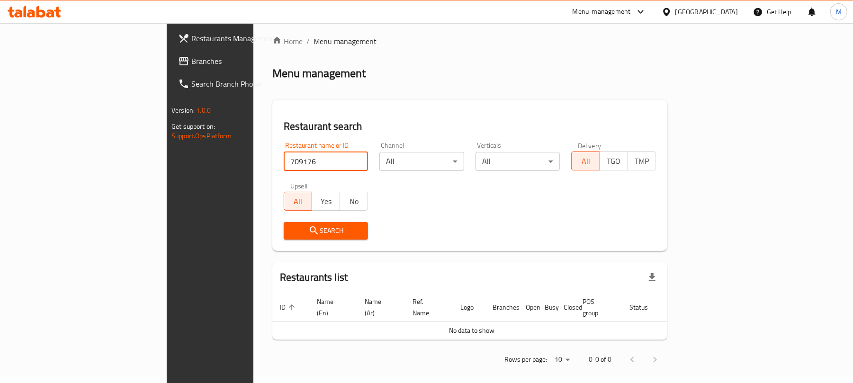
scroll to position [4, 0]
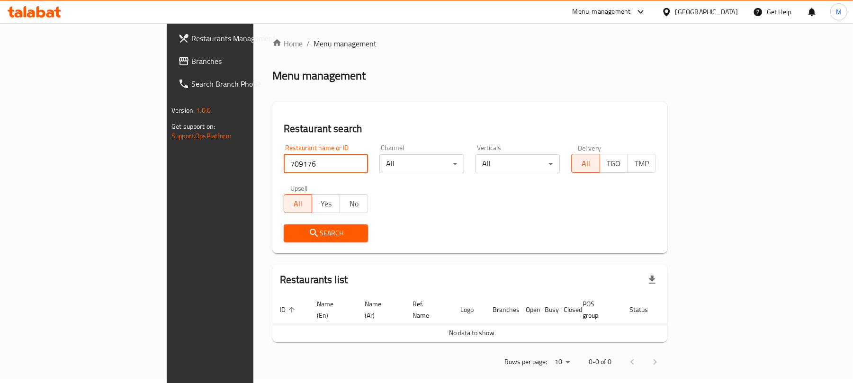
paste input "509019"
type input "509019"
click button "Search" at bounding box center [326, 234] width 85 height 18
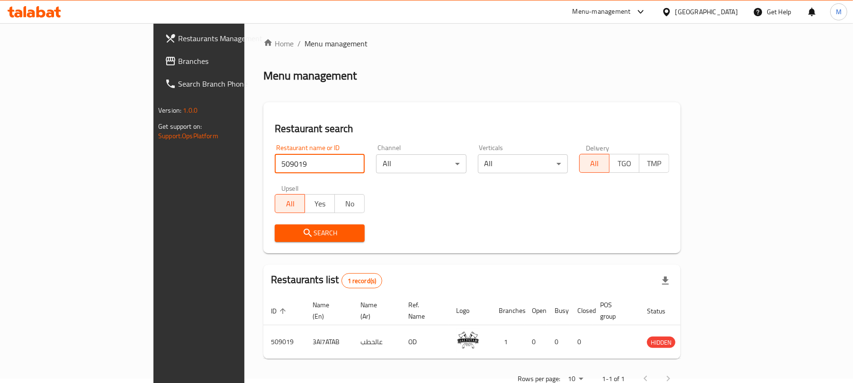
scroll to position [7, 0]
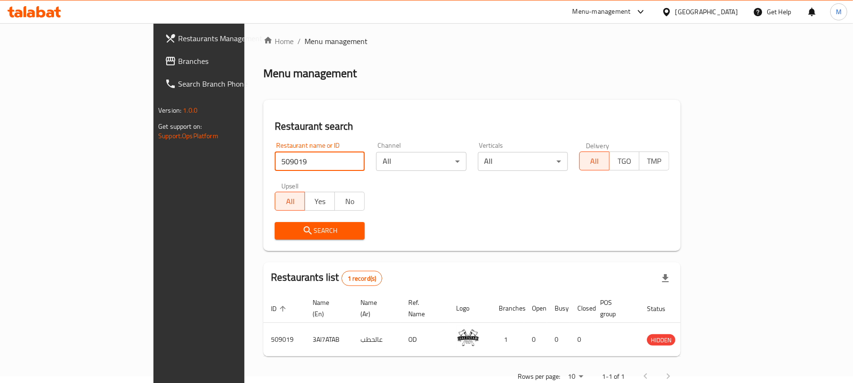
click at [178, 59] on span "Branches" at bounding box center [233, 60] width 110 height 11
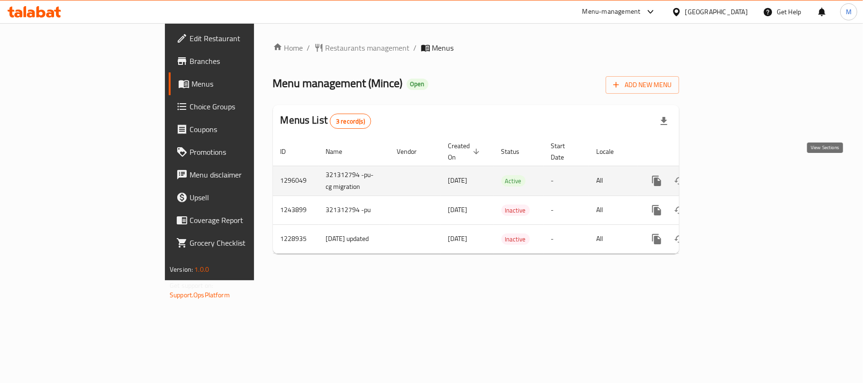
click at [731, 175] on icon "enhanced table" at bounding box center [724, 180] width 11 height 11
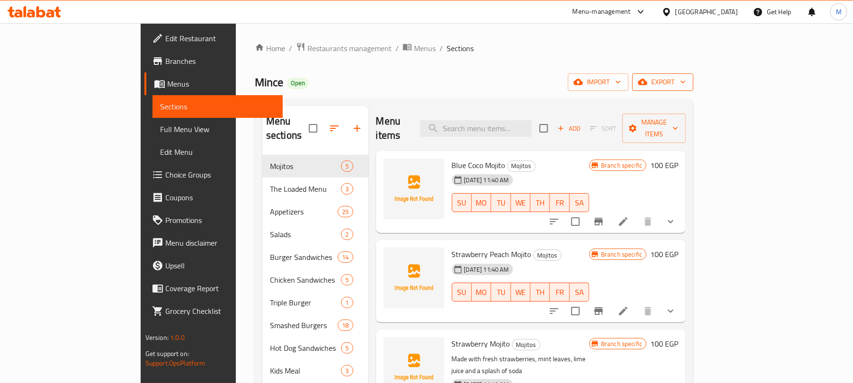
click at [686, 82] on span "export" at bounding box center [663, 82] width 46 height 12
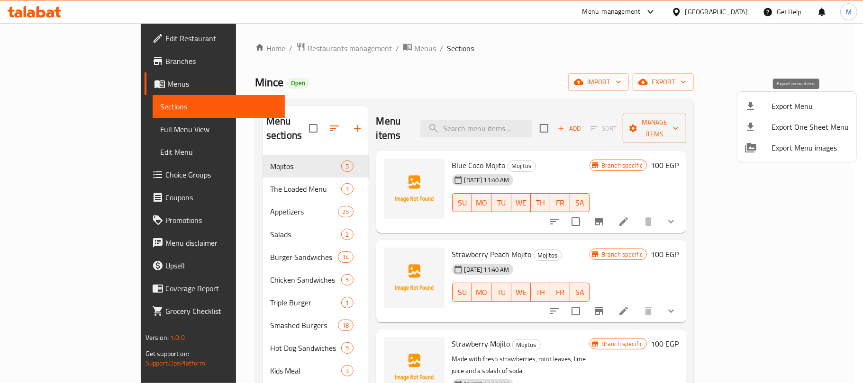
click at [810, 101] on span "Export Menu" at bounding box center [809, 105] width 77 height 11
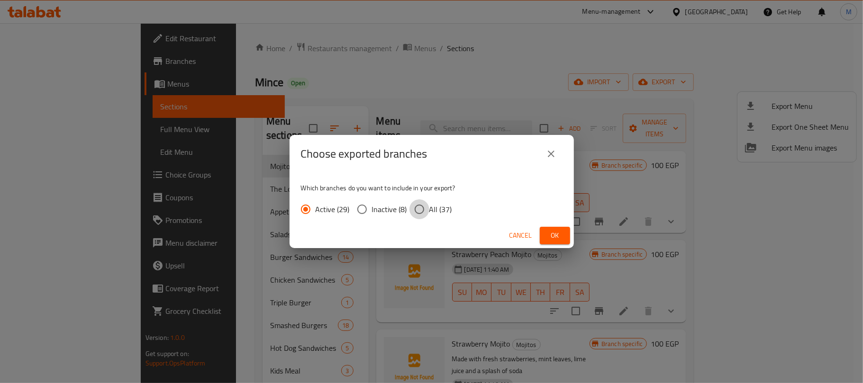
click at [413, 203] on input "All (37)" at bounding box center [419, 209] width 20 height 20
radio input "true"
click at [550, 235] on span "Ok" at bounding box center [554, 236] width 15 height 12
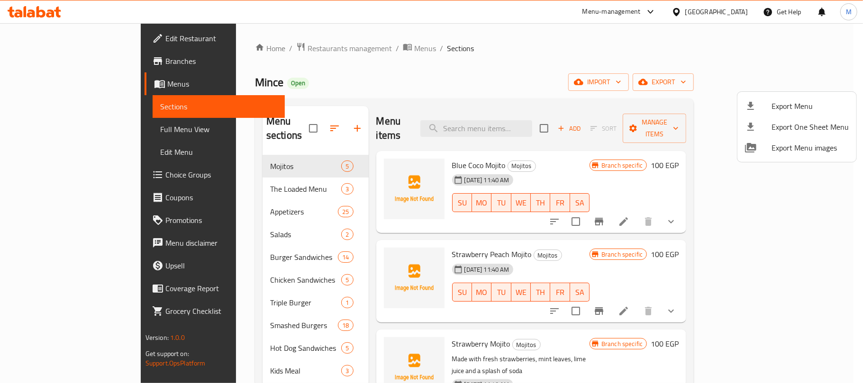
click at [441, 82] on div at bounding box center [431, 191] width 863 height 383
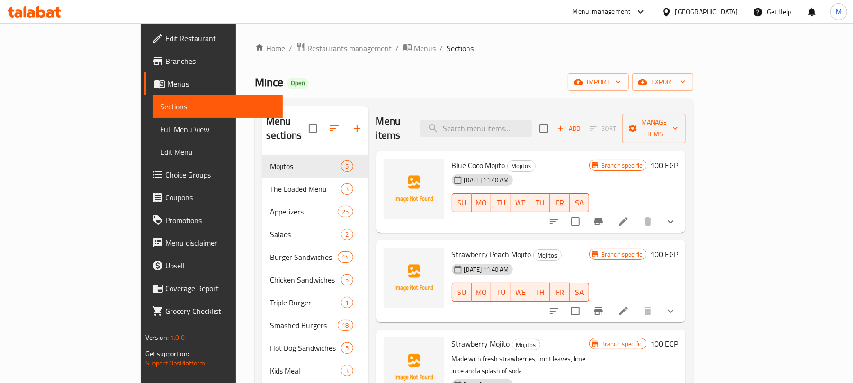
click at [378, 116] on h2 "Menu items" at bounding box center [392, 128] width 33 height 28
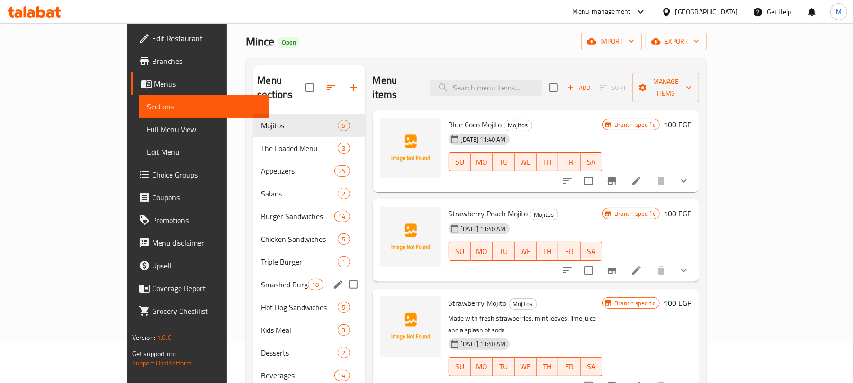
scroll to position [133, 0]
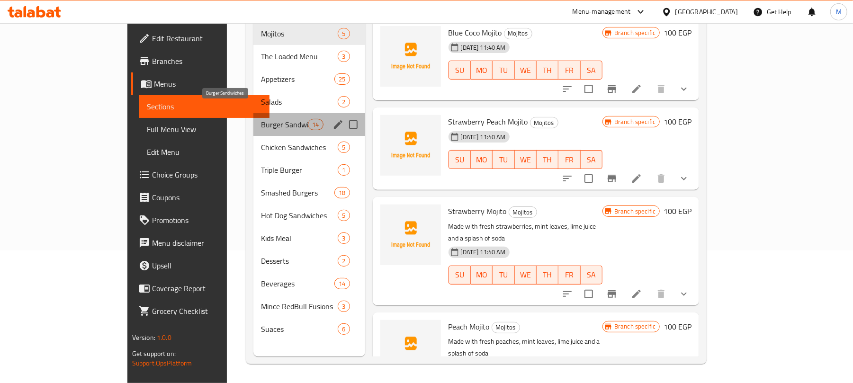
click at [261, 119] on span "Burger Sandwiches" at bounding box center [284, 124] width 47 height 11
